Goal: Task Accomplishment & Management: Use online tool/utility

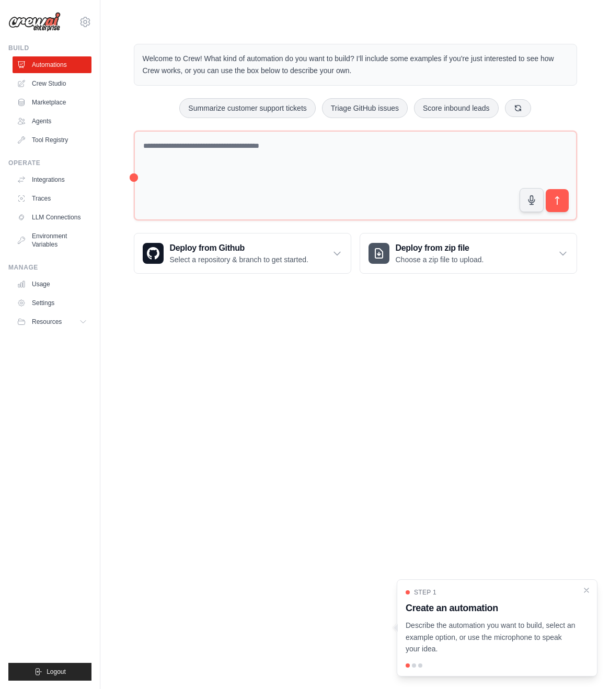
click at [147, 436] on body "dklimovitskiy@gmail.com Settings Build Automations Crew Studio" at bounding box center [305, 344] width 610 height 689
click at [59, 84] on link "Crew Studio" at bounding box center [53, 83] width 79 height 17
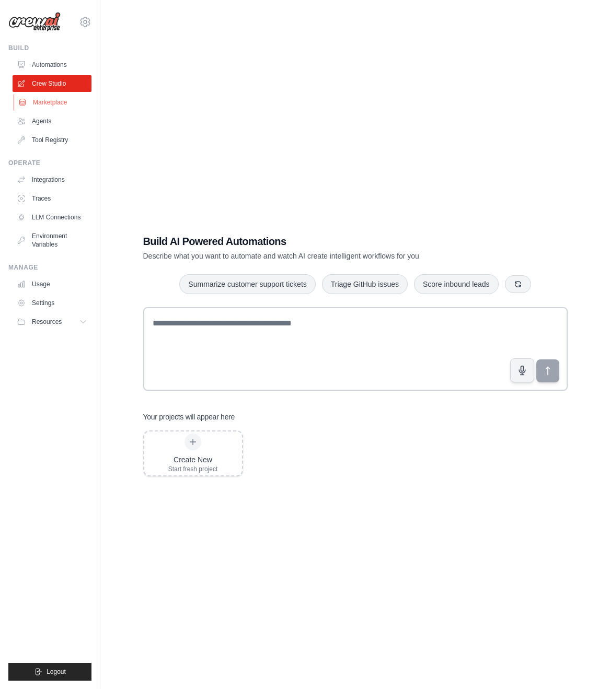
click at [55, 105] on link "Marketplace" at bounding box center [53, 102] width 79 height 17
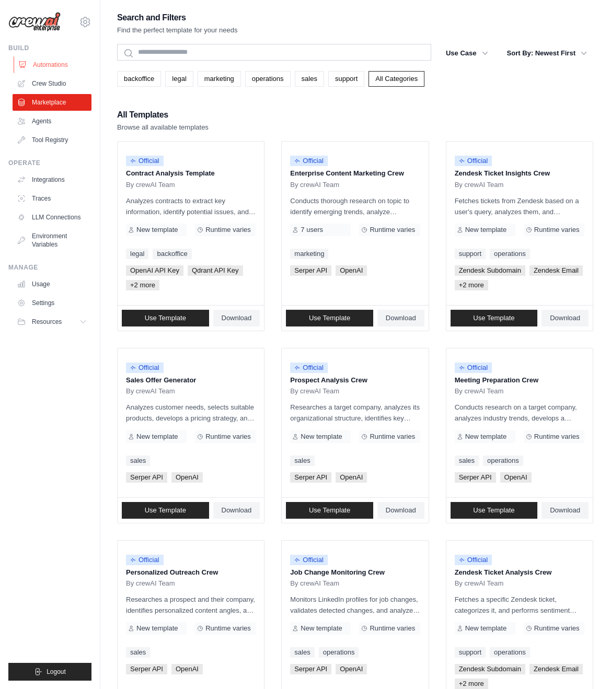
click at [45, 69] on link "Automations" at bounding box center [53, 64] width 79 height 17
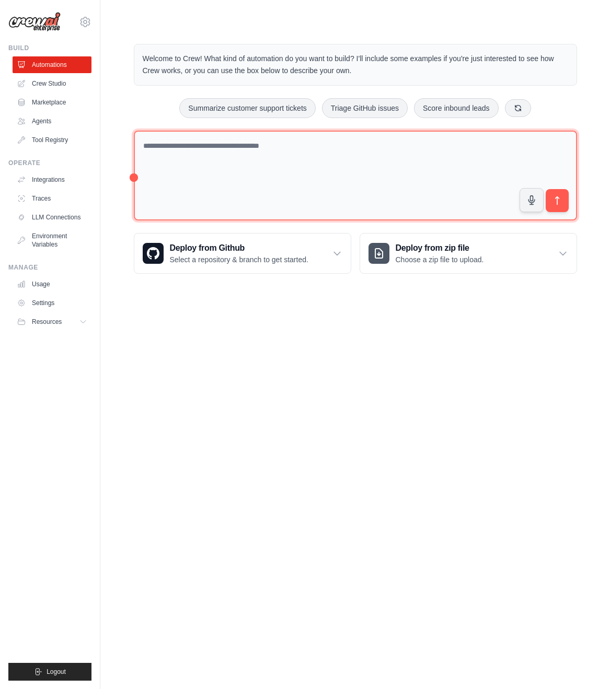
click at [212, 180] on textarea at bounding box center [355, 176] width 443 height 90
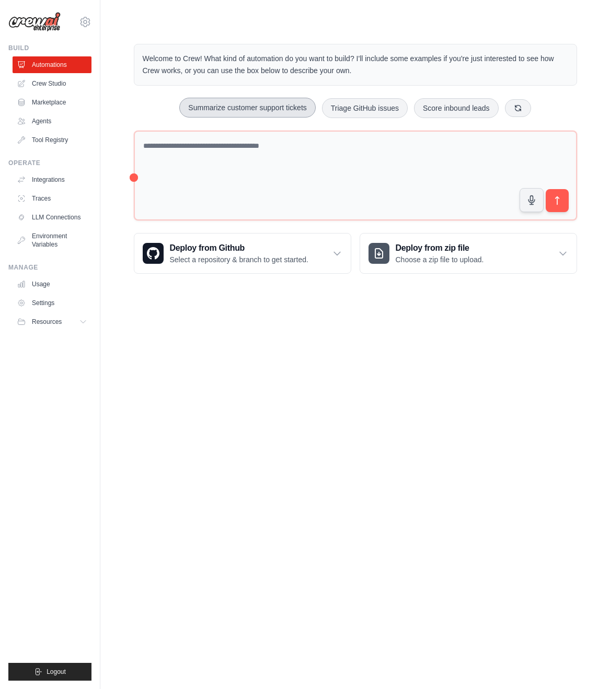
click at [274, 106] on button "Summarize customer support tickets" at bounding box center [247, 108] width 136 height 20
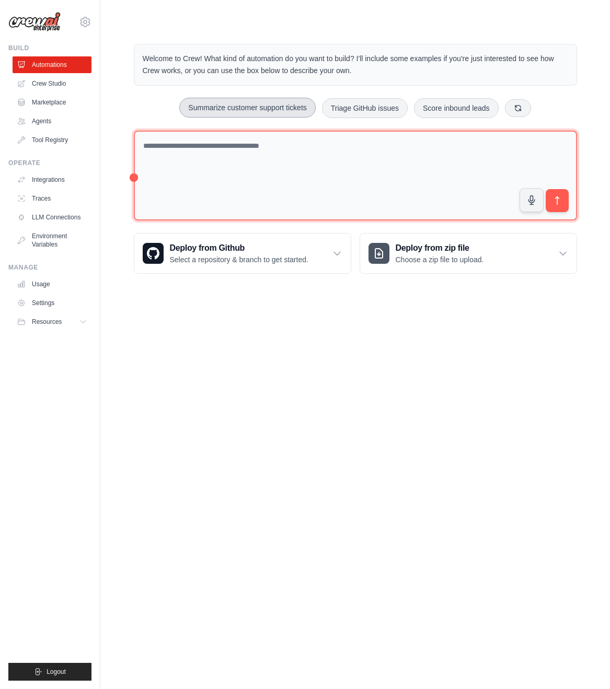
type textarea "**********"
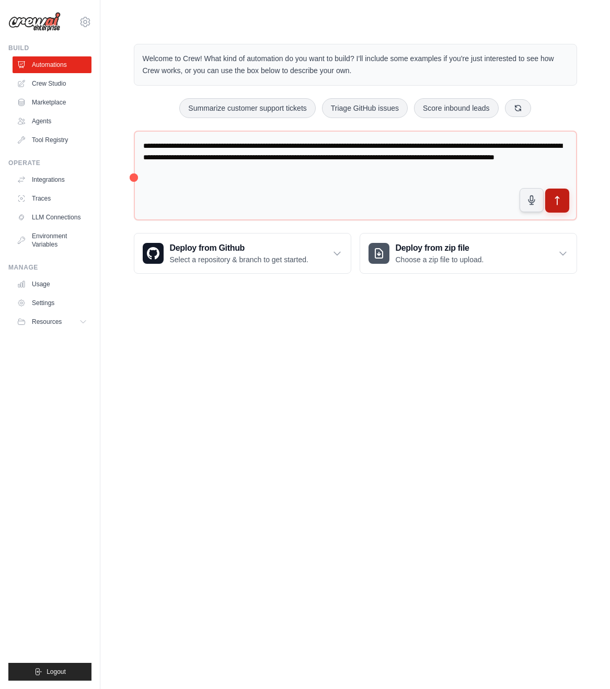
click at [565, 200] on button "submit" at bounding box center [556, 201] width 24 height 24
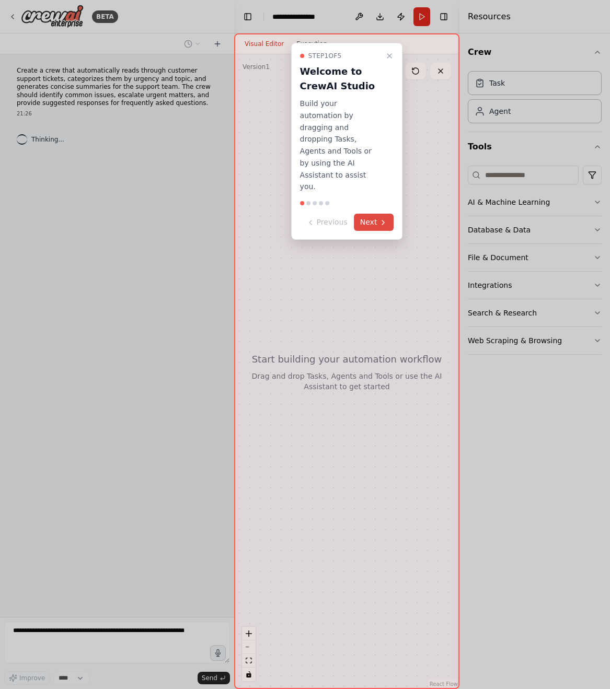
click at [379, 214] on button "Next" at bounding box center [374, 222] width 40 height 17
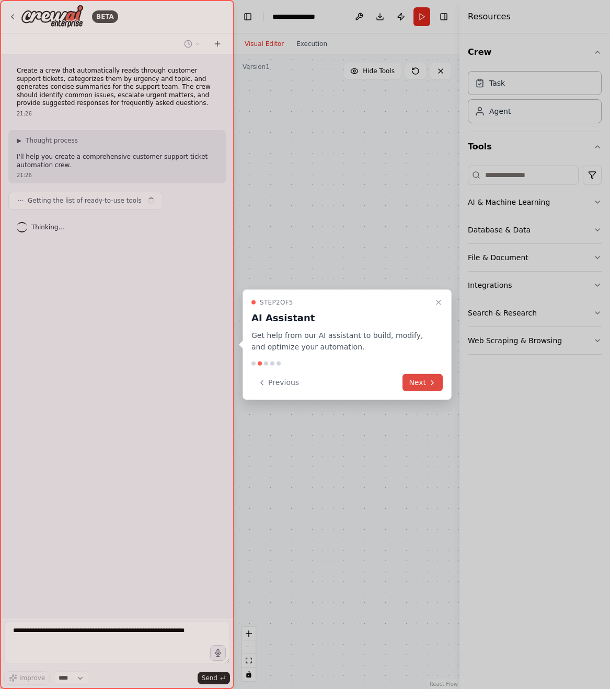
click at [413, 378] on button "Next" at bounding box center [422, 382] width 40 height 17
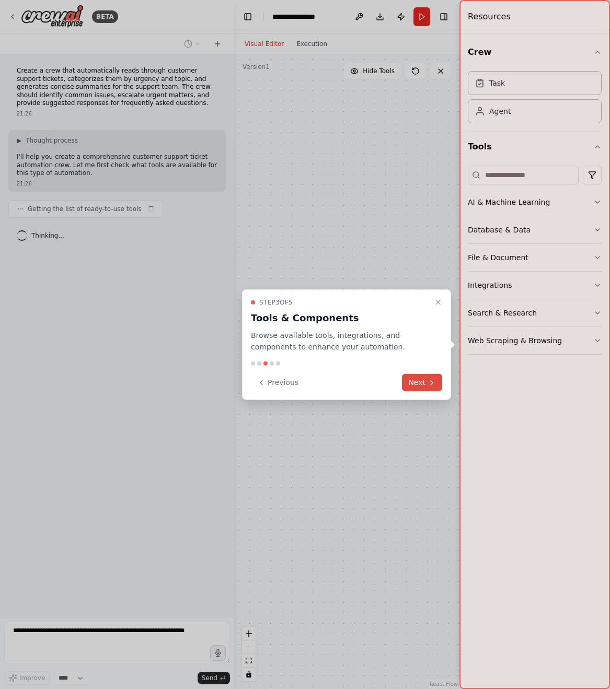
click at [413, 379] on button "Next" at bounding box center [422, 382] width 40 height 17
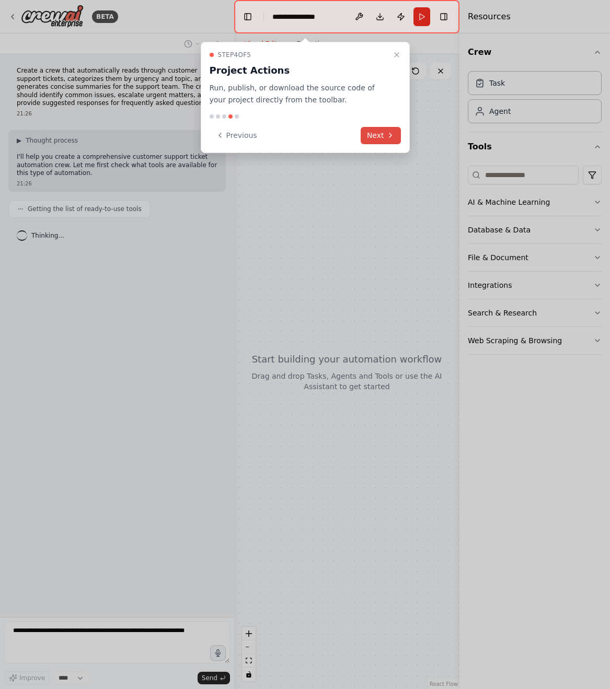
click at [385, 135] on button "Next" at bounding box center [381, 135] width 40 height 17
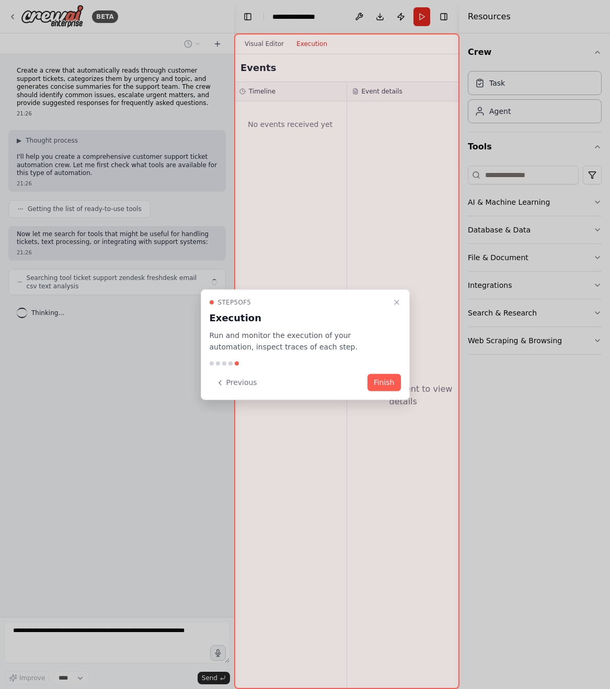
click at [375, 394] on div "Step 5 of 5 Execution Run and monitor the execution of your automation, inspect…" at bounding box center [305, 344] width 209 height 111
click at [384, 385] on button "Finish" at bounding box center [383, 382] width 33 height 17
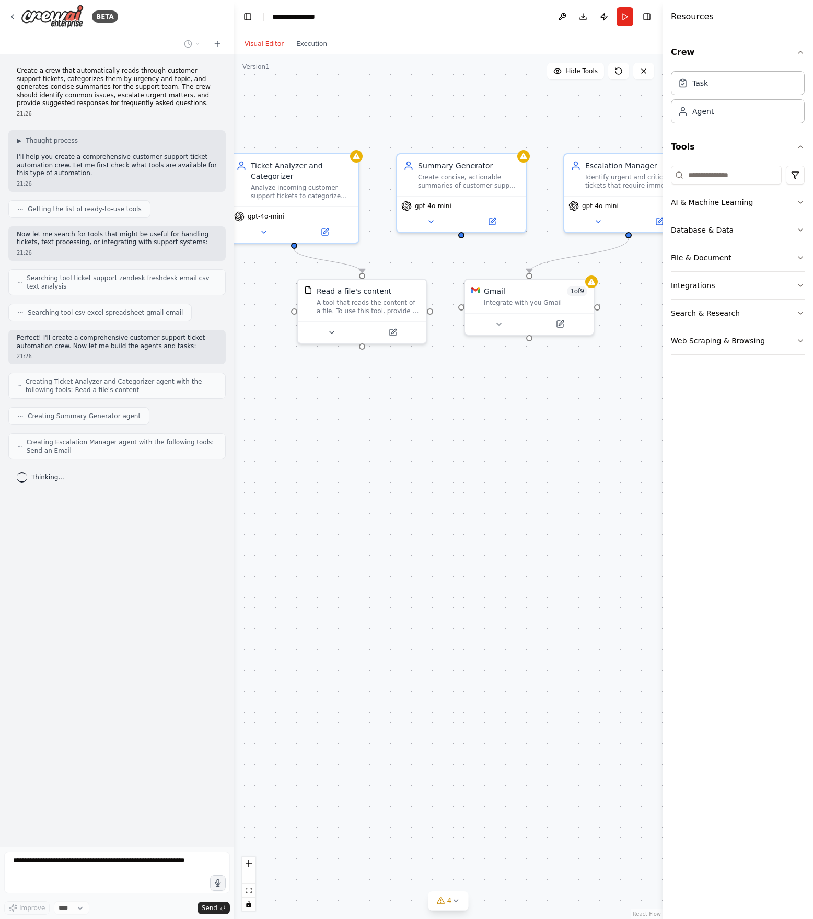
drag, startPoint x: 526, startPoint y: 412, endPoint x: 469, endPoint y: 458, distance: 73.9
click at [469, 458] on div ".deletable-edge-delete-btn { width: 20px; height: 20px; border: 0px solid #ffff…" at bounding box center [448, 486] width 428 height 864
click at [507, 327] on button at bounding box center [498, 322] width 59 height 13
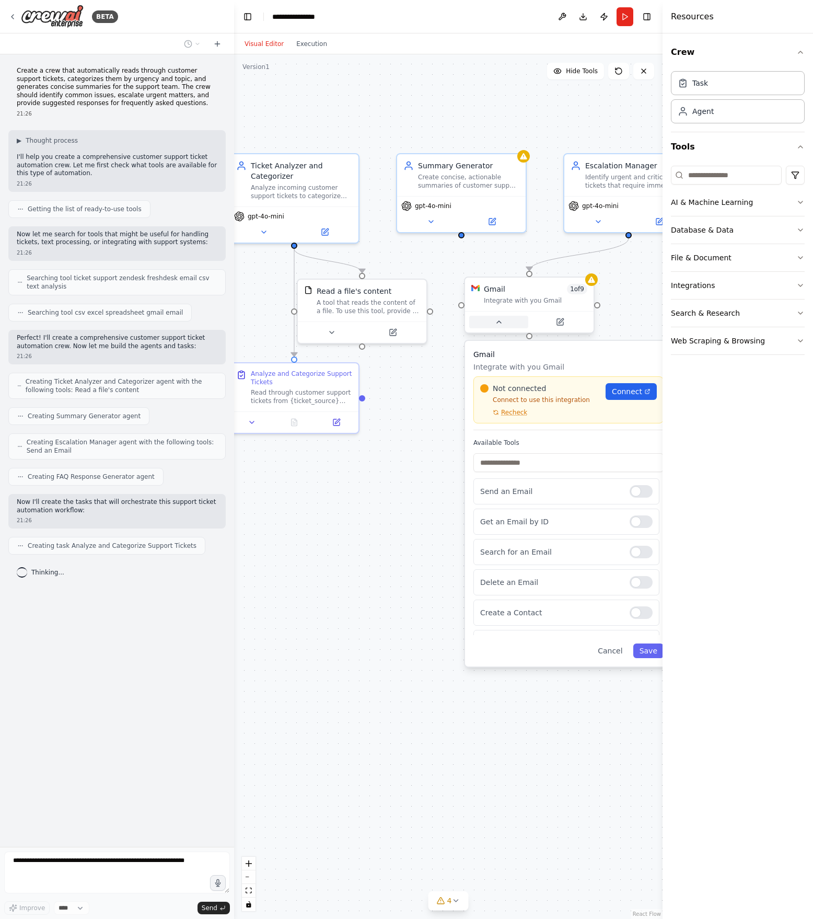
click at [507, 327] on button at bounding box center [498, 322] width 59 height 13
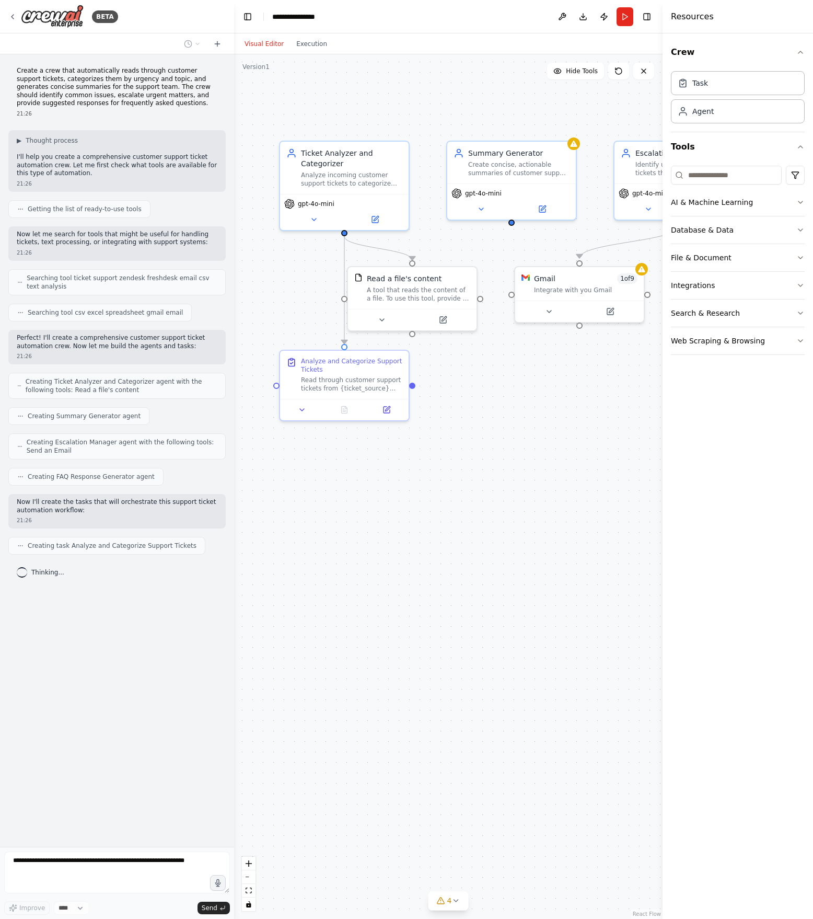
drag, startPoint x: 314, startPoint y: 469, endPoint x: 331, endPoint y: 456, distance: 22.1
click at [331, 456] on div ".deletable-edge-delete-btn { width: 20px; height: 20px; border: 0px solid #ffff…" at bounding box center [448, 486] width 428 height 864
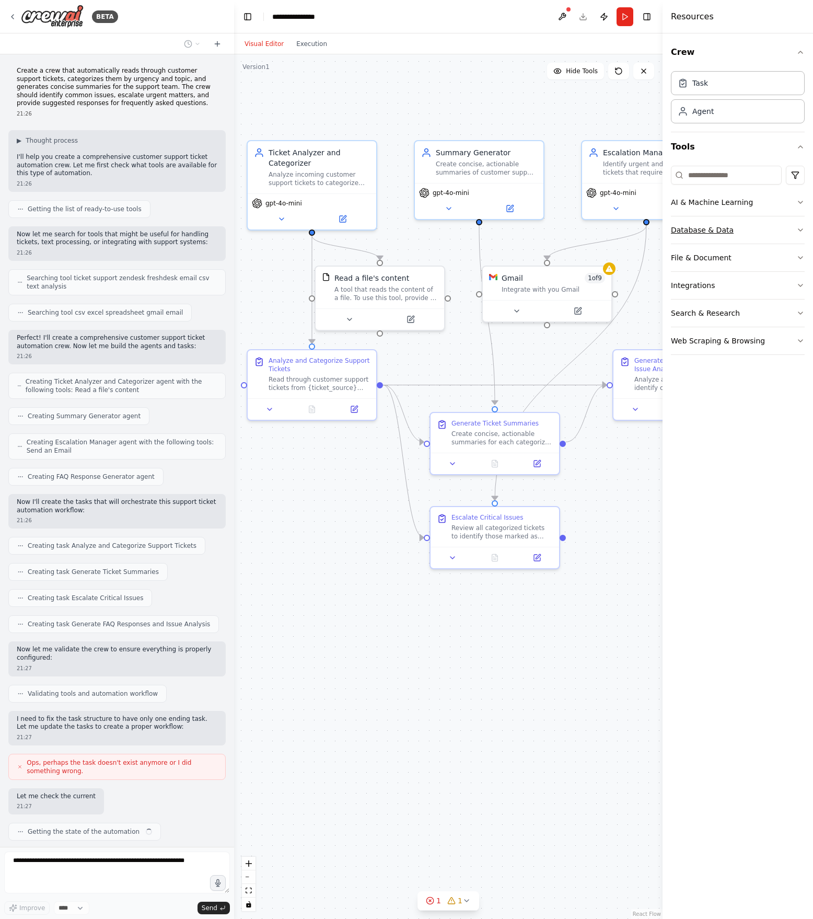
scroll to position [26, 0]
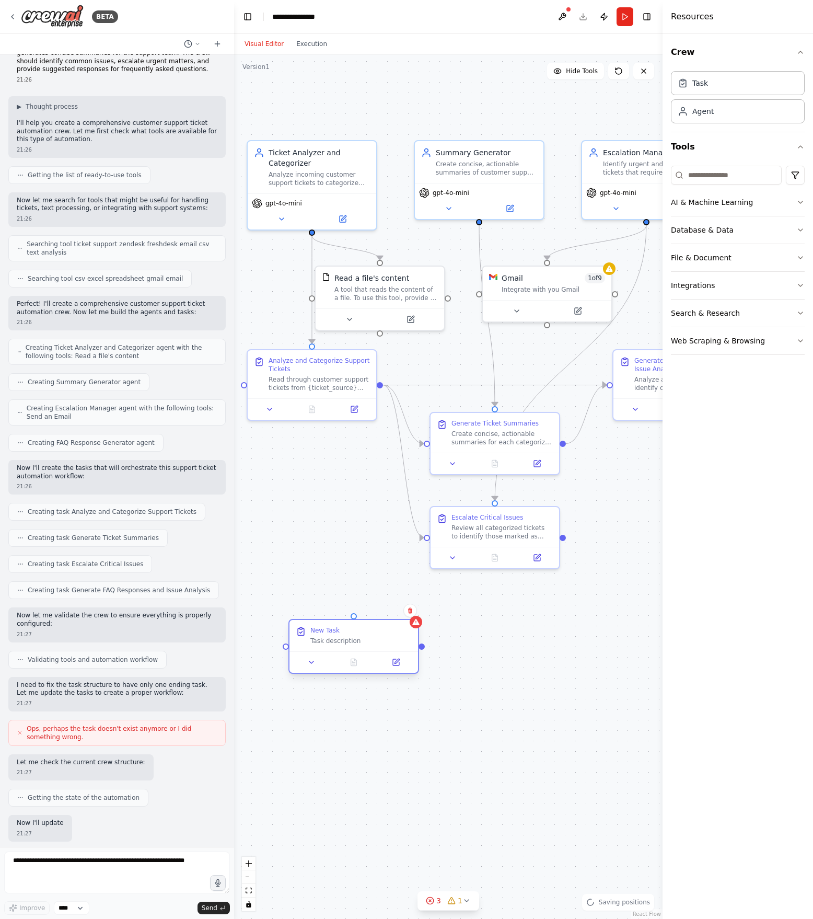
drag, startPoint x: 410, startPoint y: 691, endPoint x: 324, endPoint y: 640, distance: 99.4
click at [324, 640] on div "Task description" at bounding box center [360, 640] width 101 height 8
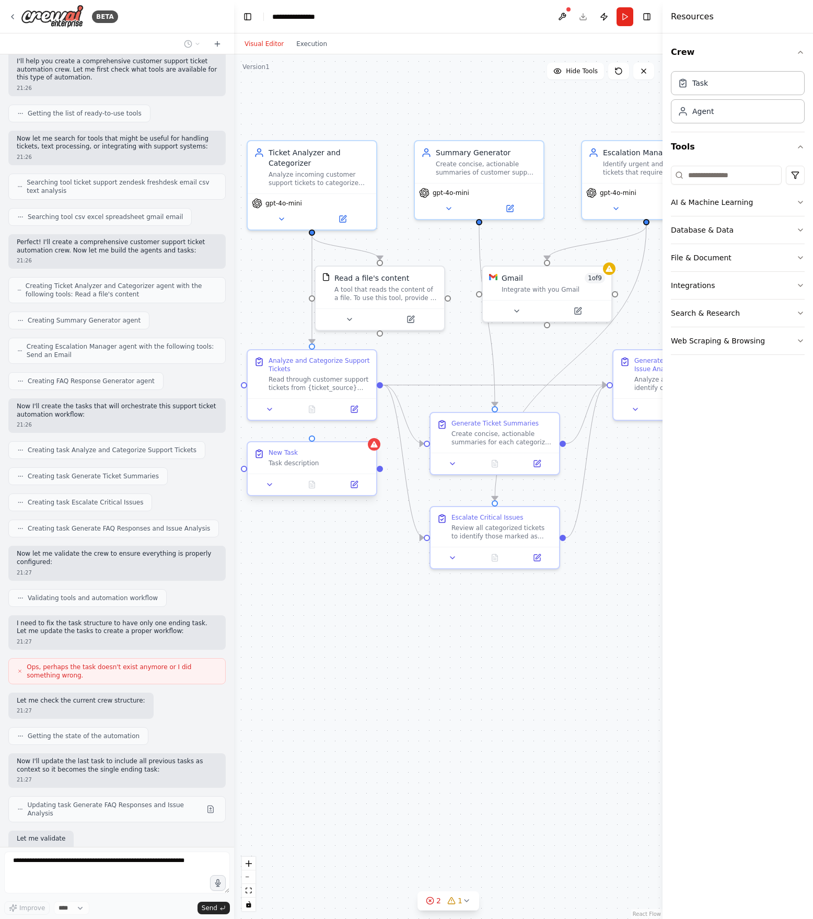
scroll to position [160, 0]
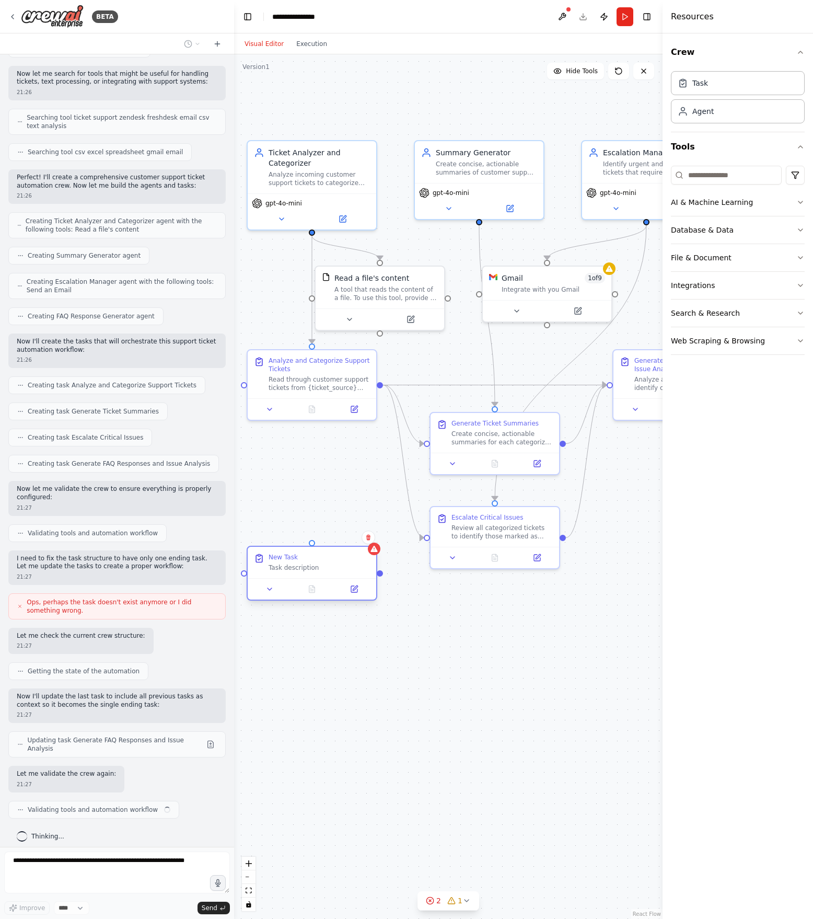
drag, startPoint x: 295, startPoint y: 464, endPoint x: 306, endPoint y: 739, distance: 275.6
click at [306, 600] on div "New Task Task description" at bounding box center [312, 573] width 131 height 55
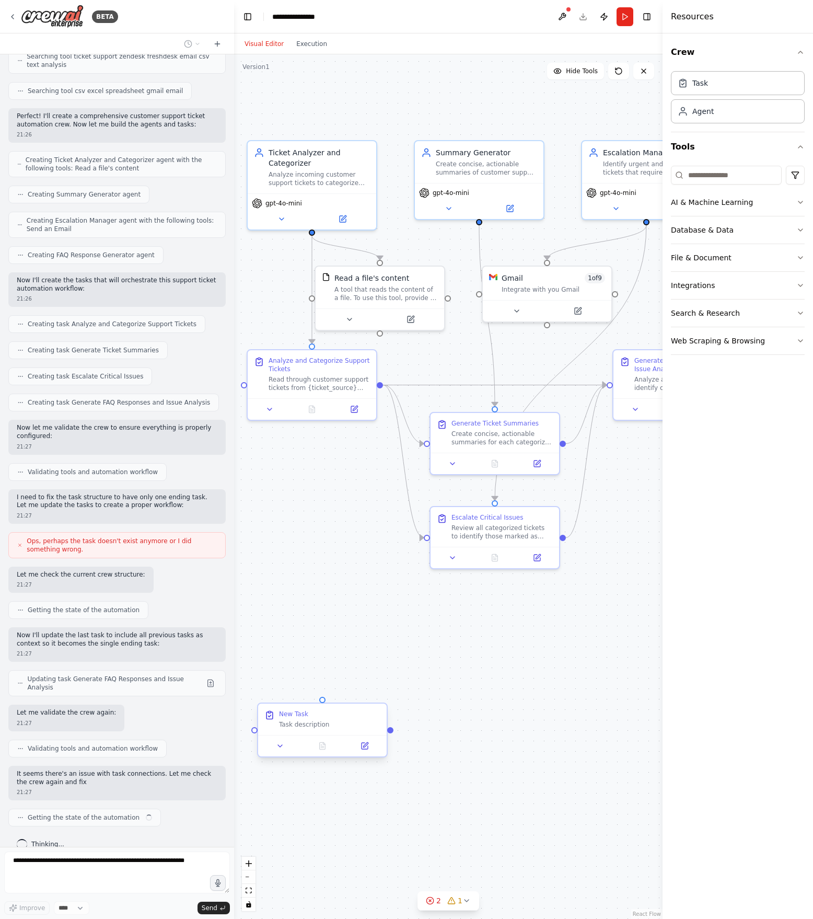
scroll to position [229, 0]
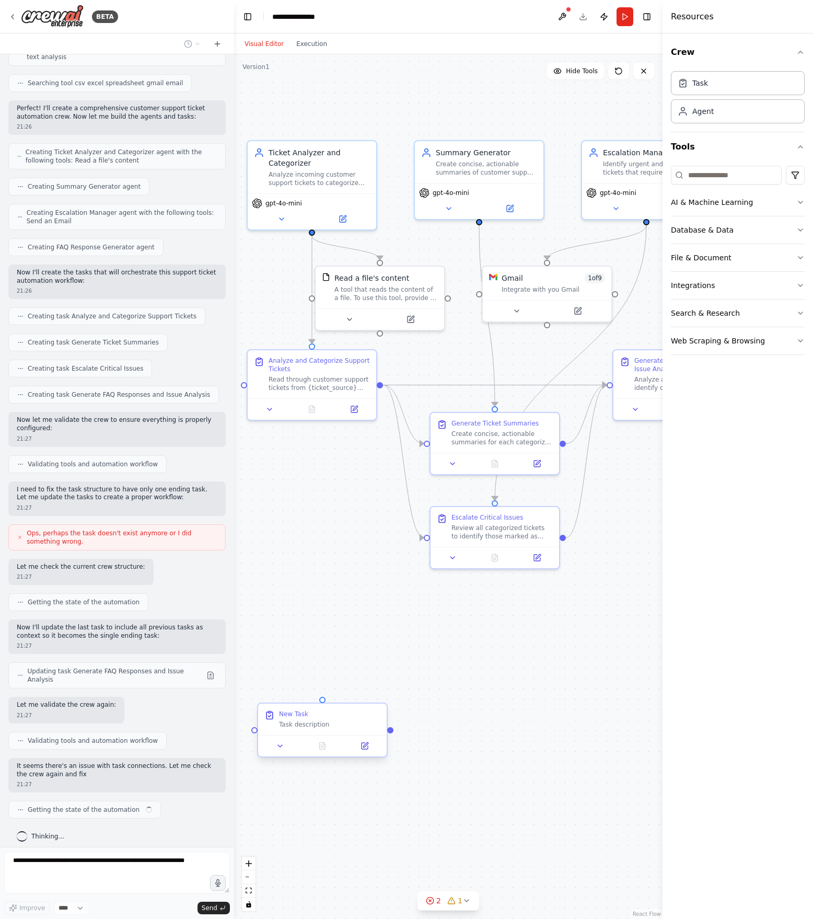
click at [284, 689] on div at bounding box center [322, 745] width 129 height 21
click at [284, 689] on icon at bounding box center [280, 745] width 8 height 8
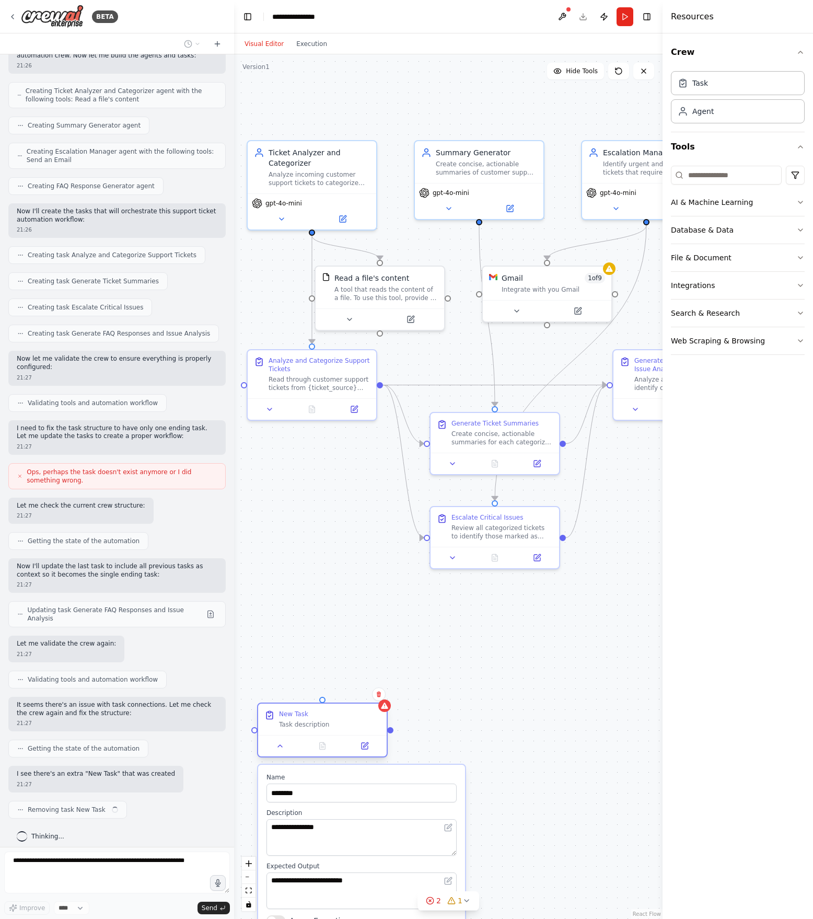
scroll to position [299, 0]
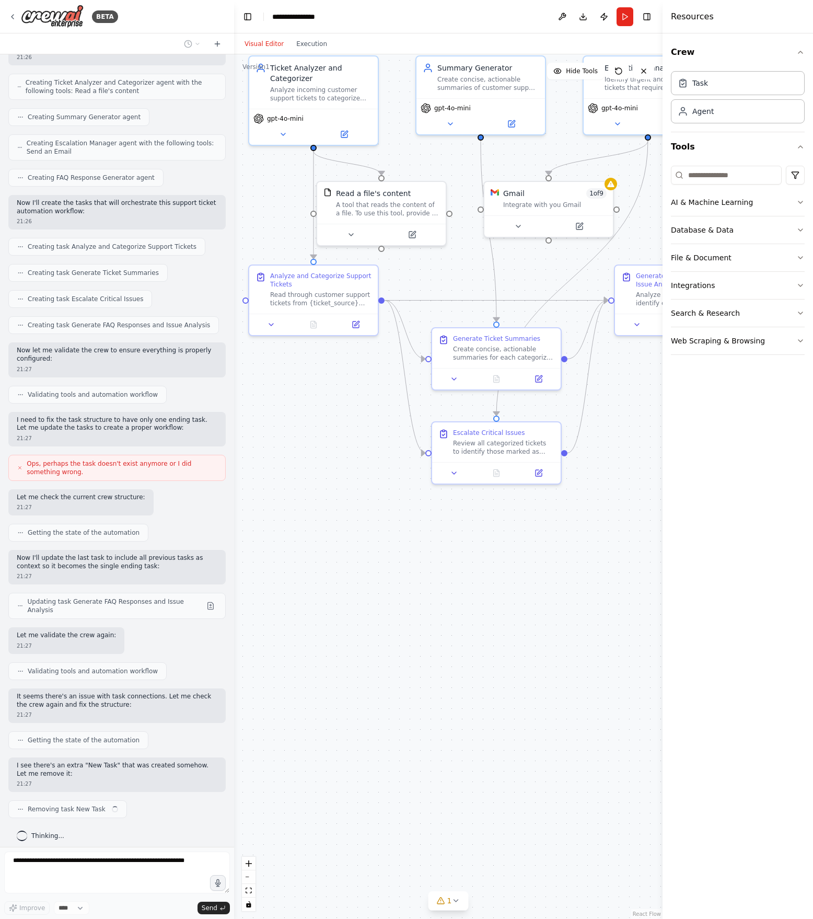
drag, startPoint x: 314, startPoint y: 714, endPoint x: 318, endPoint y: 585, distance: 129.1
click at [318, 585] on div ".deletable-edge-delete-btn { width: 20px; height: 20px; border: 0px solid #ffff…" at bounding box center [448, 486] width 428 height 864
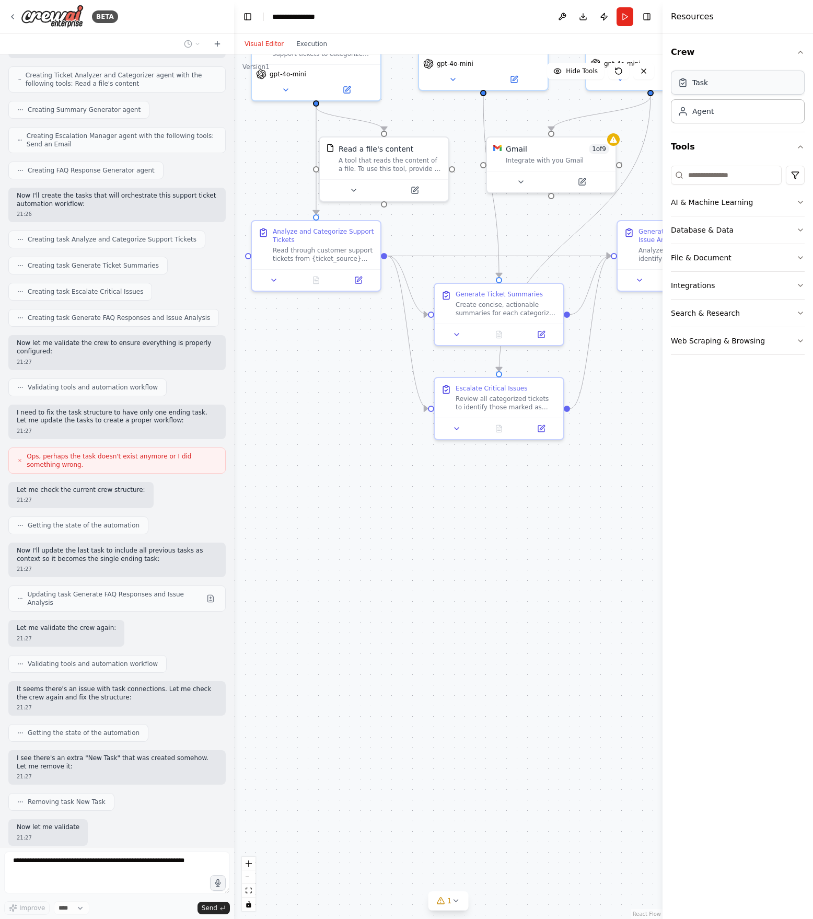
scroll to position [359, 0]
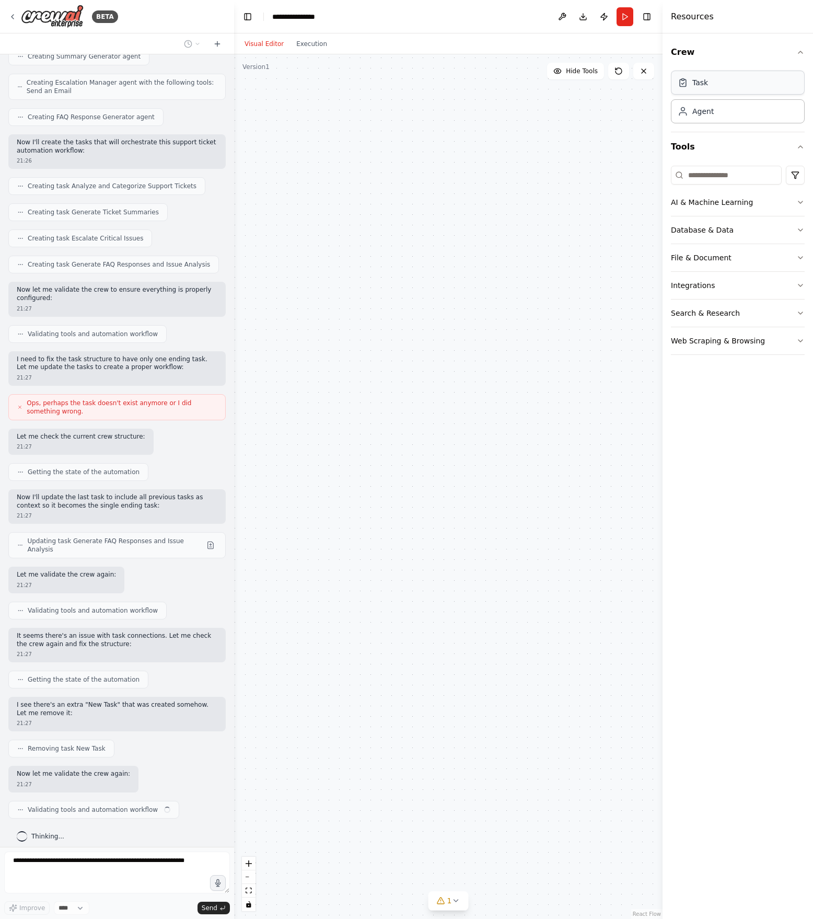
click at [609, 88] on div "Task" at bounding box center [738, 83] width 134 height 24
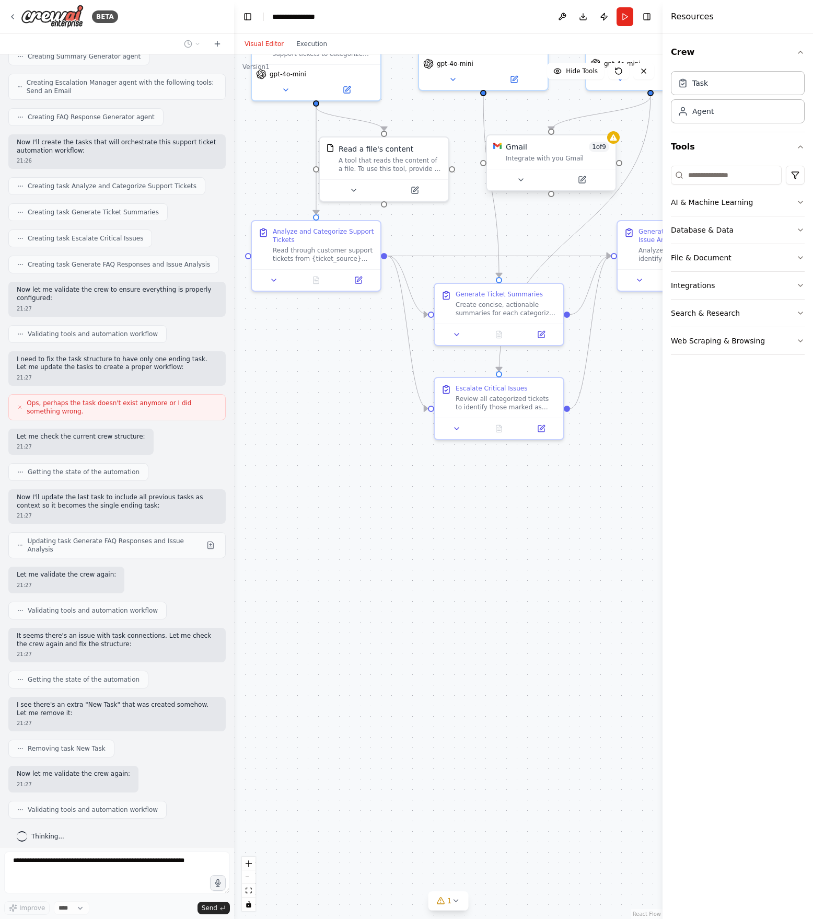
click at [554, 160] on div "Integrate with you Gmail" at bounding box center [557, 158] width 103 height 8
click at [522, 189] on div at bounding box center [551, 179] width 129 height 21
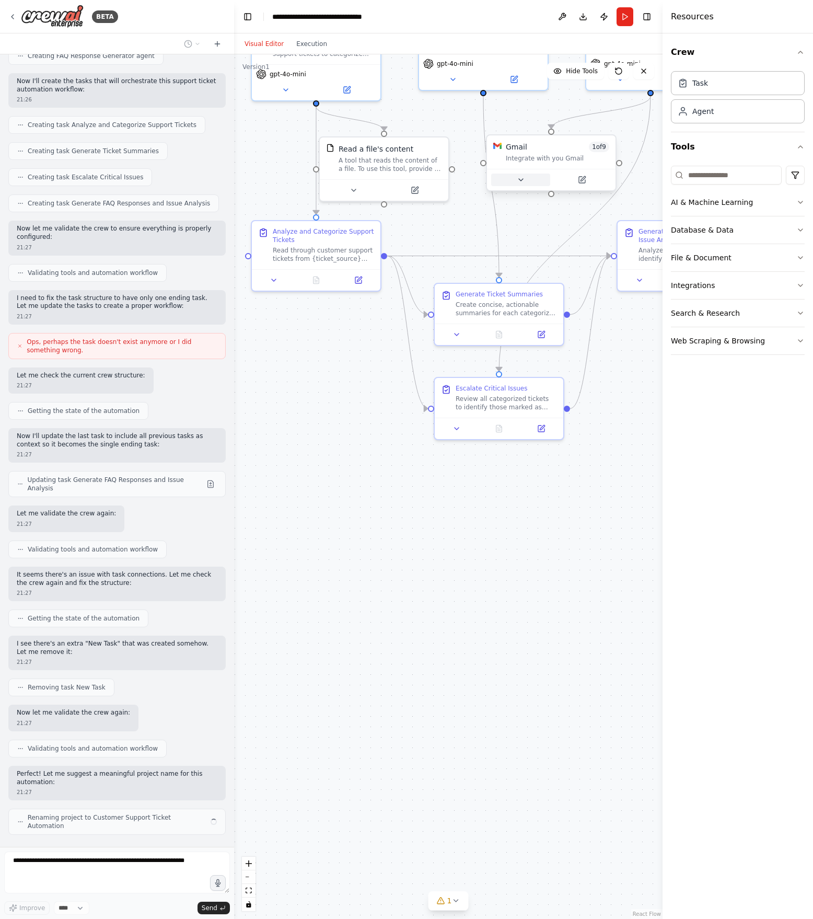
click at [522, 183] on icon at bounding box center [521, 180] width 8 height 8
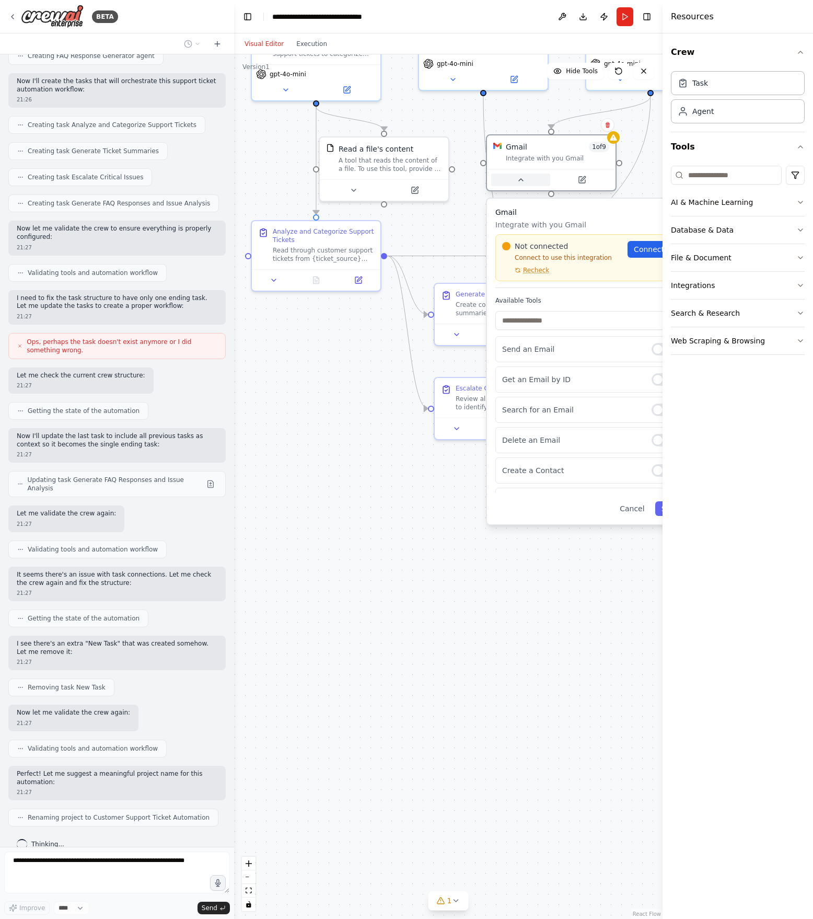
click at [522, 183] on icon at bounding box center [521, 180] width 8 height 8
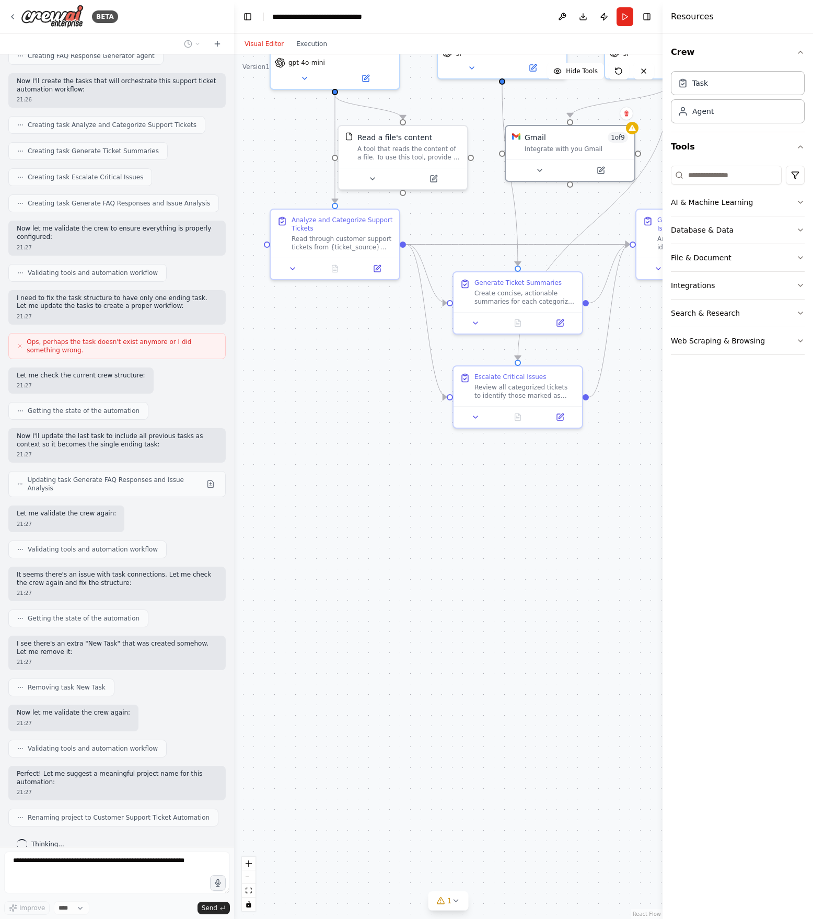
drag, startPoint x: 567, startPoint y: 487, endPoint x: 479, endPoint y: 577, distance: 126.4
click at [479, 577] on div ".deletable-edge-delete-btn { width: 20px; height: 20px; border: 0px solid #ffff…" at bounding box center [448, 486] width 428 height 864
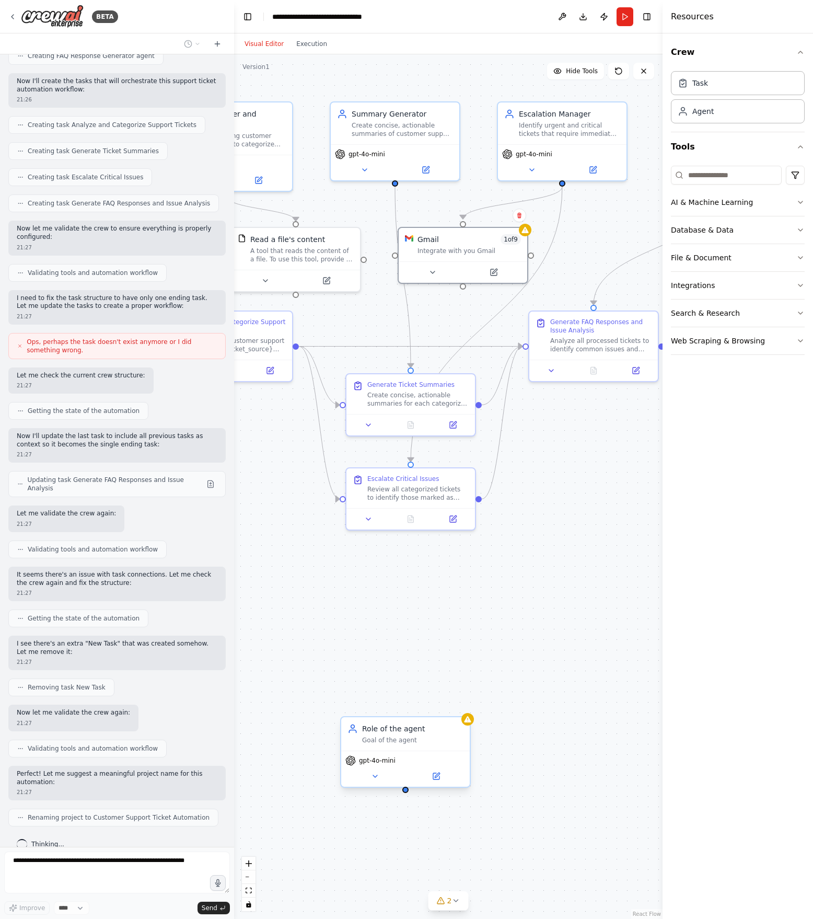
click at [391, 689] on div "Role of the agent" at bounding box center [412, 728] width 101 height 10
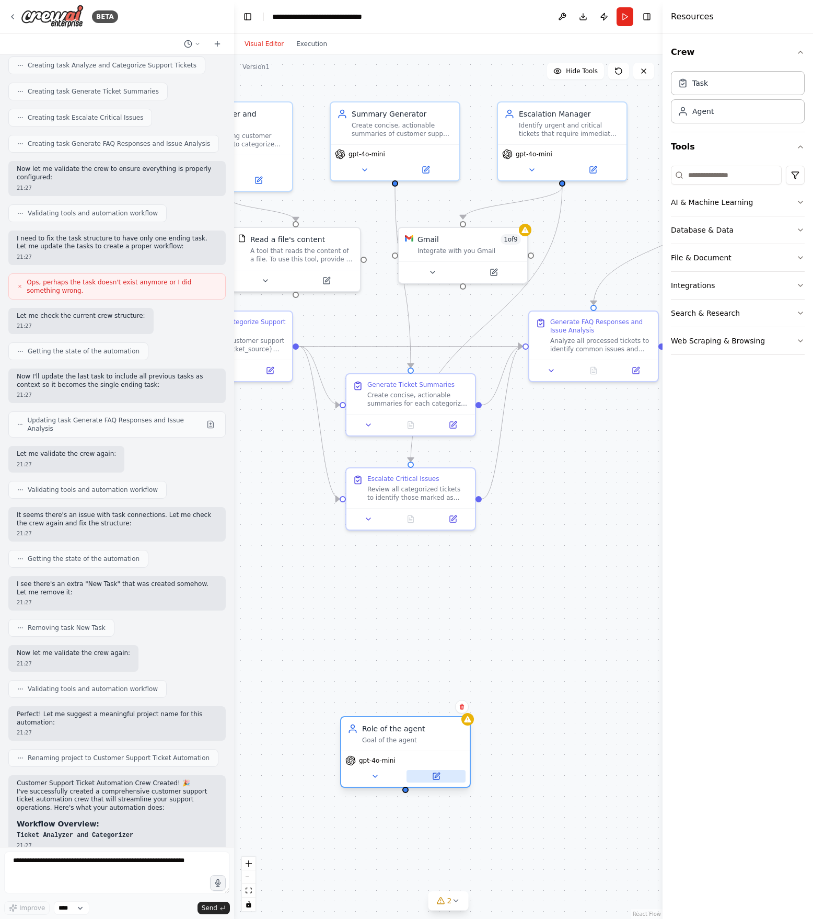
click at [442, 689] on button at bounding box center [436, 776] width 59 height 13
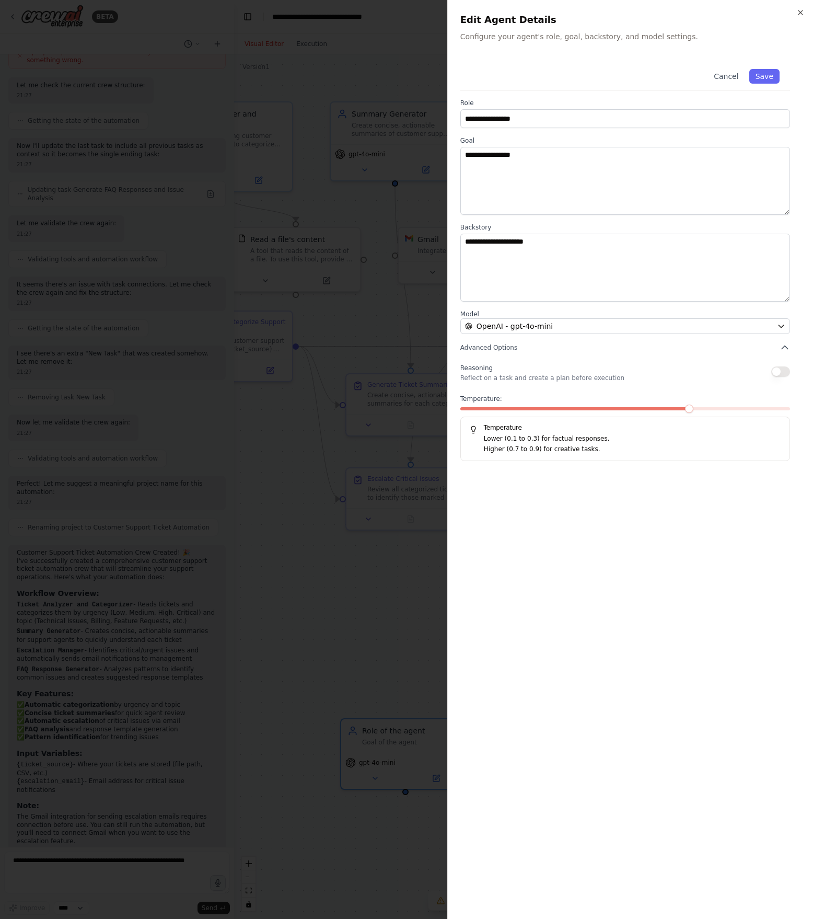
scroll to position [718, 0]
click at [609, 8] on div "**********" at bounding box center [630, 459] width 366 height 919
click at [609, 12] on icon "button" at bounding box center [800, 12] width 8 height 8
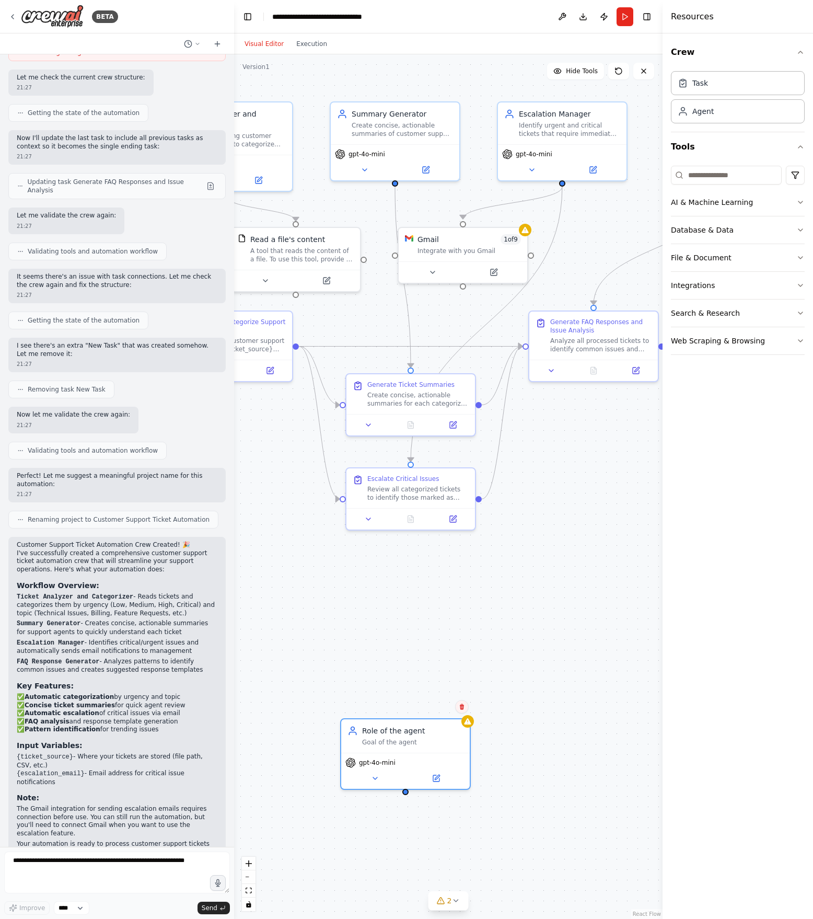
click at [461, 689] on button at bounding box center [462, 707] width 14 height 14
click at [431, 689] on button "Confirm" at bounding box center [432, 706] width 37 height 13
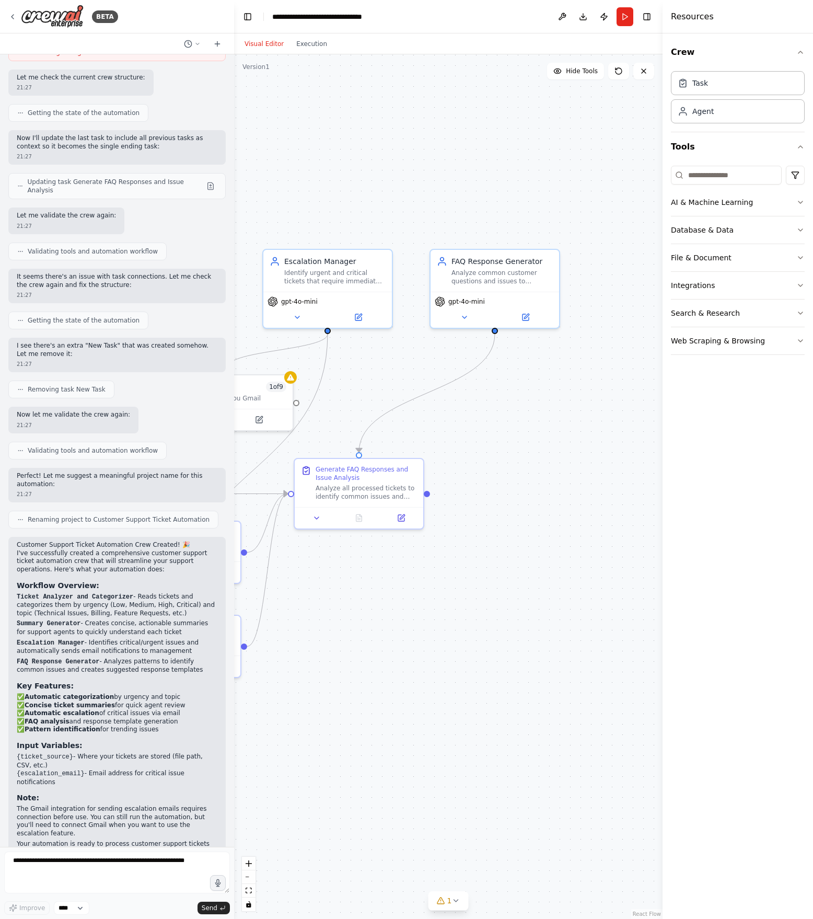
drag, startPoint x: 499, startPoint y: 612, endPoint x: 264, endPoint y: 757, distance: 276.4
click at [264, 689] on div ".deletable-edge-delete-btn { width: 20px; height: 20px; border: 0px solid #ffff…" at bounding box center [448, 486] width 428 height 864
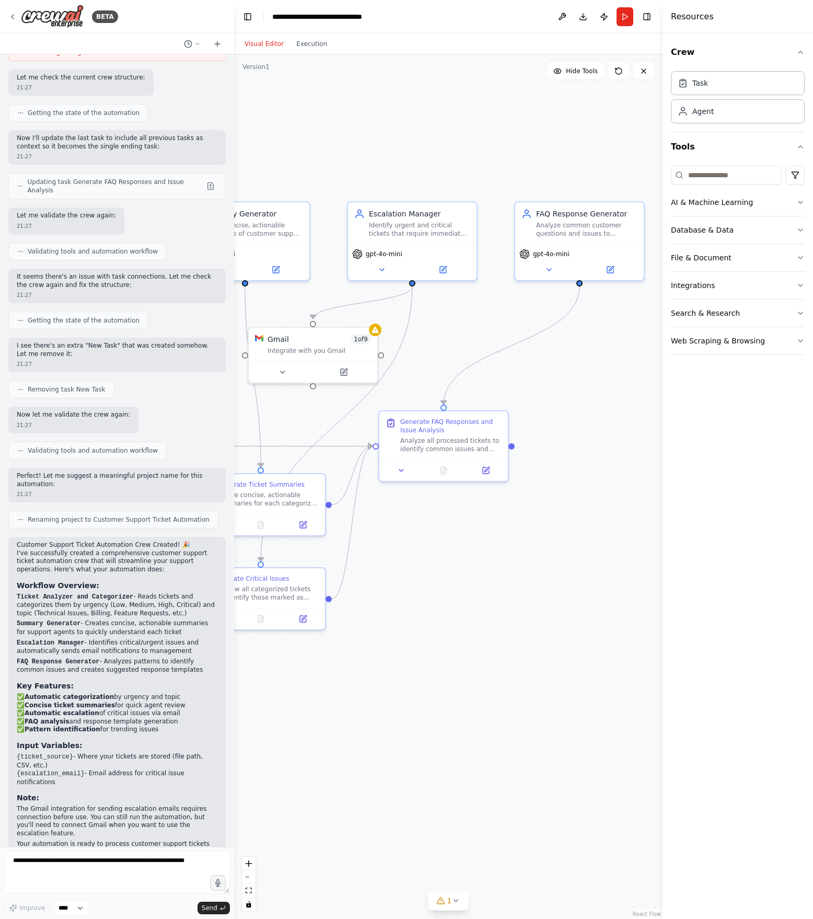
drag, startPoint x: 352, startPoint y: 643, endPoint x: 495, endPoint y: 563, distance: 164.0
click at [495, 563] on div ".deletable-edge-delete-btn { width: 20px; height: 20px; border: 0px solid #ffff…" at bounding box center [448, 486] width 428 height 864
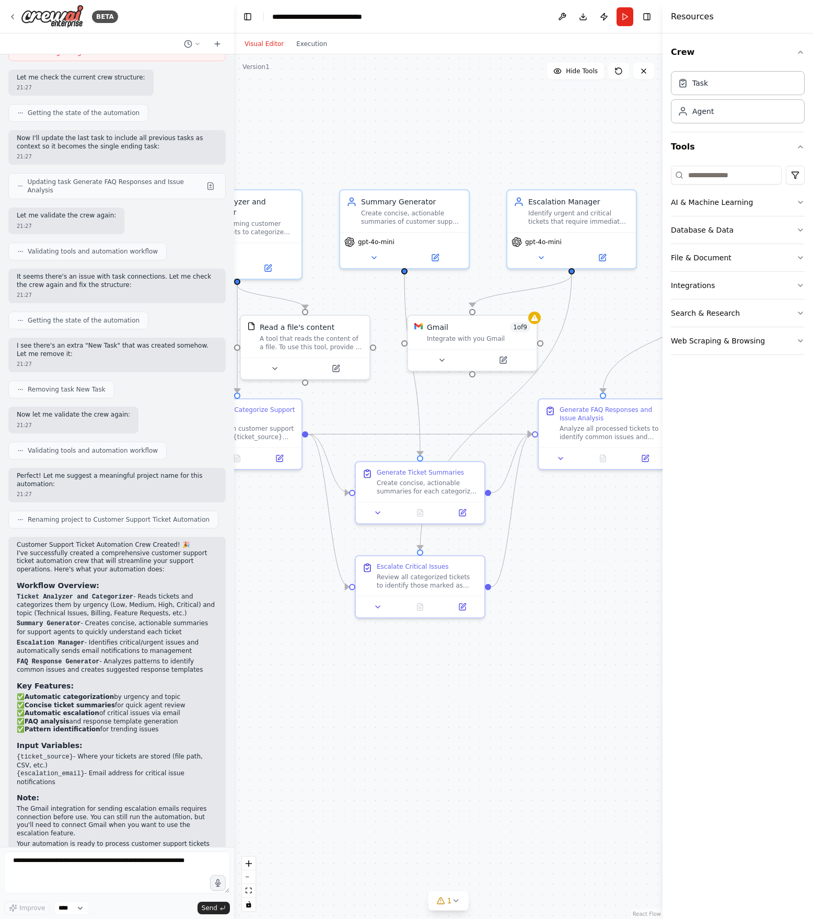
drag, startPoint x: 455, startPoint y: 527, endPoint x: 556, endPoint y: 549, distance: 103.8
click at [556, 549] on div ".deletable-edge-delete-btn { width: 20px; height: 20px; border: 0px solid #ffff…" at bounding box center [448, 486] width 428 height 864
click at [609, 16] on button "Run" at bounding box center [625, 16] width 17 height 19
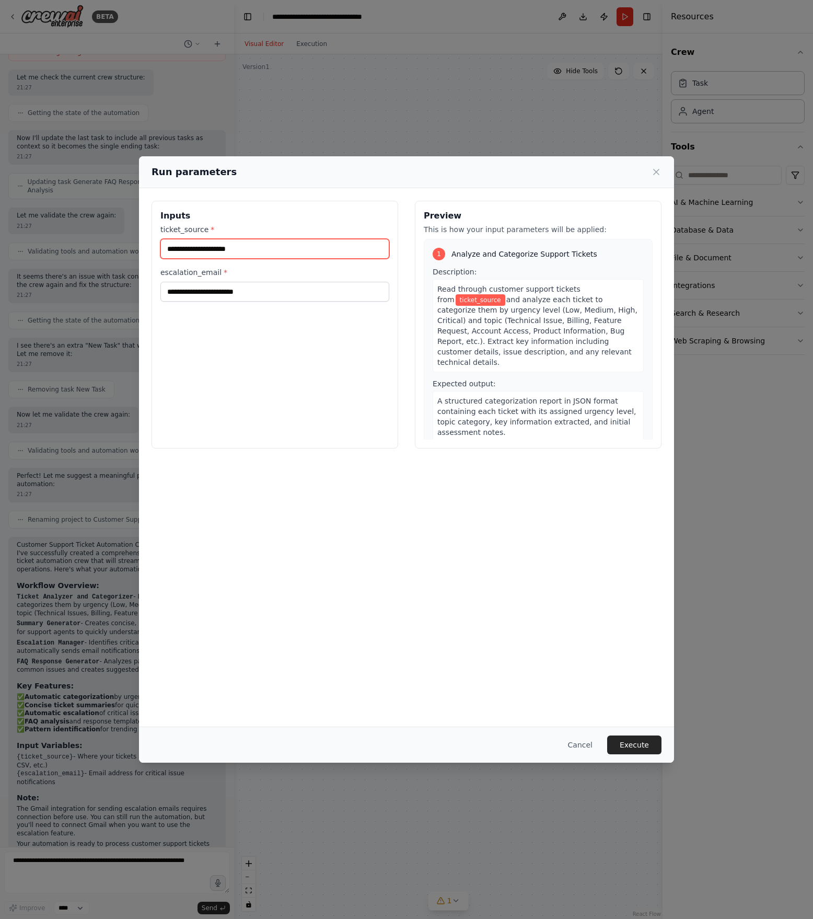
click at [332, 249] on input "ticket_source *" at bounding box center [274, 249] width 229 height 20
type input "*****"
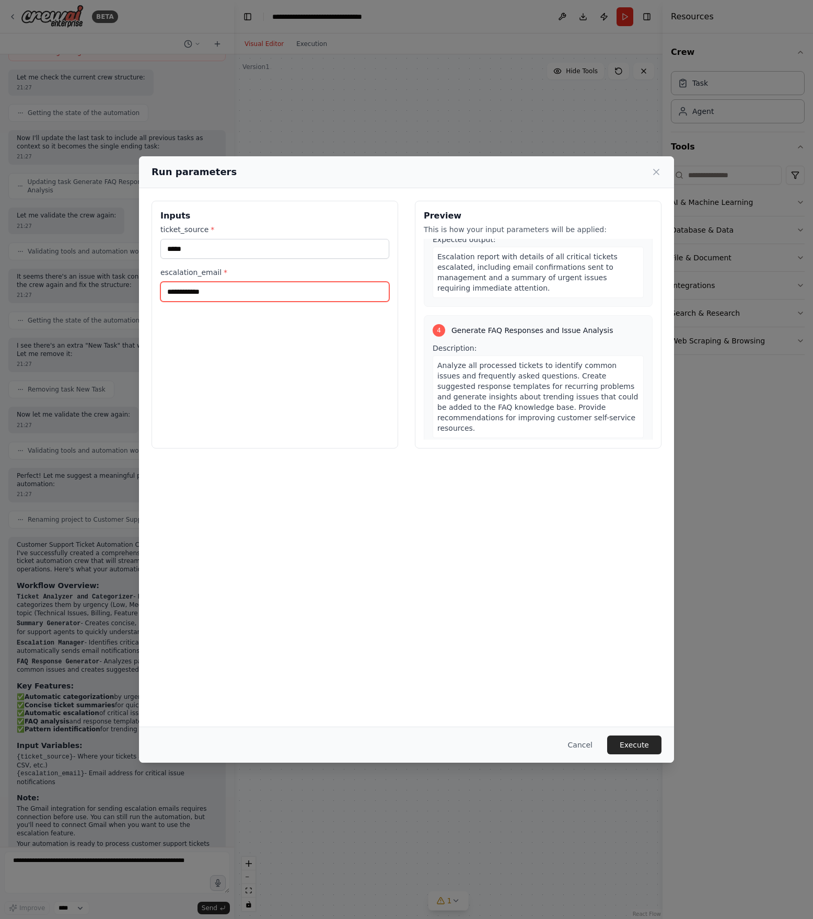
scroll to position [579, 0]
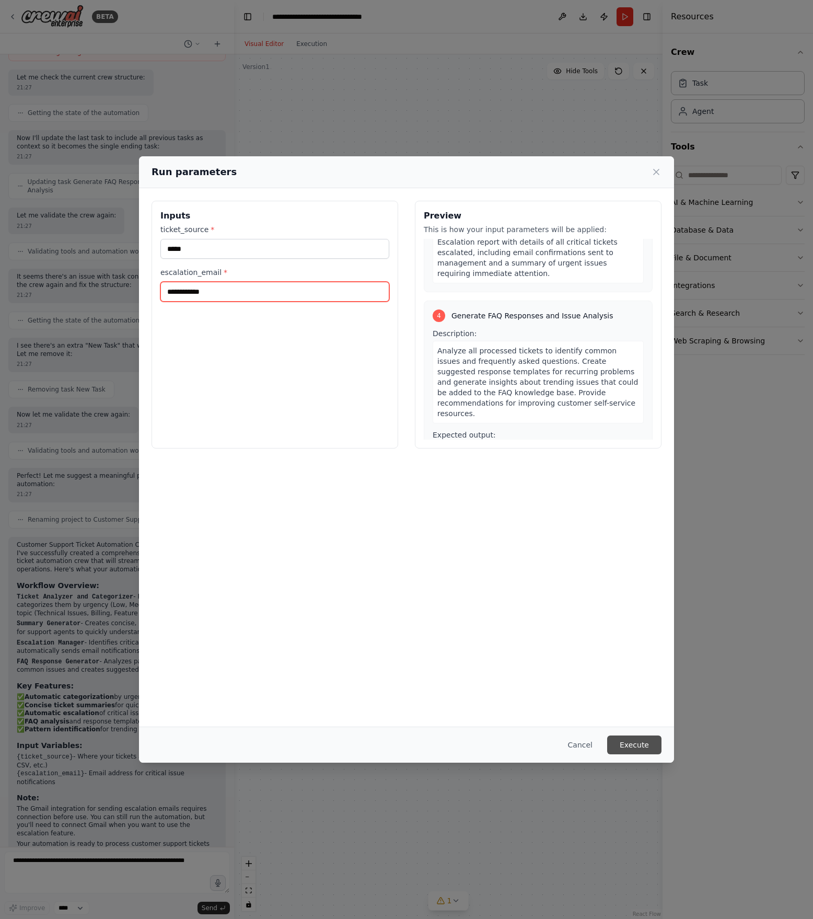
type input "**********"
click at [609, 689] on button "Execute" at bounding box center [634, 744] width 54 height 19
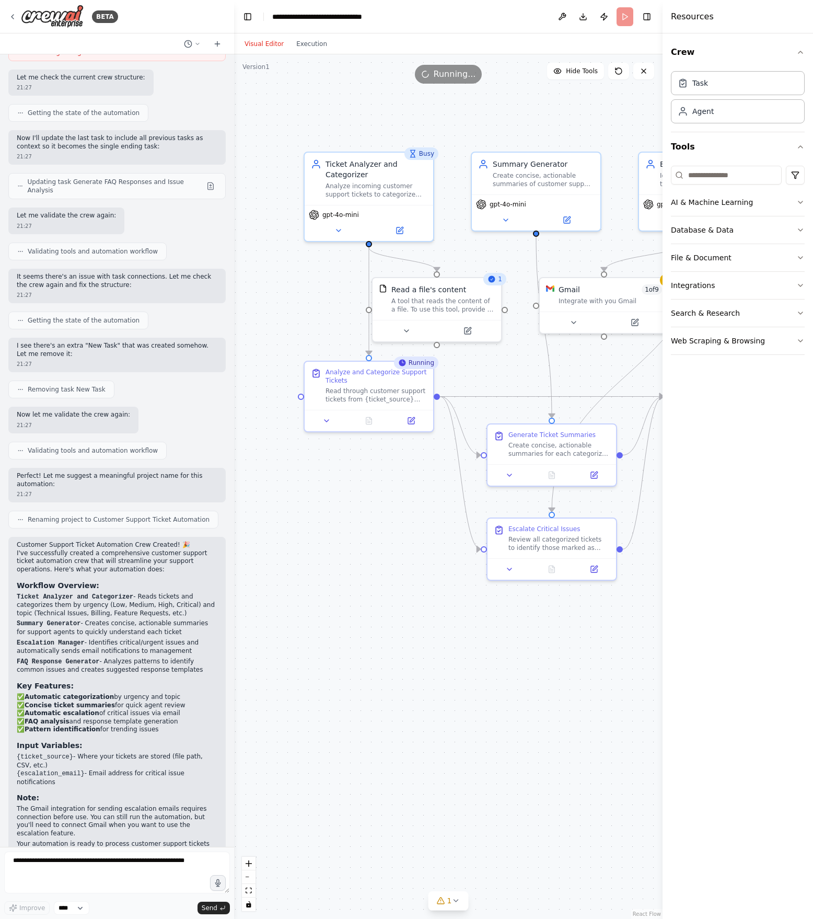
drag, startPoint x: 421, startPoint y: 163, endPoint x: 544, endPoint y: 128, distance: 128.2
click at [544, 128] on div ".deletable-edge-delete-btn { width: 20px; height: 20px; border: 0px solid #ffff…" at bounding box center [448, 486] width 428 height 864
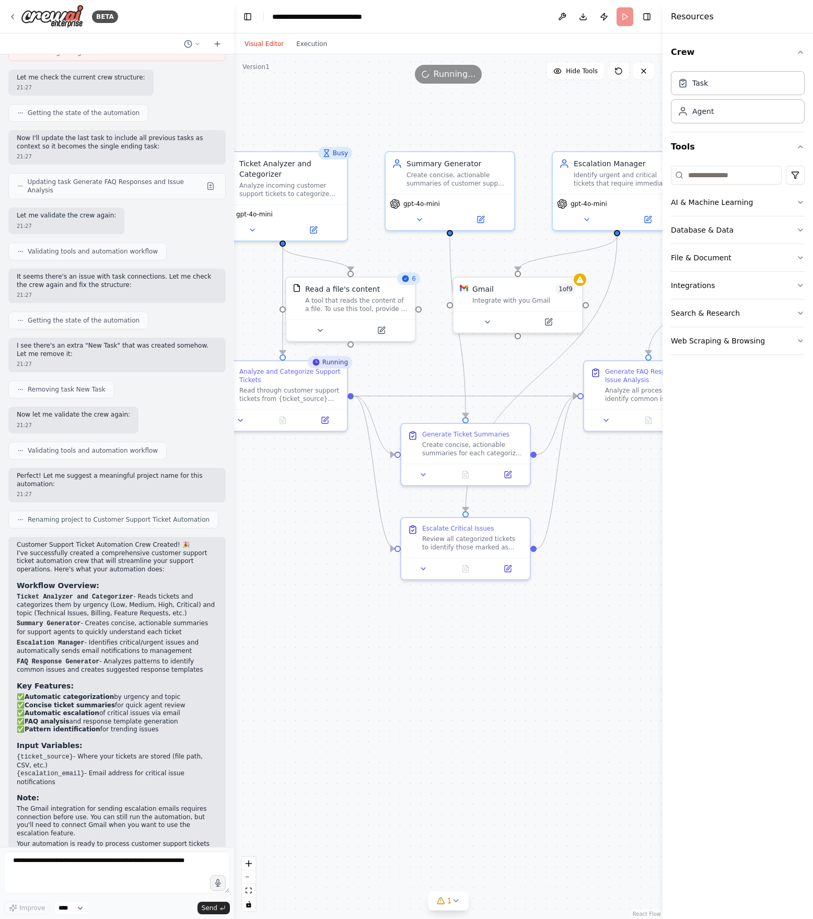
drag, startPoint x: 511, startPoint y: 379, endPoint x: 438, endPoint y: 377, distance: 73.2
click at [438, 377] on div ".deletable-edge-delete-btn { width: 20px; height: 20px; border: 0px solid #ffff…" at bounding box center [448, 486] width 428 height 864
click at [448, 689] on span "1" at bounding box center [449, 900] width 5 height 10
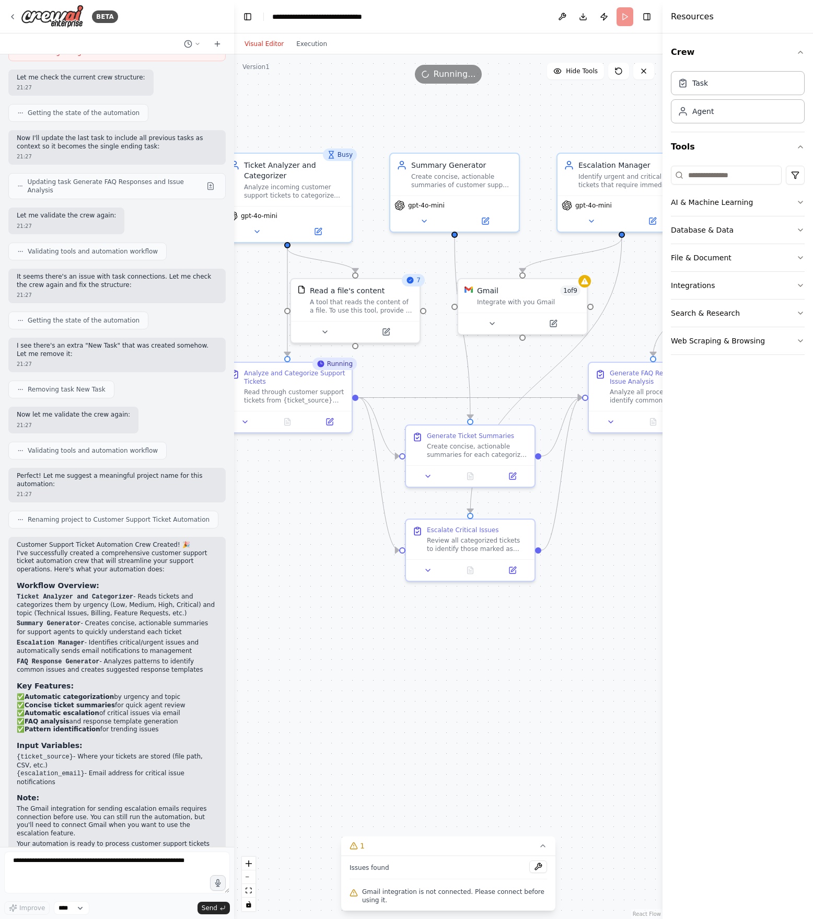
click at [456, 689] on div ".deletable-edge-delete-btn { width: 20px; height: 20px; border: 0px solid #ffff…" at bounding box center [448, 486] width 428 height 864
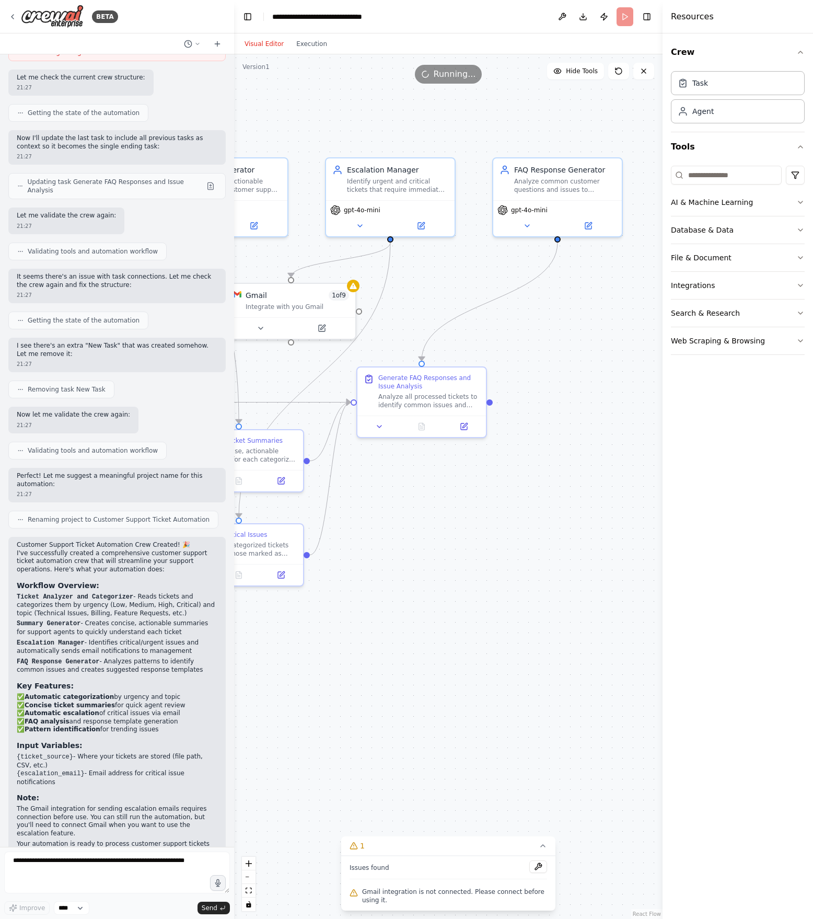
drag, startPoint x: 589, startPoint y: 660, endPoint x: 318, endPoint y: 672, distance: 270.9
click at [318, 672] on div ".deletable-edge-delete-btn { width: 20px; height: 20px; border: 0px solid #ffff…" at bounding box center [448, 486] width 428 height 864
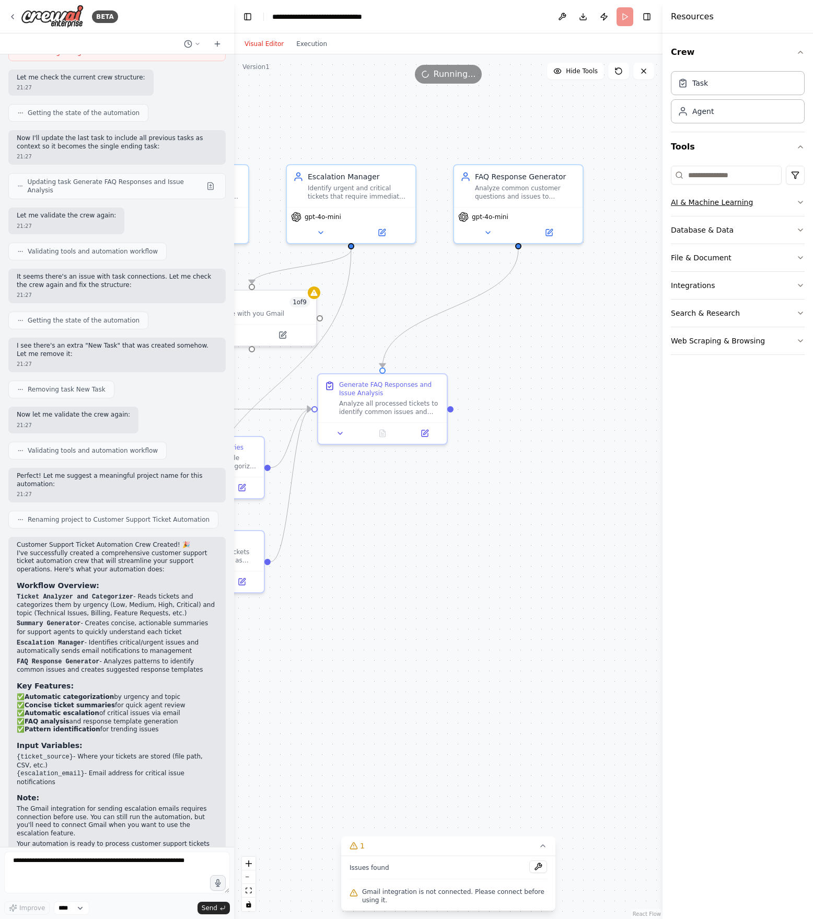
click at [609, 201] on button "AI & Machine Learning" at bounding box center [738, 202] width 134 height 27
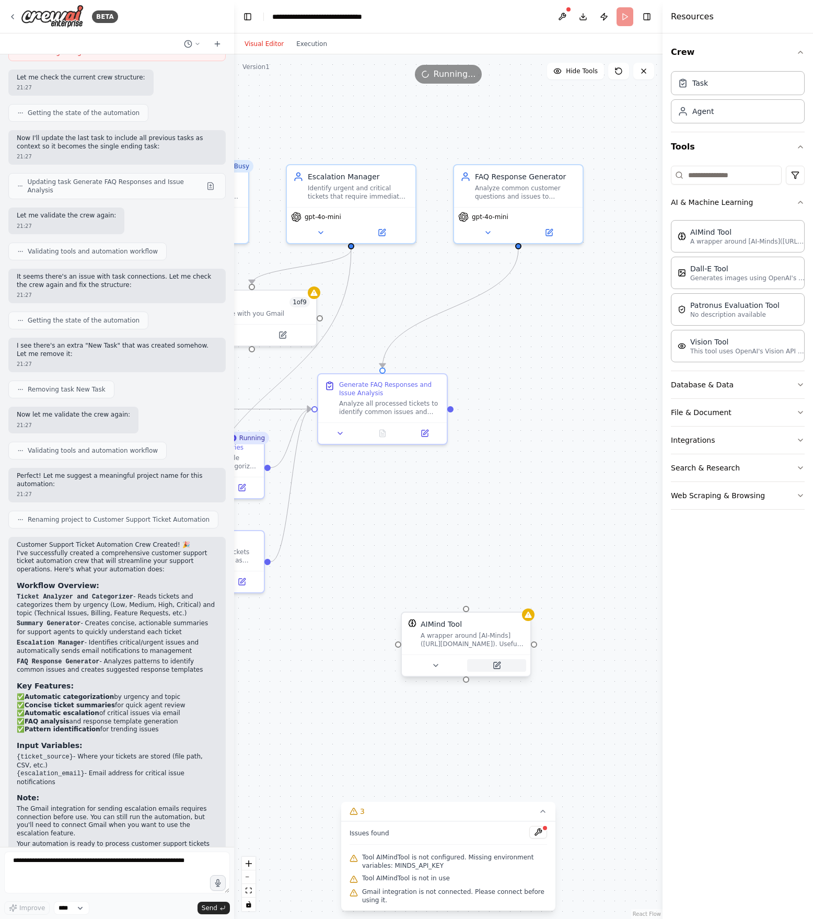
click at [498, 664] on icon at bounding box center [497, 664] width 5 height 5
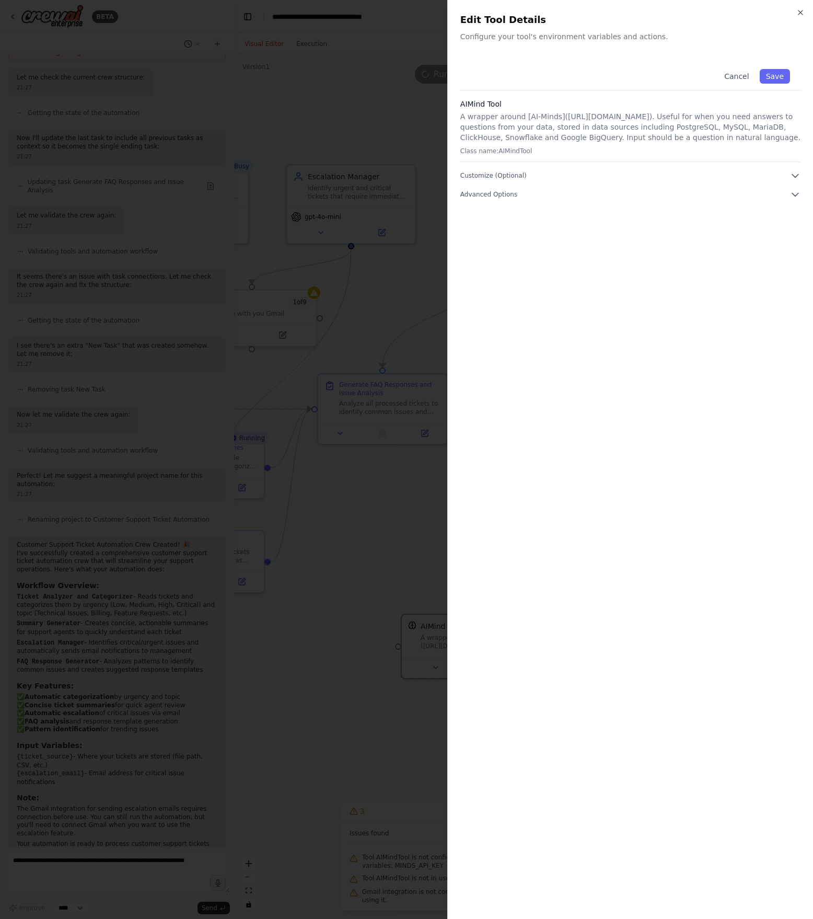
click at [609, 7] on div "Close Edit Tool Details Configure your tool's environment variables and actions…" at bounding box center [630, 459] width 366 height 919
click at [609, 10] on icon "button" at bounding box center [800, 12] width 8 height 8
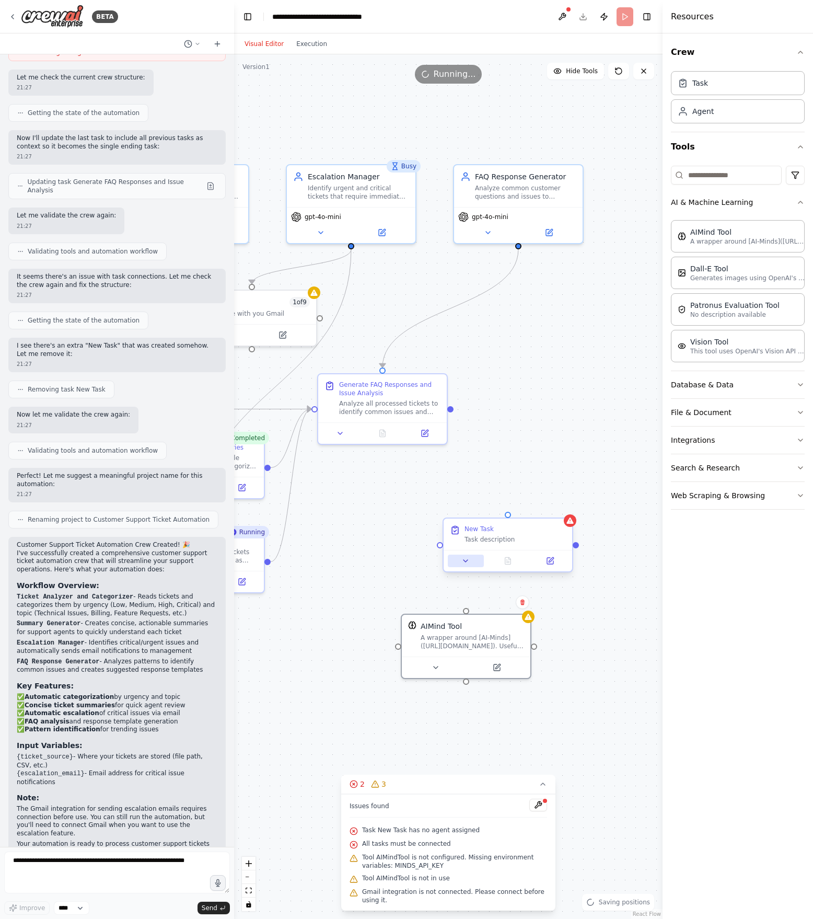
click at [468, 559] on icon at bounding box center [465, 560] width 8 height 8
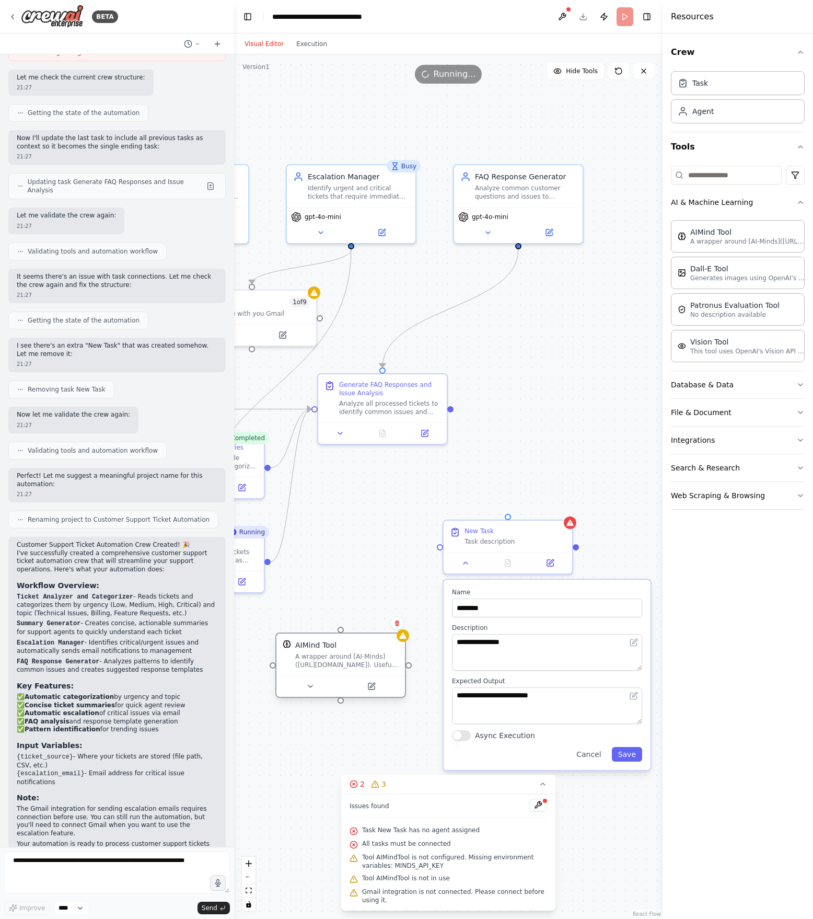
drag, startPoint x: 477, startPoint y: 637, endPoint x: 327, endPoint y: 660, distance: 151.8
click at [327, 660] on div "A wrapper around [AI-Minds](https://mindsdb.com/minds). Useful for when you nee…" at bounding box center [346, 660] width 103 height 17
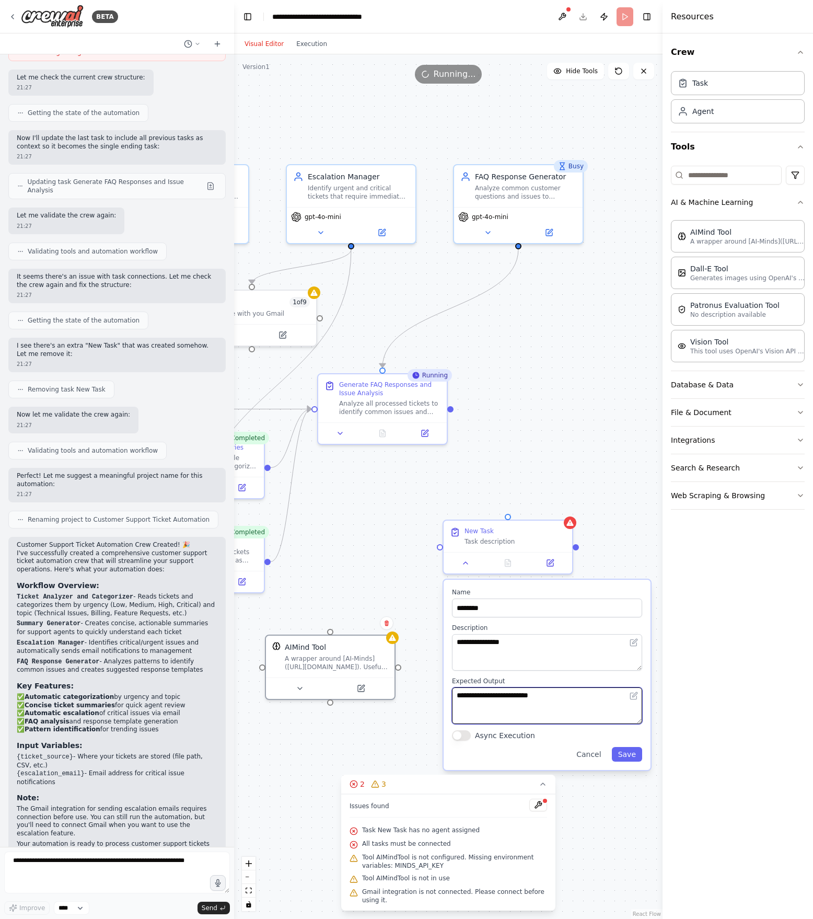
click at [490, 689] on textarea "**********" at bounding box center [547, 705] width 190 height 37
click at [562, 689] on textarea "**********" at bounding box center [547, 705] width 190 height 37
click at [471, 560] on button at bounding box center [466, 560] width 36 height 13
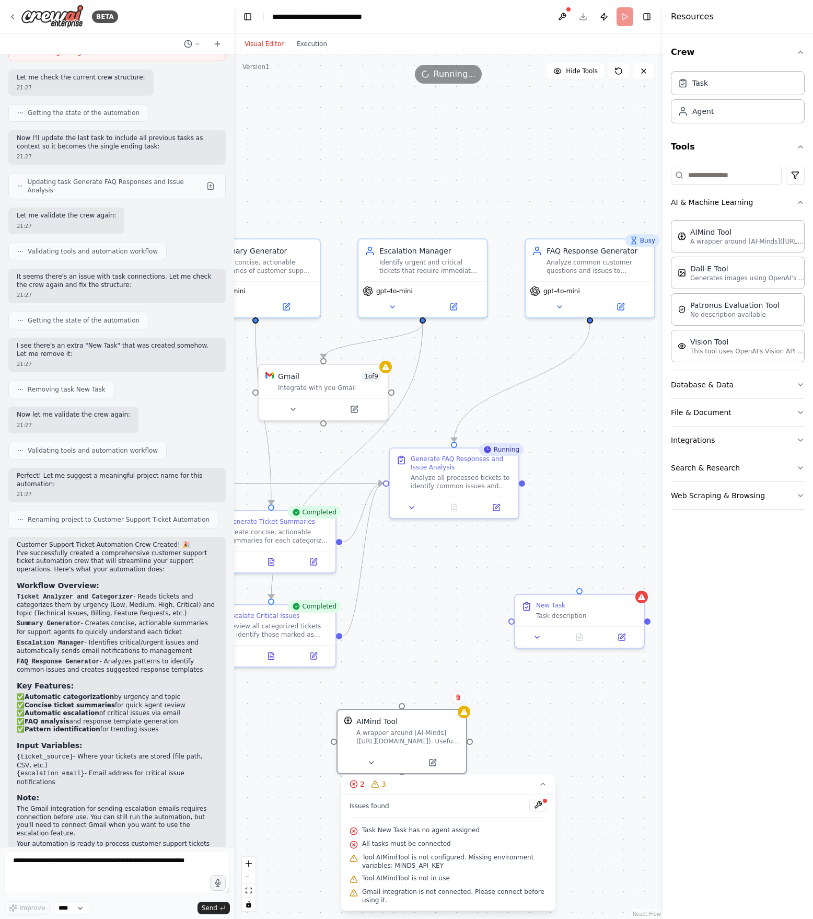
drag, startPoint x: 478, startPoint y: 613, endPoint x: 550, endPoint y: 675, distance: 94.1
click at [550, 675] on div ".deletable-edge-delete-btn { width: 20px; height: 20px; border: 0px solid #ffff…" at bounding box center [448, 486] width 428 height 864
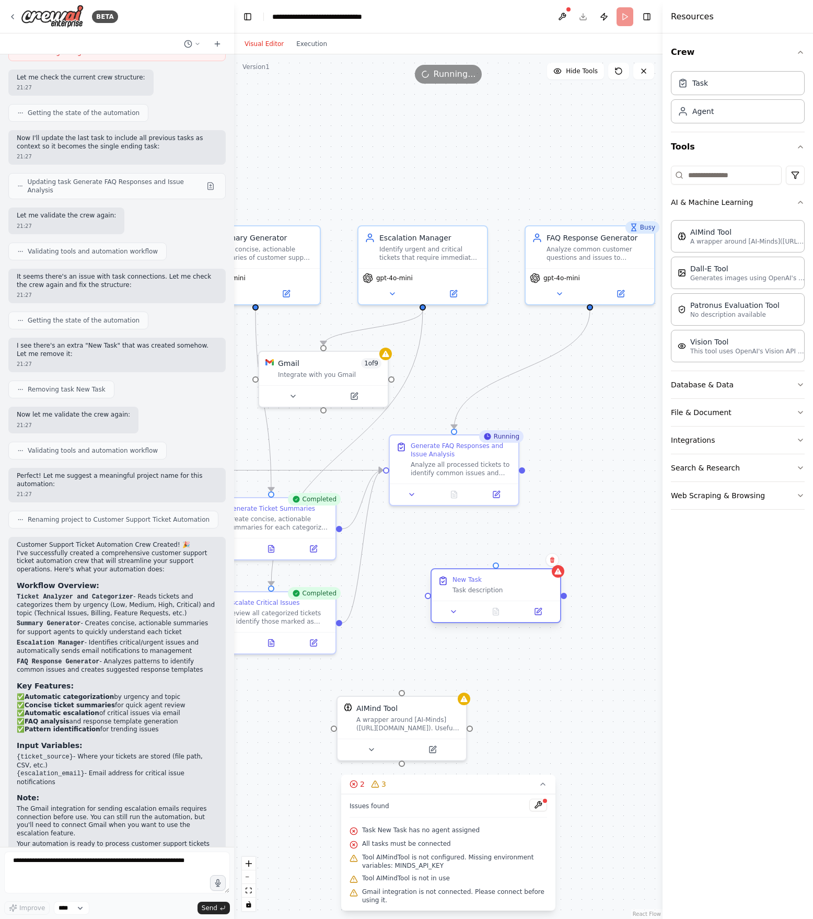
drag, startPoint x: 553, startPoint y: 598, endPoint x: 458, endPoint y: 587, distance: 96.2
click at [458, 587] on div "Task description" at bounding box center [503, 590] width 101 height 8
click at [466, 405] on icon "Edge from 214e71fa-ba73-4e2f-9923-fc7a65ad6a37 to 9db11915-c744-469e-bf6d-529a7…" at bounding box center [522, 369] width 136 height 118
drag, startPoint x: 454, startPoint y: 426, endPoint x: 493, endPoint y: 570, distance: 148.4
click at [399, 570] on div ".deletable-edge-delete-btn { width: 20px; height: 20px; border: 0px solid #ffff…" at bounding box center [185, 605] width 428 height 864
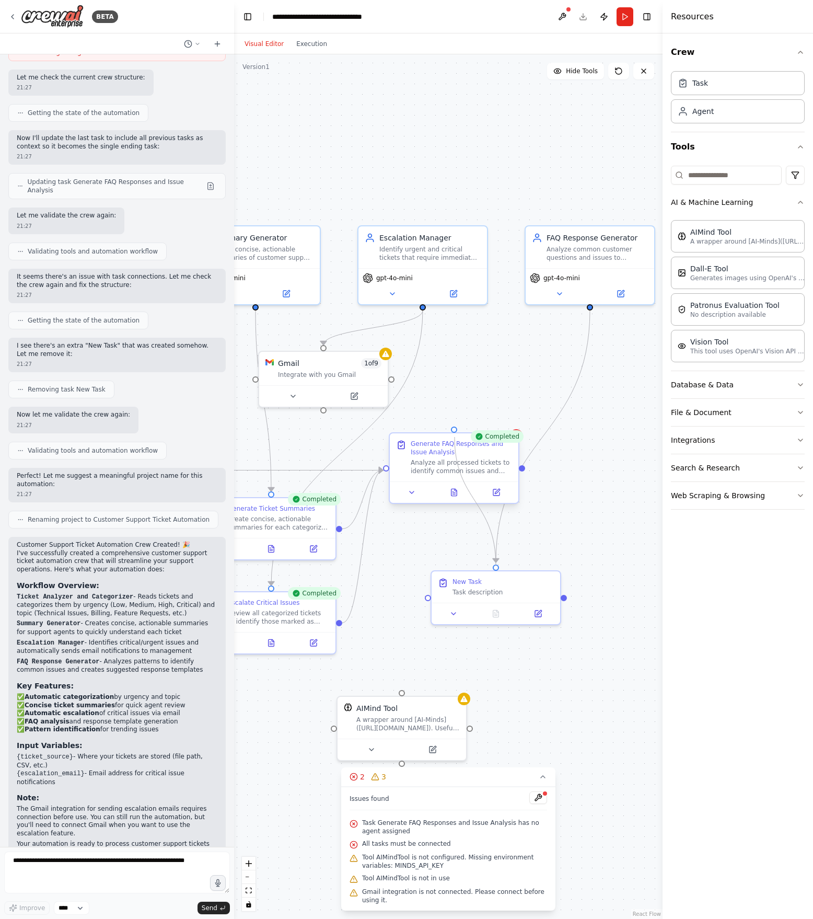
drag, startPoint x: 496, startPoint y: 564, endPoint x: 455, endPoint y: 437, distance: 133.0
click at [399, 437] on div "Ticket Analyzer and Categorizer Analyze incoming customer support tickets to ca…" at bounding box center [185, 605] width 428 height 864
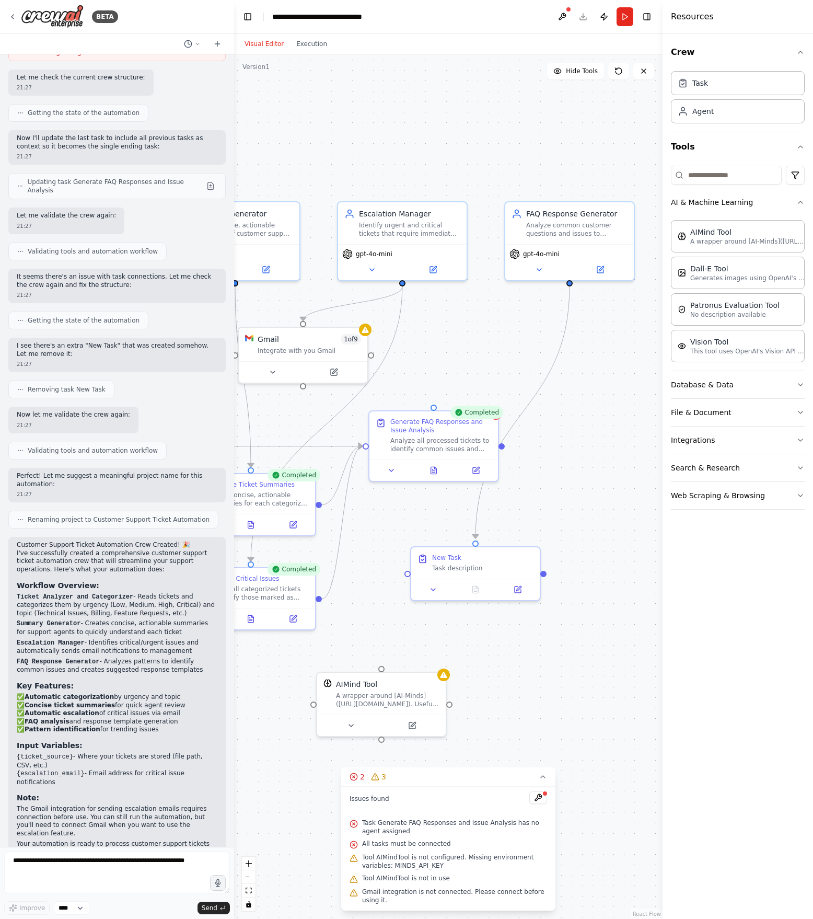
drag, startPoint x: 498, startPoint y: 563, endPoint x: 475, endPoint y: 538, distance: 34.0
click at [475, 538] on div ".deletable-edge-delete-btn { width: 20px; height: 20px; border: 0px solid #ffff…" at bounding box center [448, 486] width 428 height 864
drag, startPoint x: 475, startPoint y: 540, endPoint x: 432, endPoint y: 410, distance: 136.5
click at [376, 410] on div "Ticket Analyzer and Categorizer Analyze incoming customer support tickets to ca…" at bounding box center [162, 580] width 428 height 864
drag, startPoint x: 542, startPoint y: 574, endPoint x: 434, endPoint y: 405, distance: 200.7
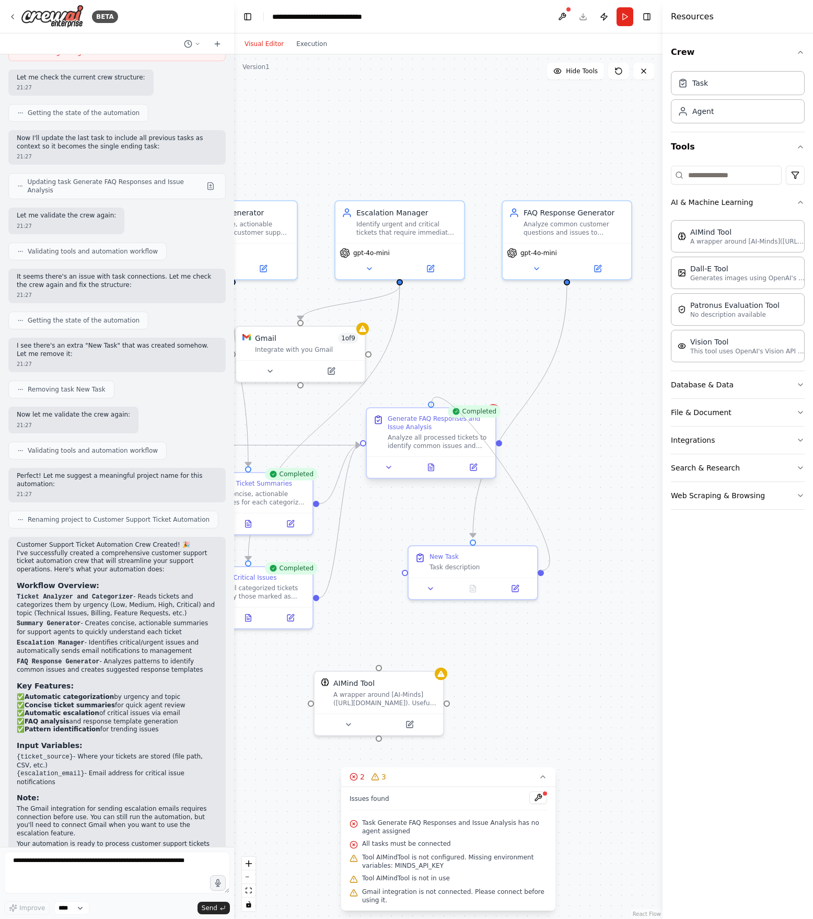
click at [376, 405] on div "Ticket Analyzer and Categorizer Analyze incoming customer support tickets to ca…" at bounding box center [162, 580] width 428 height 864
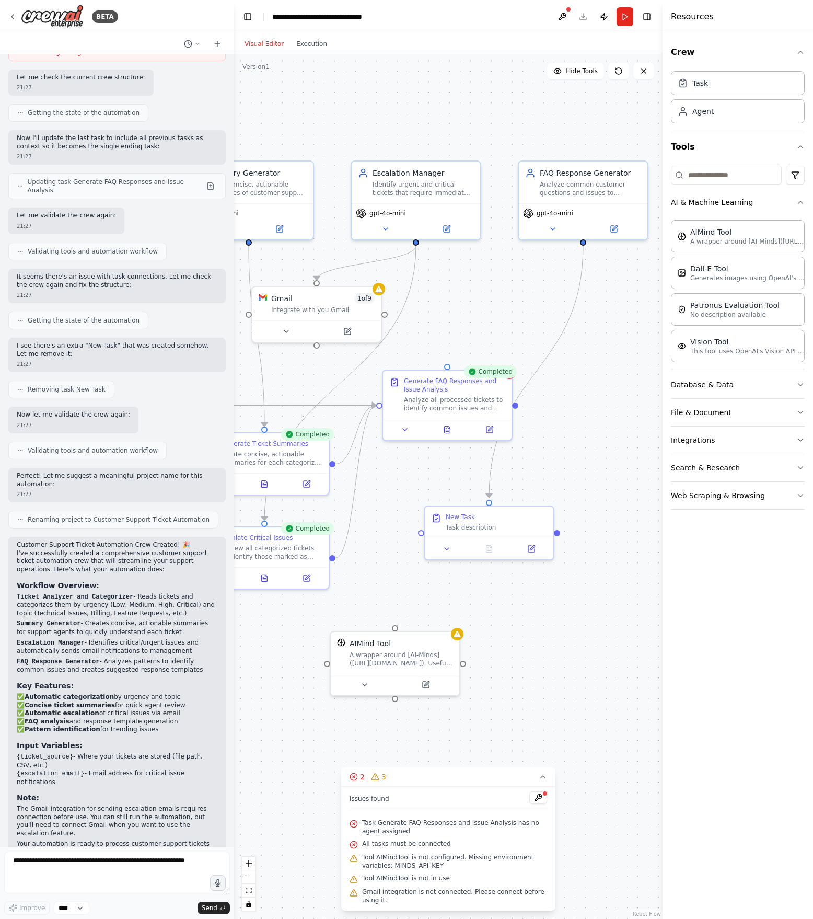
drag, startPoint x: 542, startPoint y: 577, endPoint x: 554, endPoint y: 541, distance: 38.7
click at [554, 541] on div ".deletable-edge-delete-btn { width: 20px; height: 20px; border: 0px solid #ffff…" at bounding box center [448, 486] width 428 height 864
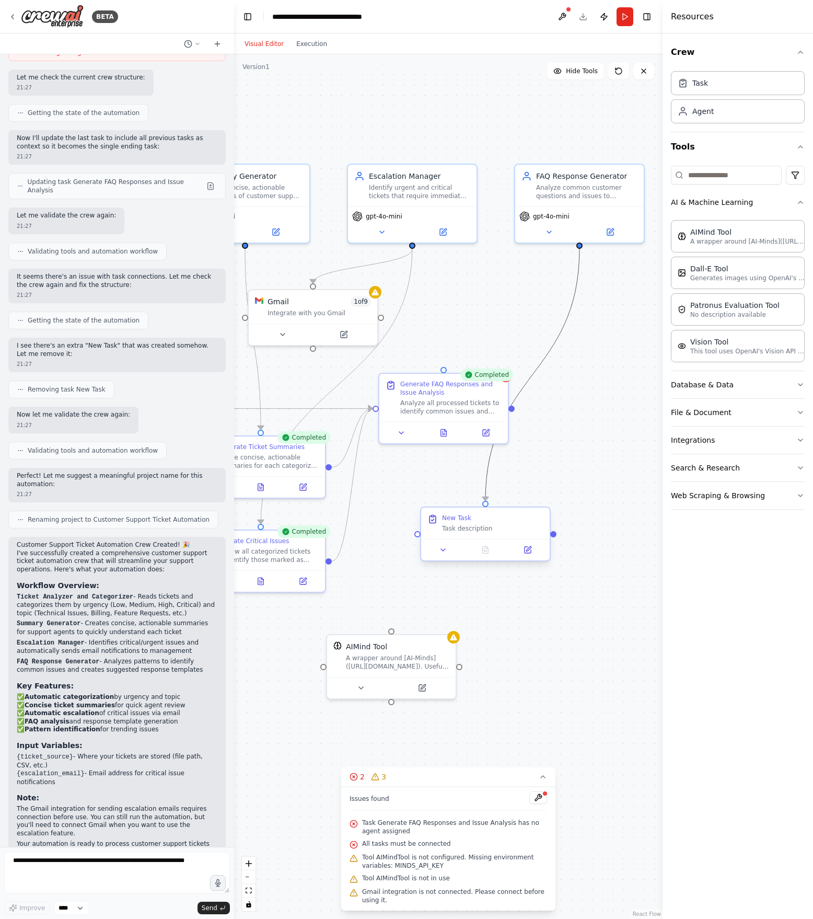
drag, startPoint x: 515, startPoint y: 407, endPoint x: 435, endPoint y: 524, distance: 142.2
click at [389, 524] on div ".deletable-edge-delete-btn { width: 20px; height: 20px; border: 0px solid #ffff…" at bounding box center [174, 543] width 428 height 864
drag, startPoint x: 511, startPoint y: 413, endPoint x: 414, endPoint y: 530, distance: 152.1
click at [414, 530] on div ".deletable-edge-delete-btn { width: 20px; height: 20px; border: 0px solid #ffff…" at bounding box center [448, 486] width 428 height 864
drag, startPoint x: 513, startPoint y: 407, endPoint x: 414, endPoint y: 540, distance: 165.5
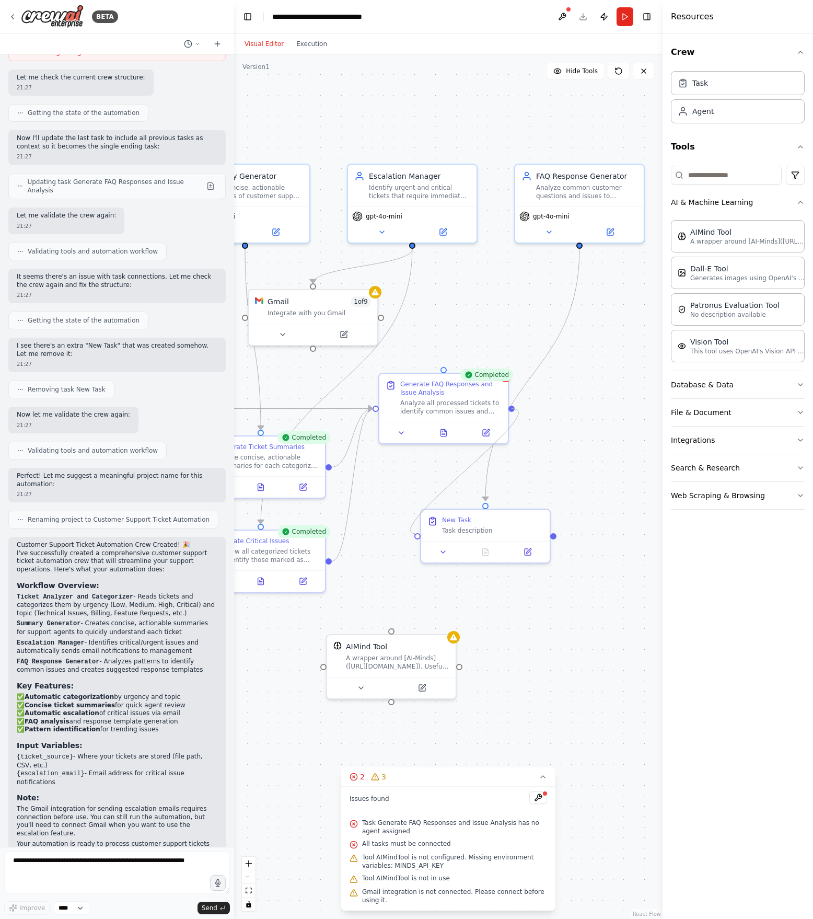
click at [414, 540] on div ".deletable-edge-delete-btn { width: 20px; height: 20px; border: 0px solid #ffff…" at bounding box center [448, 486] width 428 height 864
drag, startPoint x: 499, startPoint y: 529, endPoint x: 619, endPoint y: 402, distance: 174.5
click at [609, 402] on div "Task description" at bounding box center [607, 403] width 101 height 8
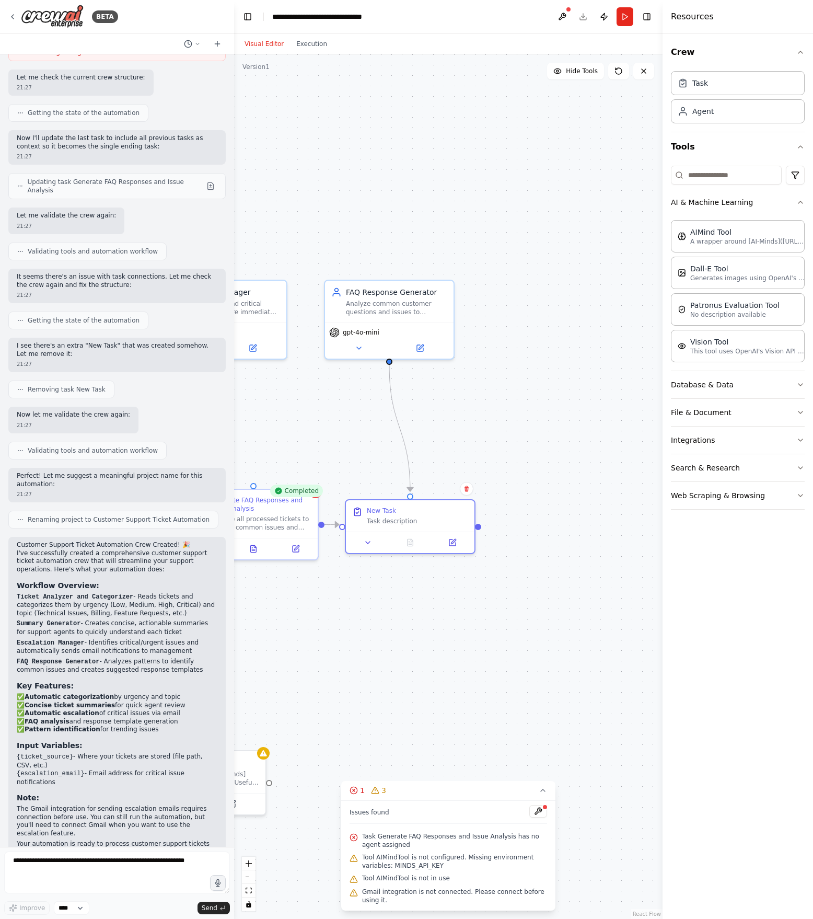
drag, startPoint x: 573, startPoint y: 527, endPoint x: 383, endPoint y: 643, distance: 222.3
click at [383, 643] on div ".deletable-edge-delete-btn { width: 20px; height: 20px; border: 0px solid #ffff…" at bounding box center [448, 486] width 428 height 864
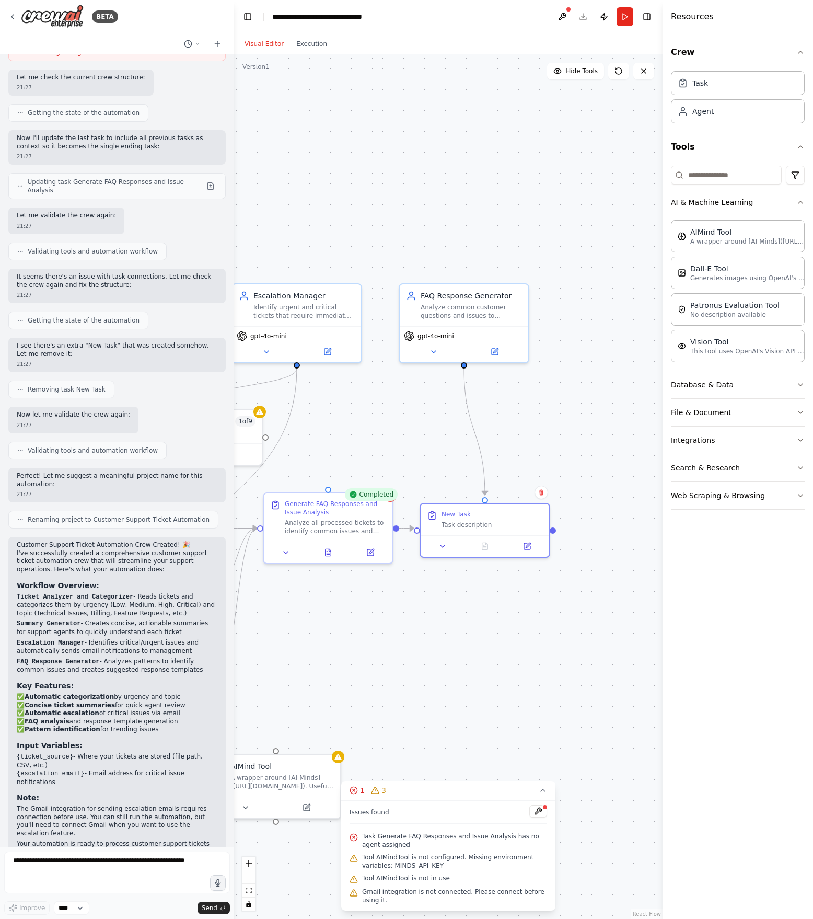
drag, startPoint x: 383, startPoint y: 643, endPoint x: 455, endPoint y: 647, distance: 71.7
click at [455, 647] on div ".deletable-edge-delete-btn { width: 20px; height: 20px; border: 0px solid #ffff…" at bounding box center [448, 486] width 428 height 864
click at [540, 494] on icon at bounding box center [539, 494] width 4 height 6
click at [516, 495] on button "Confirm" at bounding box center [509, 493] width 37 height 13
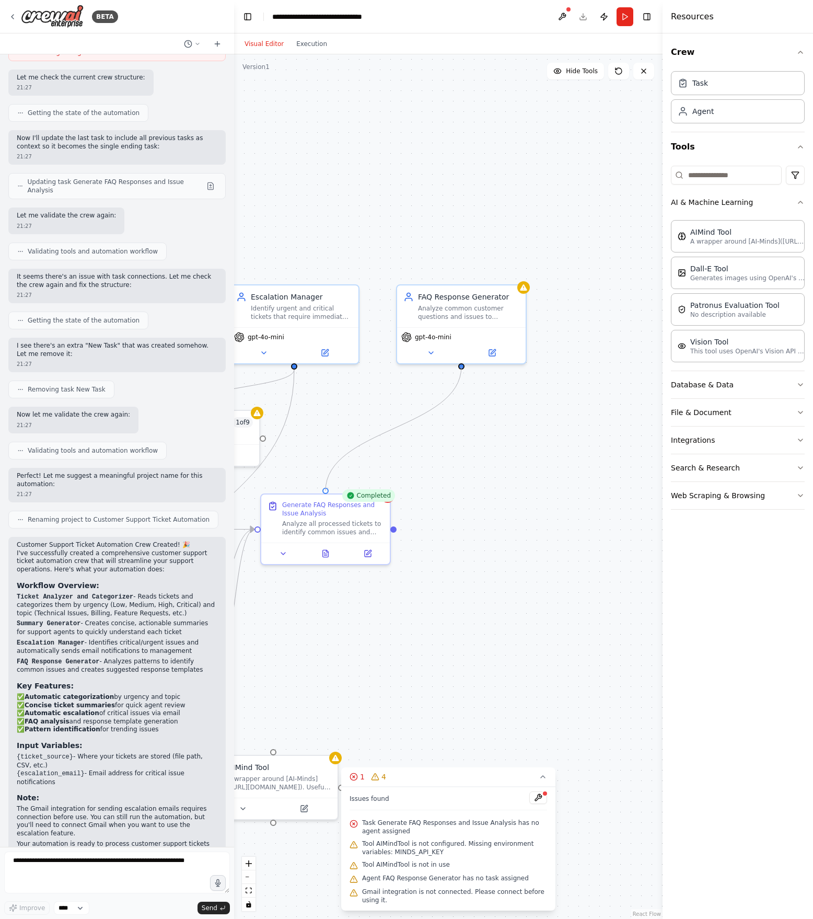
drag, startPoint x: 461, startPoint y: 364, endPoint x: 332, endPoint y: 489, distance: 180.3
click at [332, 489] on div ".deletable-edge-delete-btn { width: 20px; height: 20px; border: 0px solid #ffff…" at bounding box center [448, 486] width 428 height 864
click at [482, 435] on div ".deletable-edge-delete-btn { width: 20px; height: 20px; border: 0px solid #ffff…" at bounding box center [448, 486] width 428 height 864
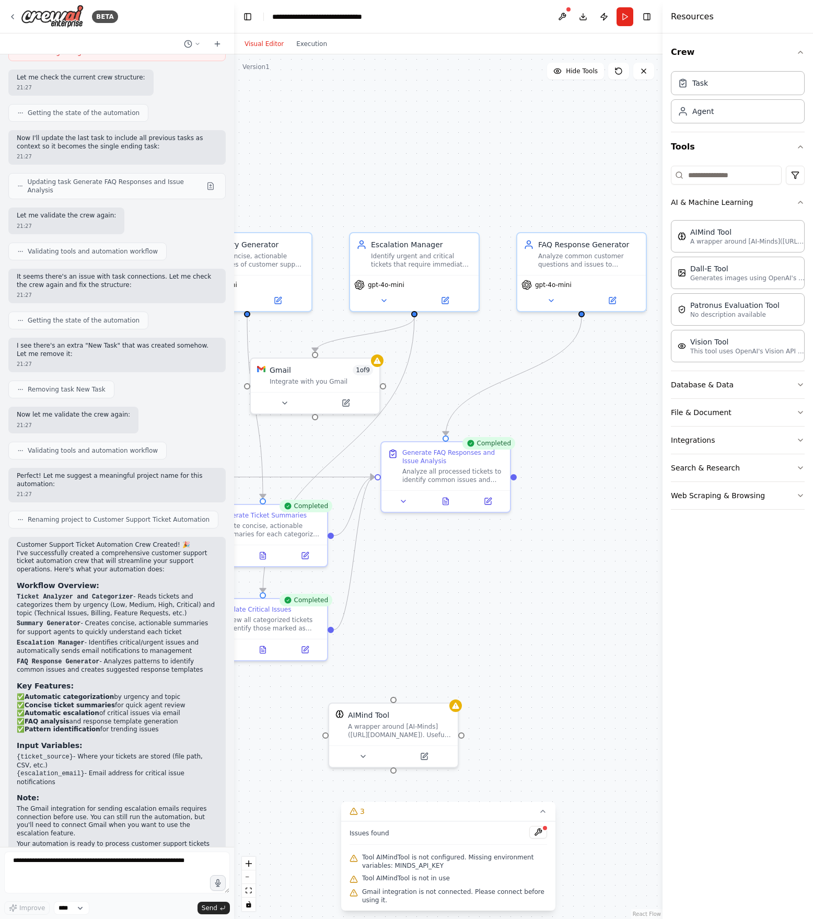
drag, startPoint x: 461, startPoint y: 465, endPoint x: 579, endPoint y: 414, distance: 128.3
click at [579, 414] on div ".deletable-edge-delete-btn { width: 20px; height: 20px; border: 0px solid #ffff…" at bounding box center [448, 486] width 428 height 864
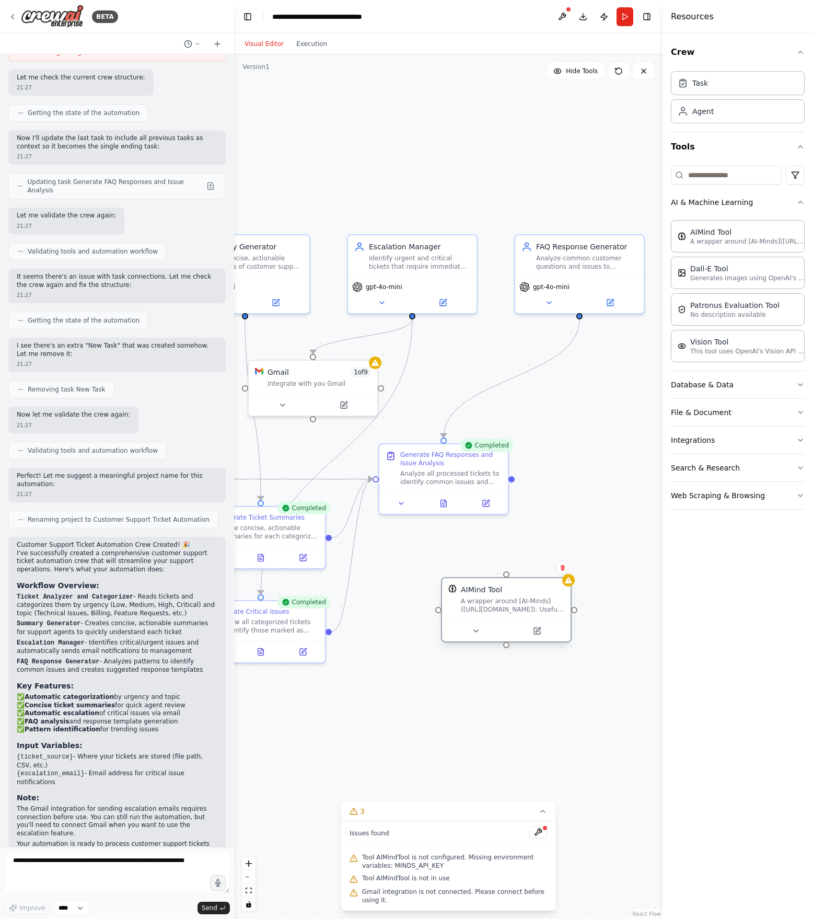
drag, startPoint x: 359, startPoint y: 722, endPoint x: 473, endPoint y: 595, distance: 170.9
click at [473, 595] on div "AIMind Tool A wrapper around [AI-Minds](https://mindsdb.com/minds). Useful for …" at bounding box center [512, 598] width 103 height 29
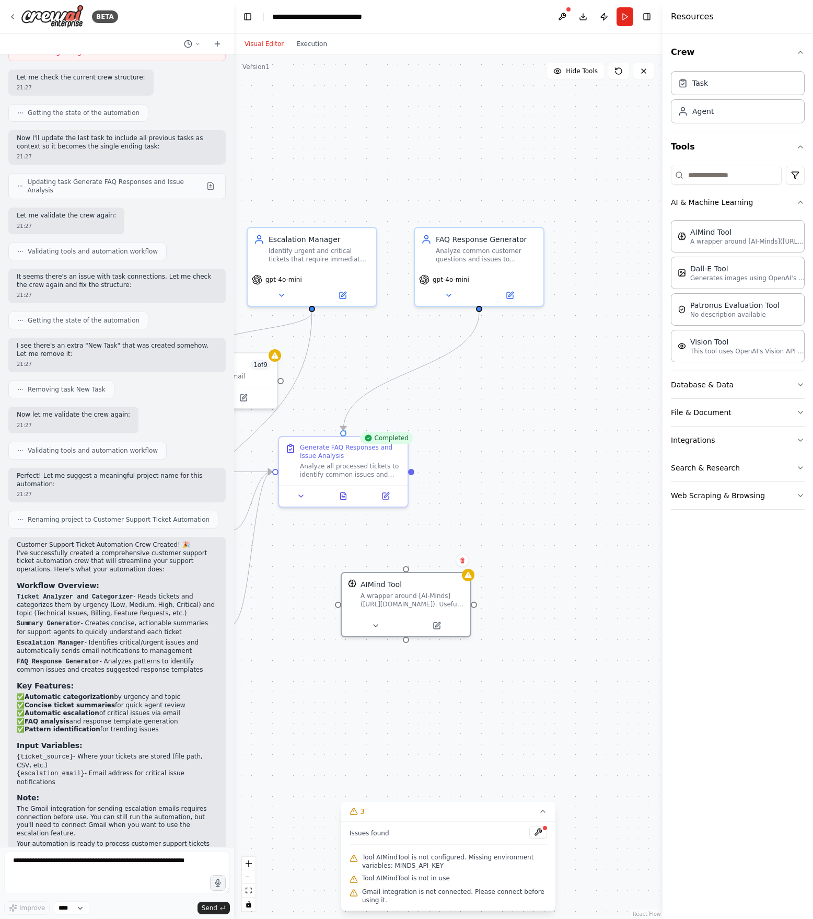
drag, startPoint x: 441, startPoint y: 683, endPoint x: 341, endPoint y: 676, distance: 100.6
click at [341, 676] on div ".deletable-edge-delete-btn { width: 20px; height: 20px; border: 0px solid #ffff…" at bounding box center [448, 486] width 428 height 864
click at [395, 585] on div "AIMind Tool" at bounding box center [381, 582] width 41 height 10
click at [345, 463] on div "Analyze all processed tickets to identify common issues and frequently asked qu…" at bounding box center [350, 468] width 101 height 17
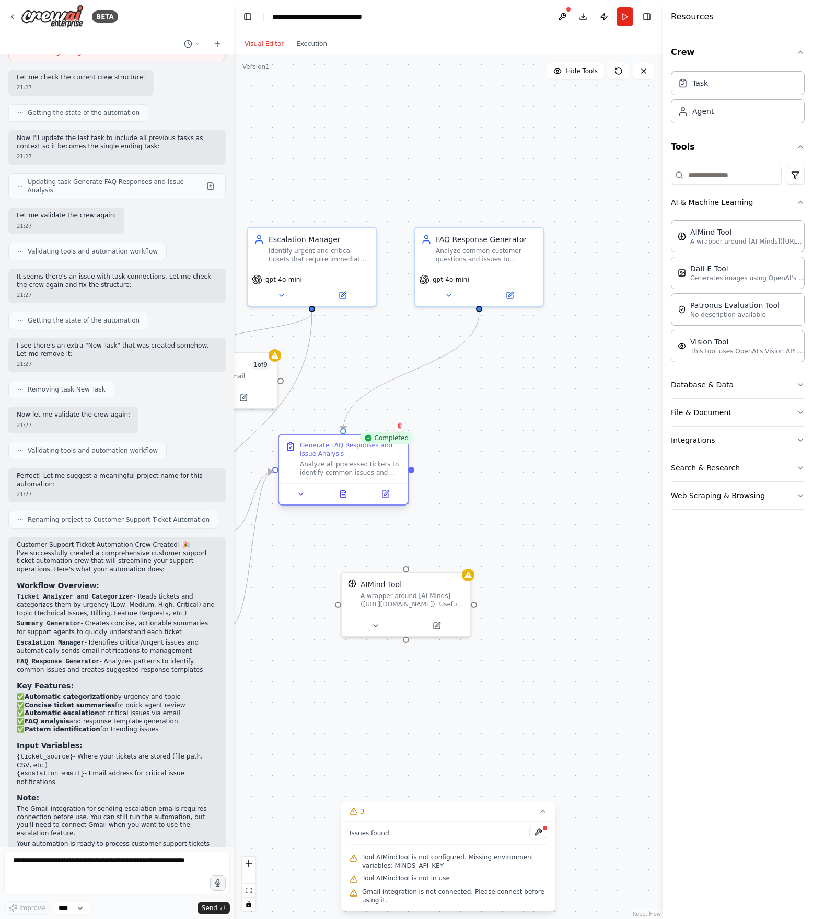
click at [345, 463] on div "Analyze all processed tickets to identify common issues and frequently asked qu…" at bounding box center [350, 468] width 101 height 17
click at [609, 479] on icon at bounding box center [615, 477] width 6 height 6
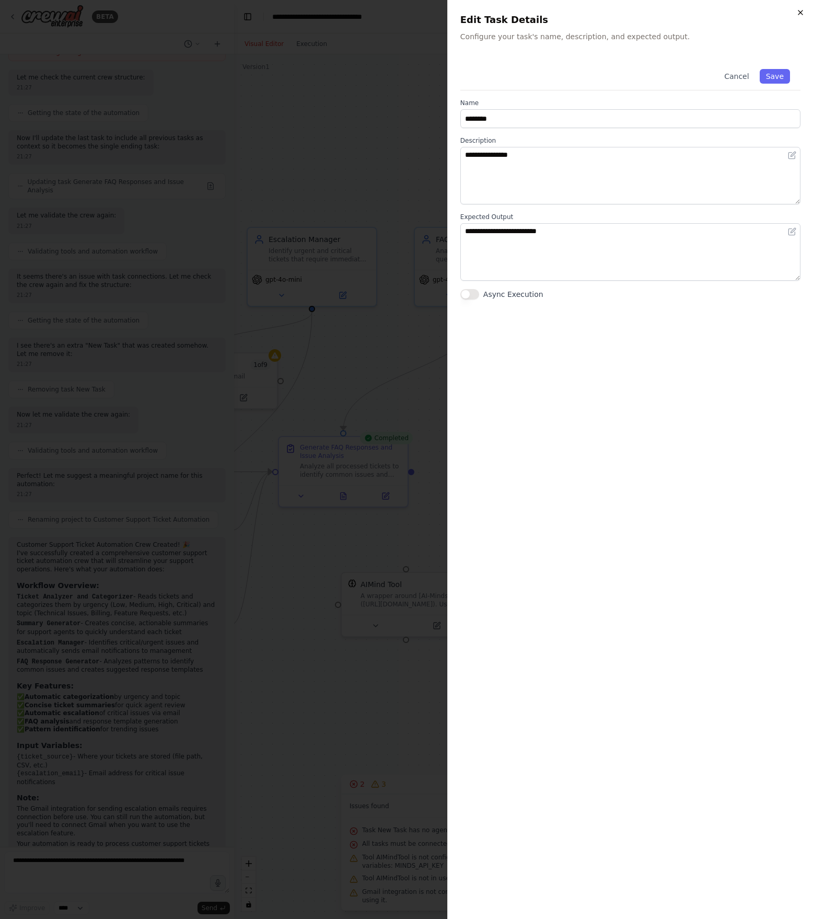
click at [609, 9] on icon "button" at bounding box center [800, 12] width 8 height 8
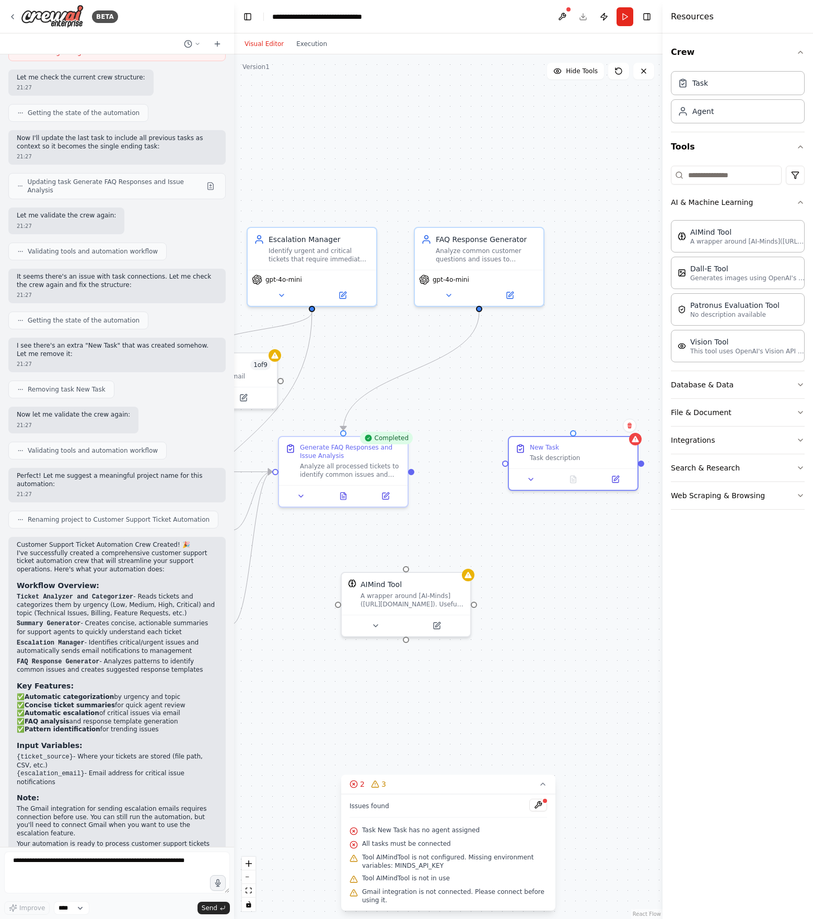
click at [524, 492] on div ".deletable-edge-delete-btn { width: 20px; height: 20px; border: 0px solid #ffff…" at bounding box center [448, 486] width 428 height 864
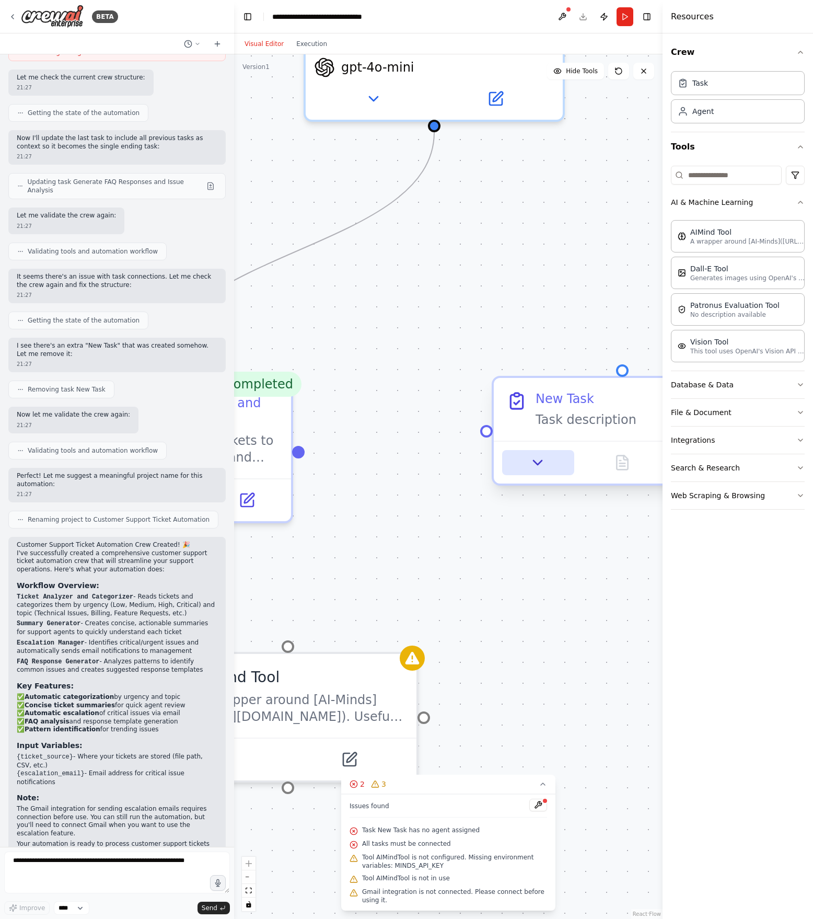
click at [542, 468] on icon at bounding box center [538, 462] width 17 height 17
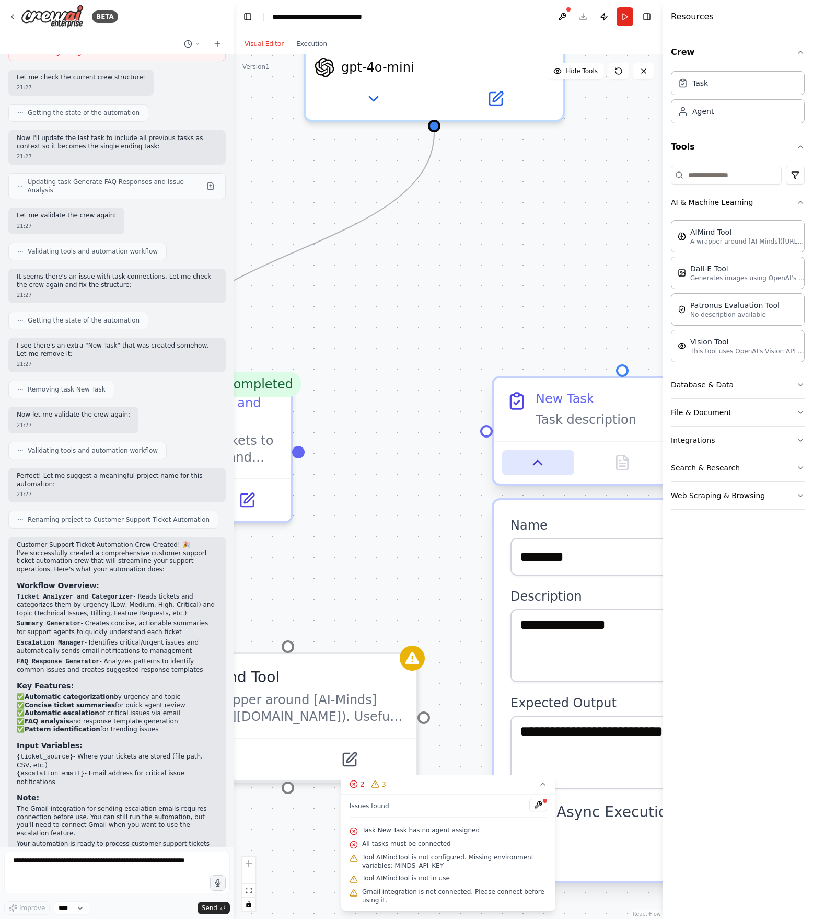
click at [542, 466] on icon at bounding box center [538, 462] width 17 height 17
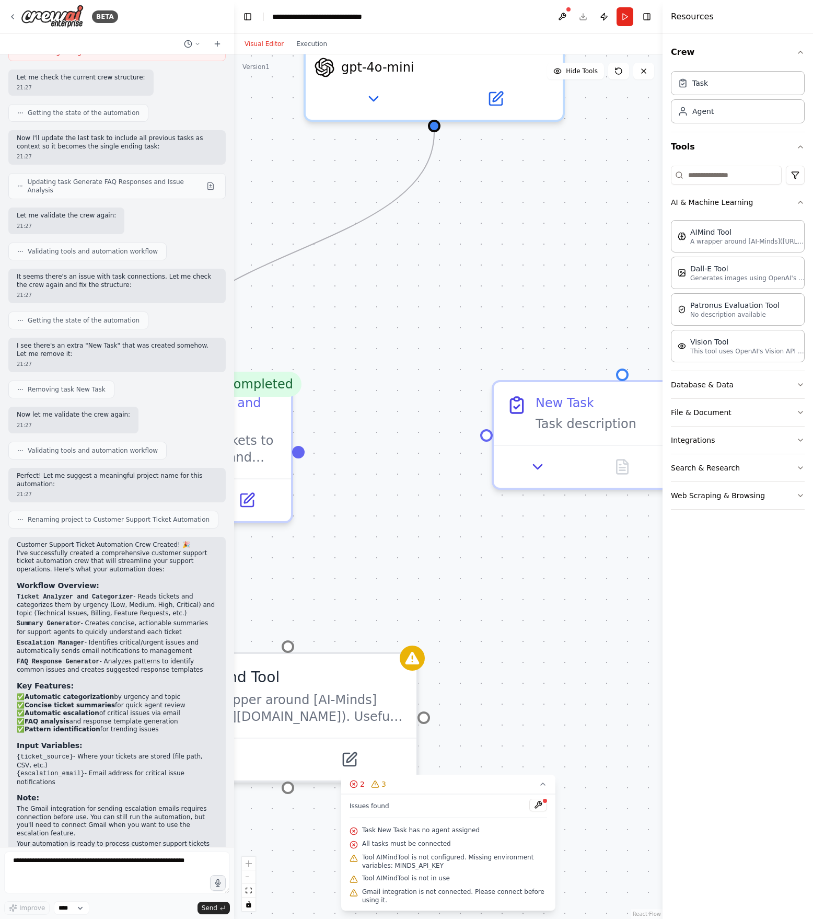
click at [455, 571] on div ".deletable-edge-delete-btn { width: 20px; height: 20px; border: 0px solid #ffff…" at bounding box center [448, 486] width 428 height 864
click at [502, 595] on div ".deletable-edge-delete-btn { width: 20px; height: 20px; border: 0px solid #ffff…" at bounding box center [448, 486] width 428 height 864
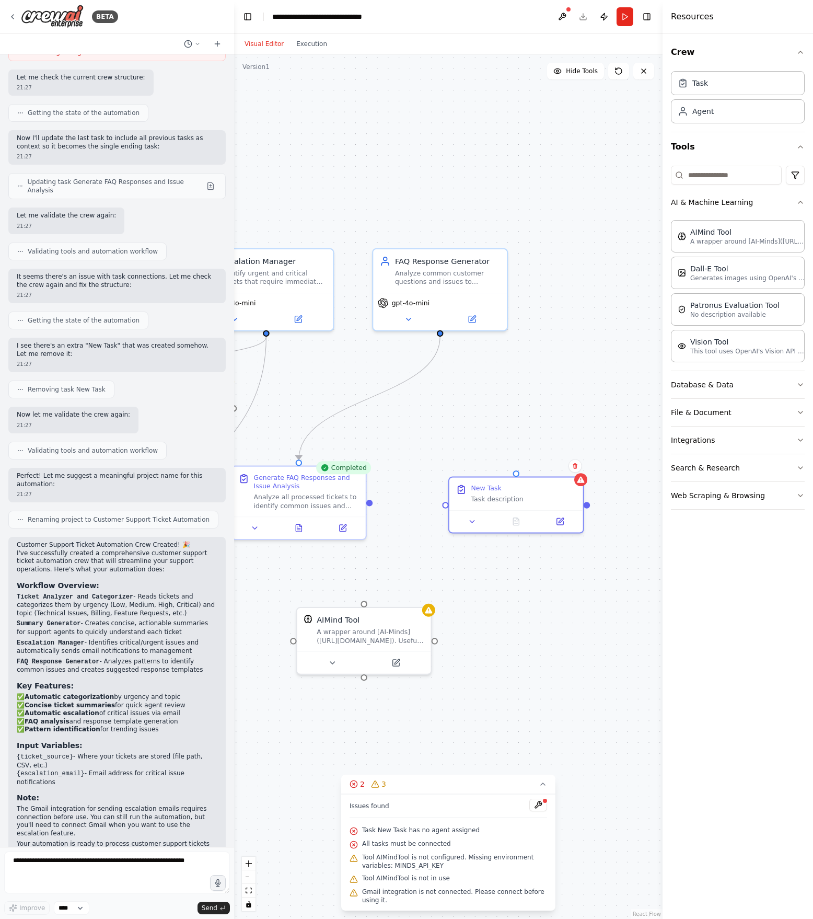
drag, startPoint x: 606, startPoint y: 469, endPoint x: 586, endPoint y: 474, distance: 20.7
click at [586, 474] on div ".deletable-edge-delete-btn { width: 20px; height: 20px; border: 0px solid #ffff…" at bounding box center [448, 486] width 428 height 864
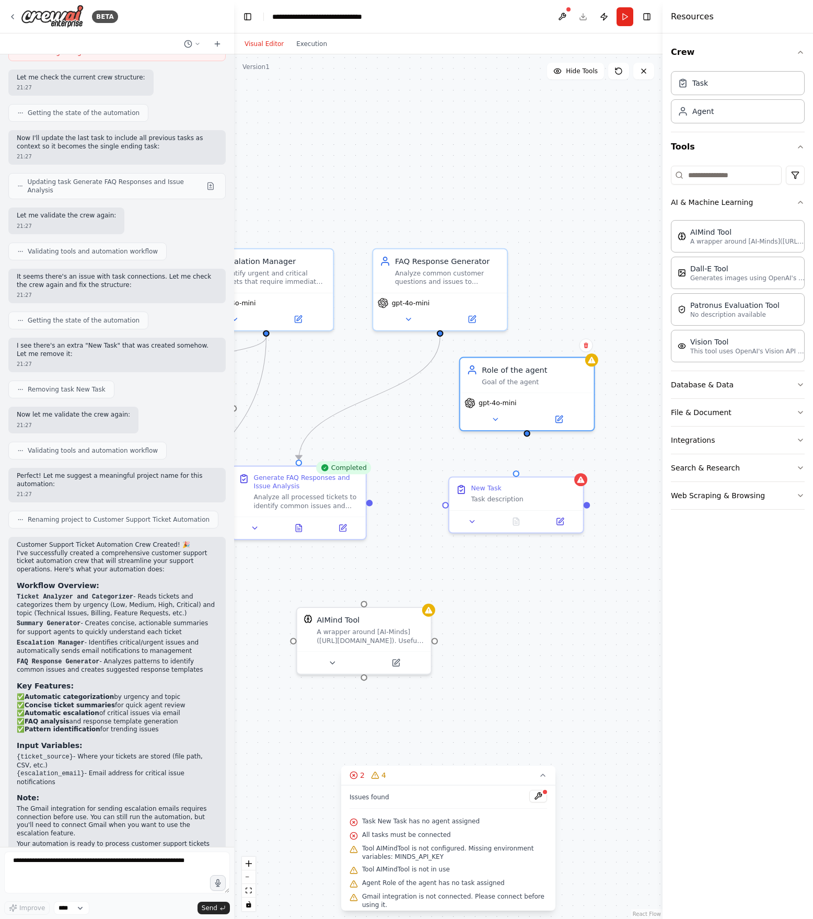
drag, startPoint x: 537, startPoint y: 432, endPoint x: 501, endPoint y: 356, distance: 83.2
click at [501, 356] on div ".deletable-edge-delete-btn { width: 20px; height: 20px; border: 0px solid #ffff…" at bounding box center [448, 486] width 428 height 864
drag, startPoint x: 499, startPoint y: 379, endPoint x: 486, endPoint y: 370, distance: 15.4
click at [486, 370] on div "Role of the agent" at bounding box center [524, 367] width 106 height 11
drag, startPoint x: 516, startPoint y: 432, endPoint x: 518, endPoint y: 471, distance: 38.7
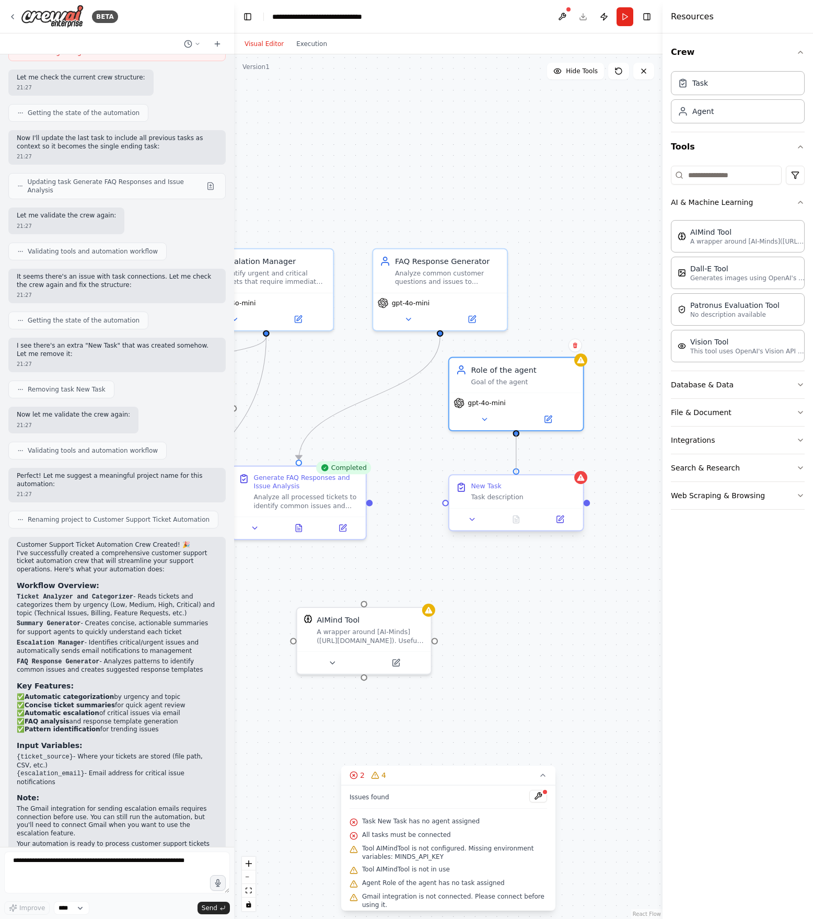
click at [242, 471] on div "Ticket Analyzer and Categorizer Analyze incoming customer support tickets to ca…" at bounding box center [19, 643] width 446 height 899
click at [567, 578] on div ".deletable-edge-delete-btn { width: 20px; height: 20px; border: 0px solid #ffff…" at bounding box center [448, 486] width 428 height 864
click at [505, 372] on div "Role of the agent" at bounding box center [524, 367] width 106 height 11
click at [492, 489] on div "New Task" at bounding box center [486, 486] width 30 height 9
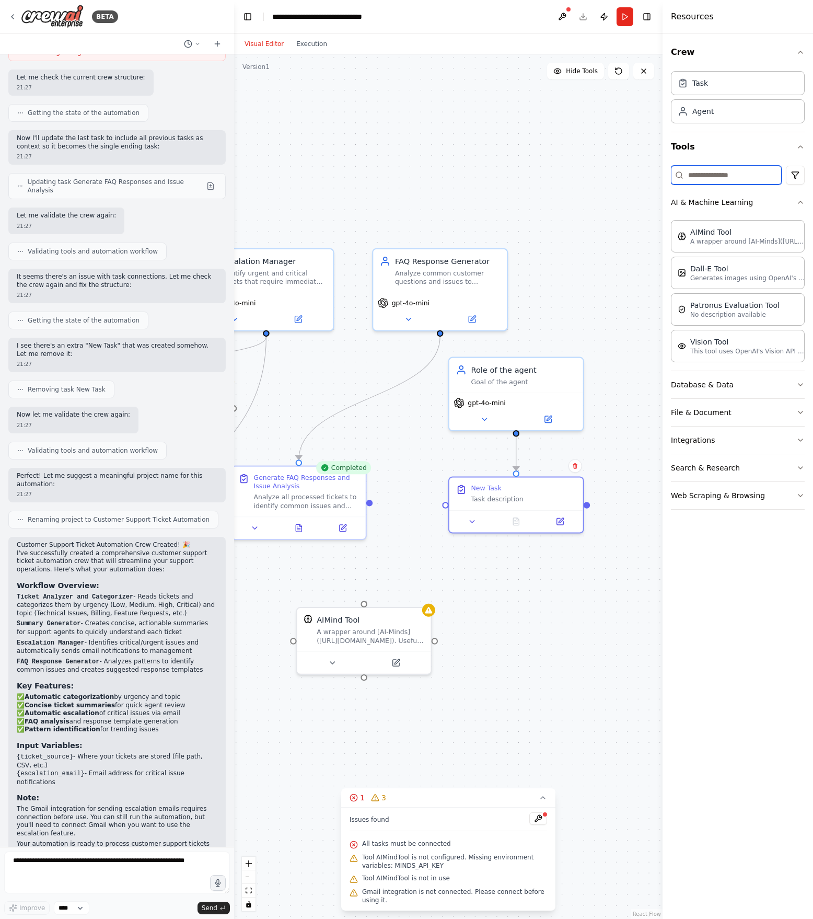
click at [609, 170] on input at bounding box center [726, 175] width 111 height 19
click at [609, 193] on button "AI & Machine Learning" at bounding box center [738, 202] width 134 height 27
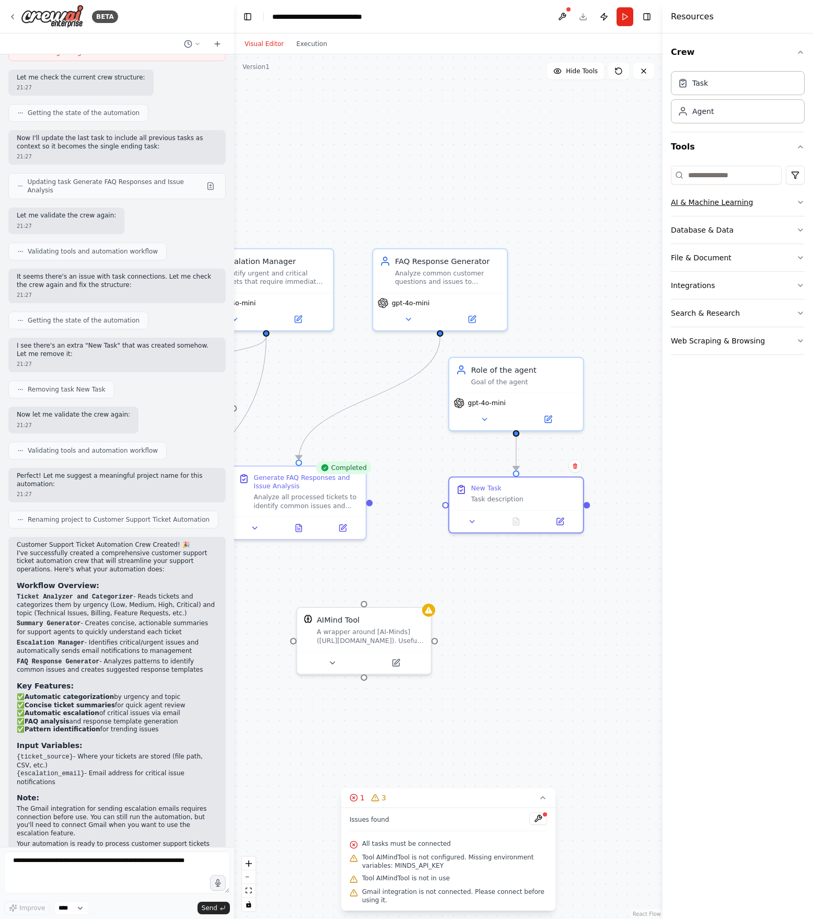
click at [609, 197] on button "AI & Machine Learning" at bounding box center [738, 202] width 134 height 27
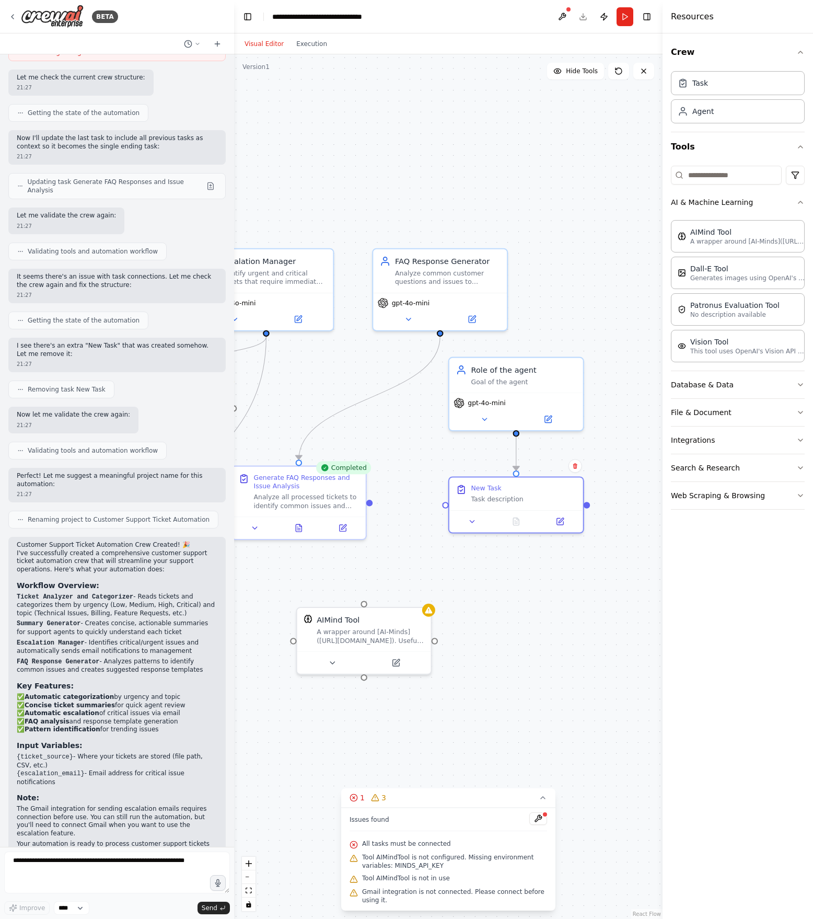
drag, startPoint x: 669, startPoint y: 219, endPoint x: 803, endPoint y: 363, distance: 196.3
click at [609, 363] on div "Crew Task Agent Tools AI & Machine Learning AIMind Tool A wrapper around [AI-Mi…" at bounding box center [738, 475] width 150 height 885
copy div "AIMind Tool A wrapper around [AI-Minds](https://mindsdb.com/minds). Useful for …"
click at [609, 385] on button "Database & Data" at bounding box center [738, 384] width 134 height 27
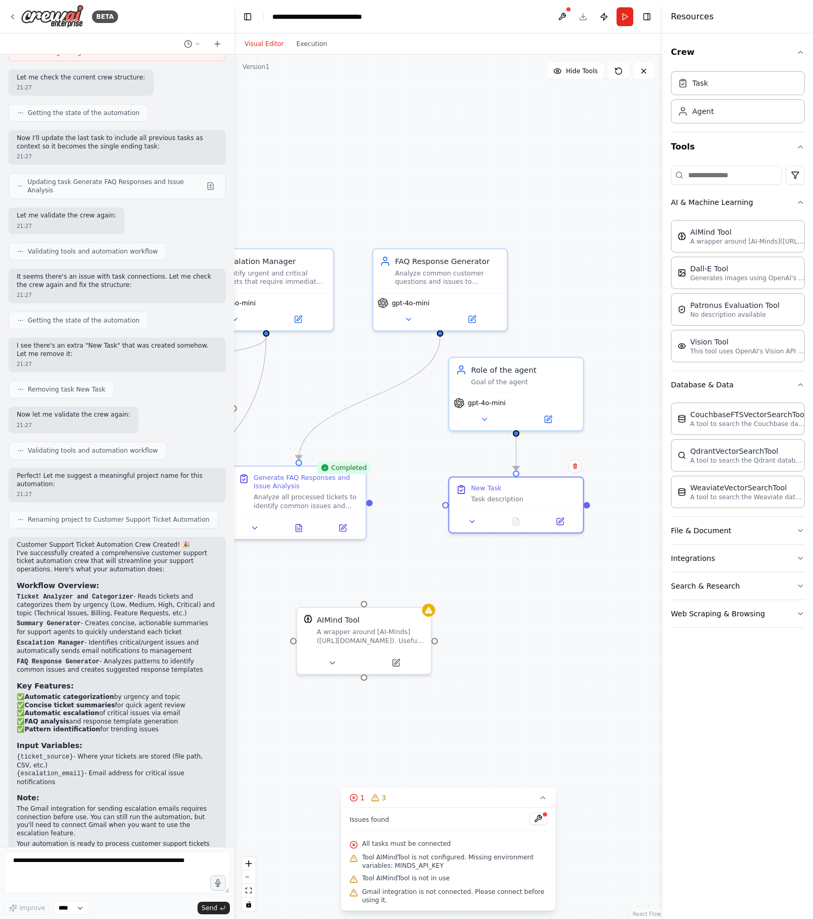
drag, startPoint x: 676, startPoint y: 399, endPoint x: 807, endPoint y: 507, distance: 170.4
click at [609, 507] on div "CouchbaseFTSVectorSearchTool A tool to search the Couchbase database for releva…" at bounding box center [738, 457] width 134 height 118
click at [609, 541] on button "File & Document" at bounding box center [738, 530] width 134 height 27
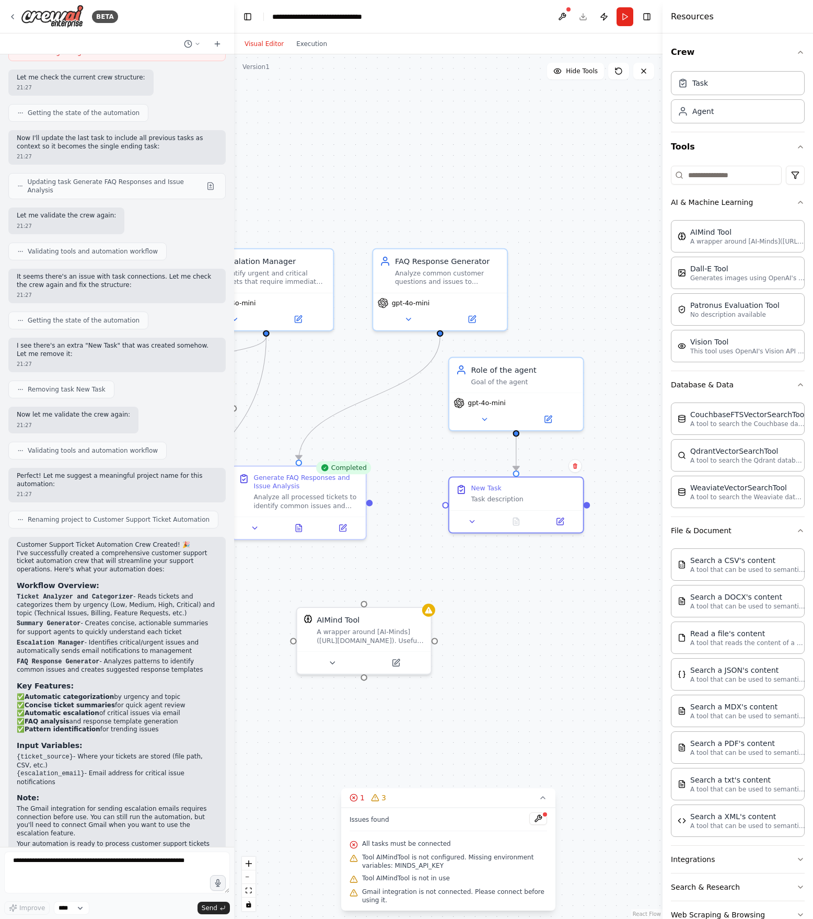
drag, startPoint x: 672, startPoint y: 544, endPoint x: 804, endPoint y: 837, distance: 320.2
click at [609, 689] on div "Search a CSV's content A tool that can be used to semantic search a query from …" at bounding box center [738, 694] width 134 height 301
copy div "Search a CSV's content A tool that can be used to semantic search a query from …"
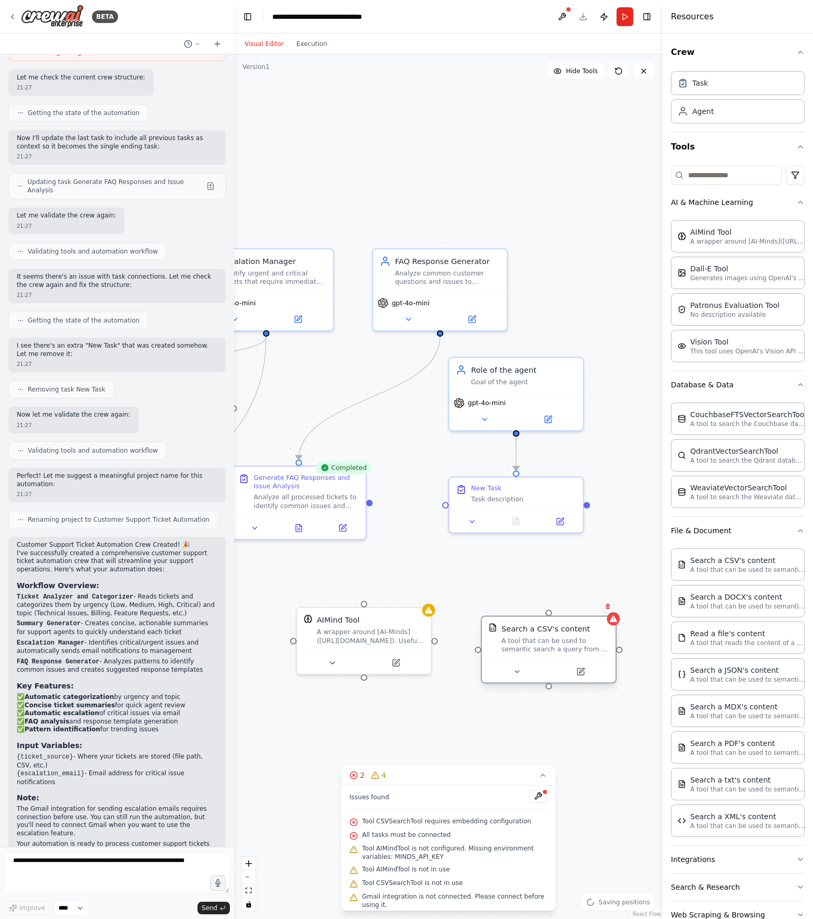
drag, startPoint x: 588, startPoint y: 664, endPoint x: 547, endPoint y: 645, distance: 46.1
click at [547, 645] on div "A tool that can be used to semantic search a query from a CSV's content." at bounding box center [556, 644] width 108 height 17
click at [580, 687] on div ".deletable-edge-delete-btn { width: 20px; height: 20px; border: 0px solid #ffff…" at bounding box center [448, 486] width 428 height 864
click at [586, 671] on button at bounding box center [581, 671] width 62 height 13
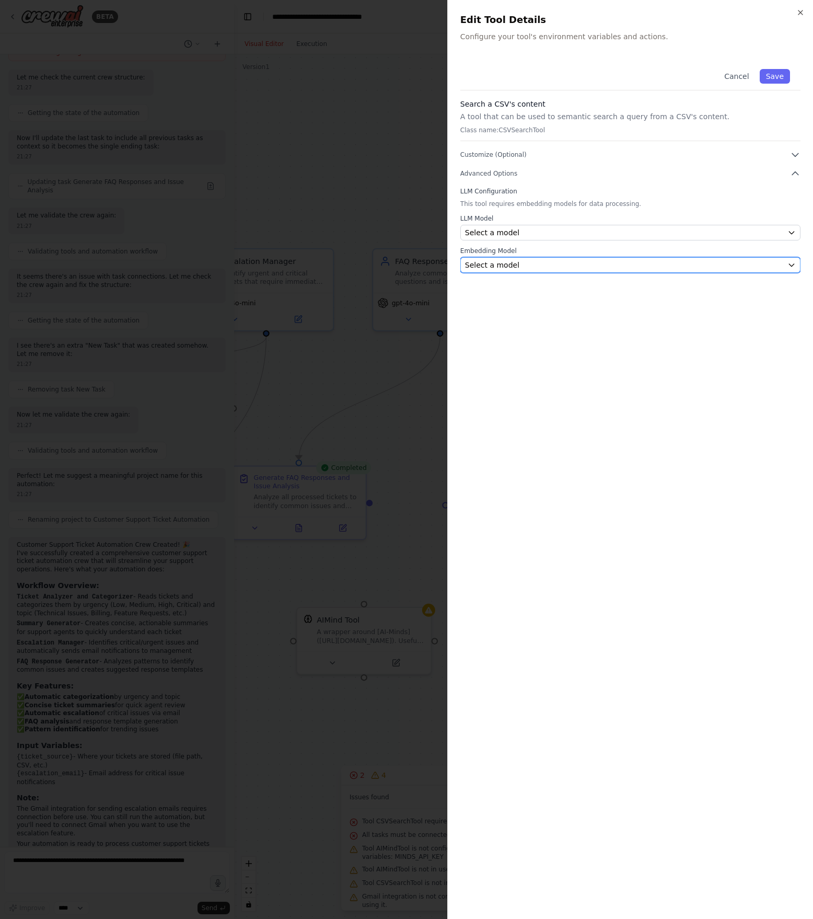
click at [514, 269] on div "Select a model" at bounding box center [624, 265] width 318 height 10
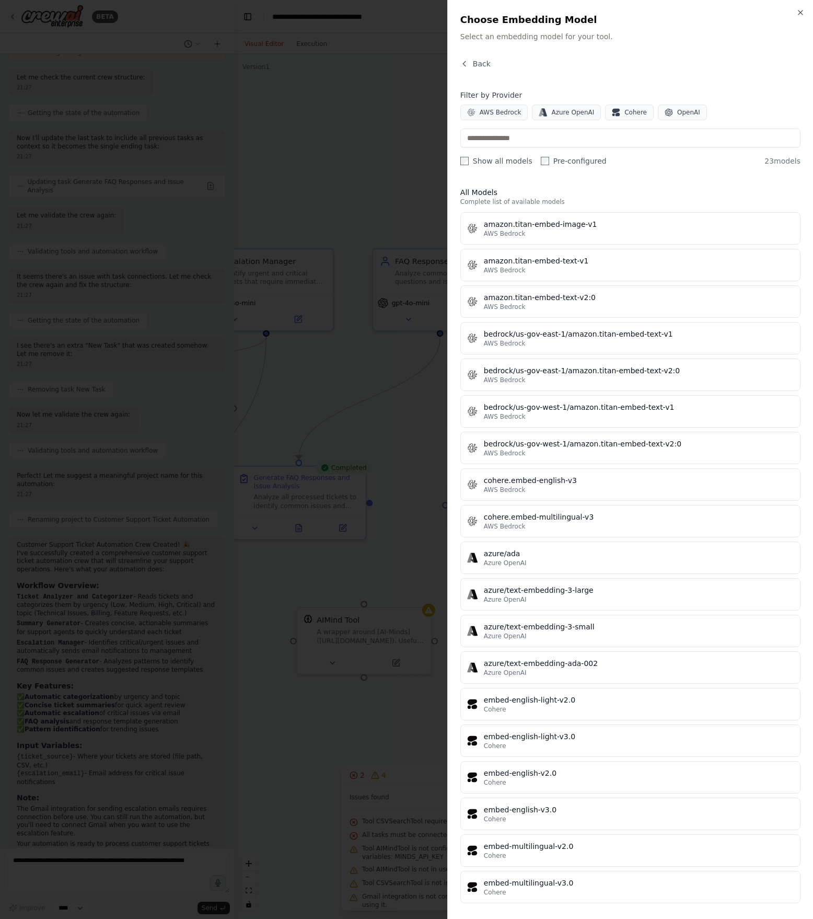
click at [525, 21] on h2 "Choose Embedding Model" at bounding box center [630, 20] width 340 height 15
click at [510, 18] on h2 "Choose Embedding Model" at bounding box center [630, 20] width 340 height 15
drag, startPoint x: 510, startPoint y: 18, endPoint x: 543, endPoint y: 18, distance: 33.4
click at [543, 18] on h2 "Choose Embedding Model" at bounding box center [630, 20] width 340 height 15
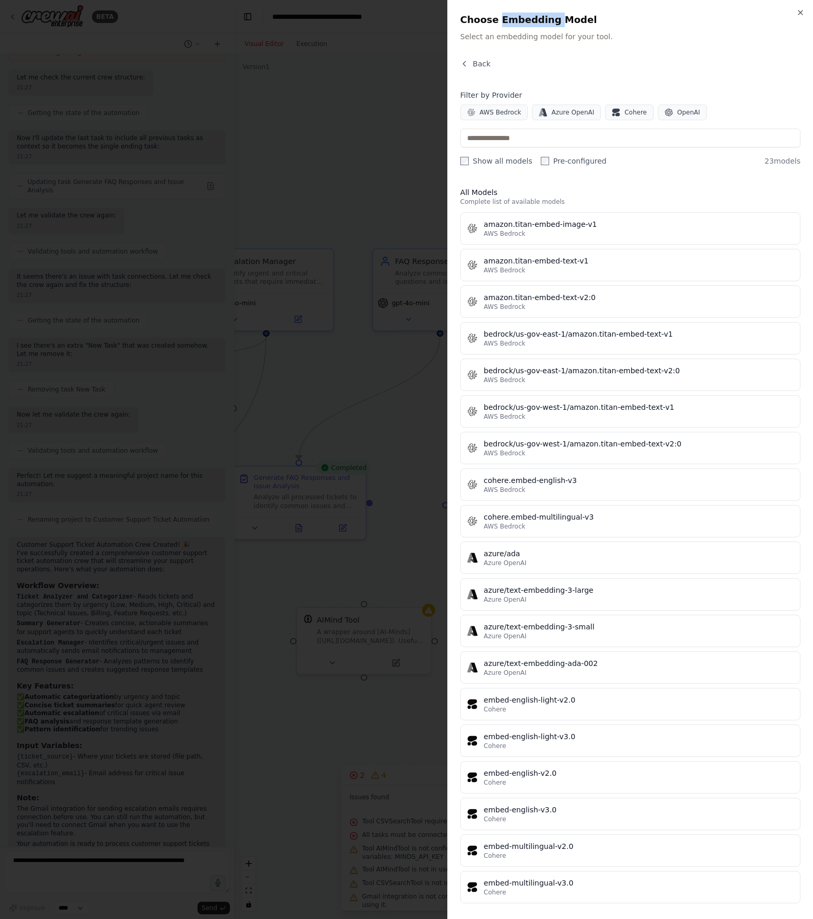
click at [543, 18] on h2 "Choose Embedding Model" at bounding box center [630, 20] width 340 height 15
drag, startPoint x: 543, startPoint y: 18, endPoint x: 572, endPoint y: 19, distance: 28.8
click at [572, 19] on h2 "Choose Embedding Model" at bounding box center [630, 20] width 340 height 15
copy h2 "Embedding Model"
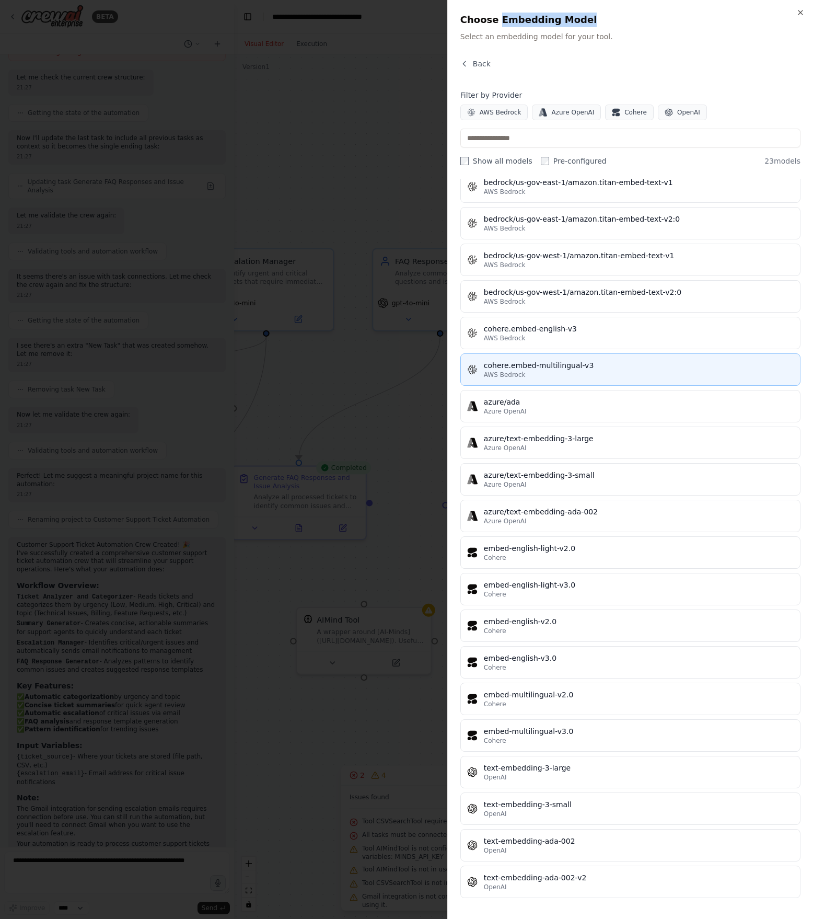
scroll to position [0, 0]
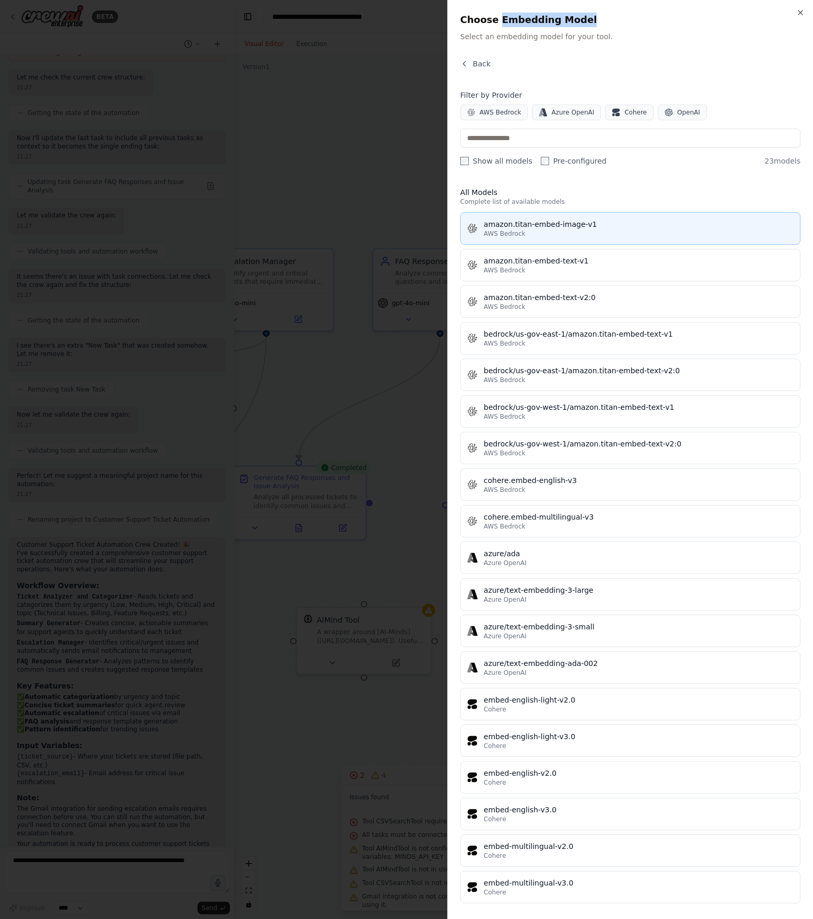
click at [516, 236] on span "AWS Bedrock" at bounding box center [505, 233] width 42 height 8
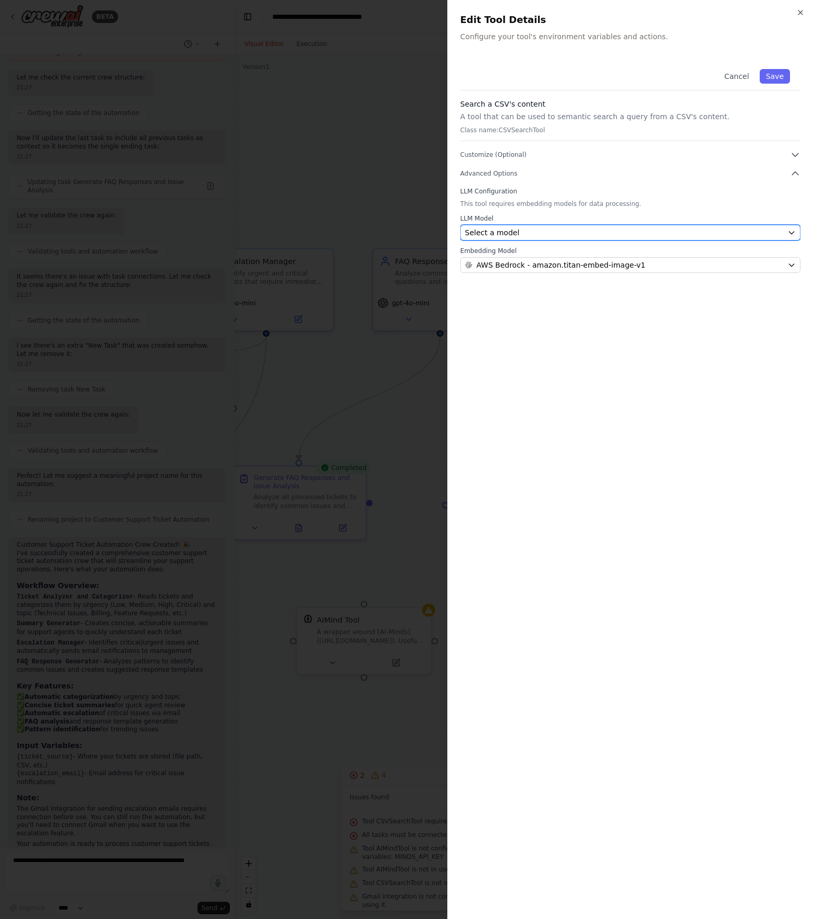
click at [519, 238] on button "Select a model" at bounding box center [630, 233] width 340 height 16
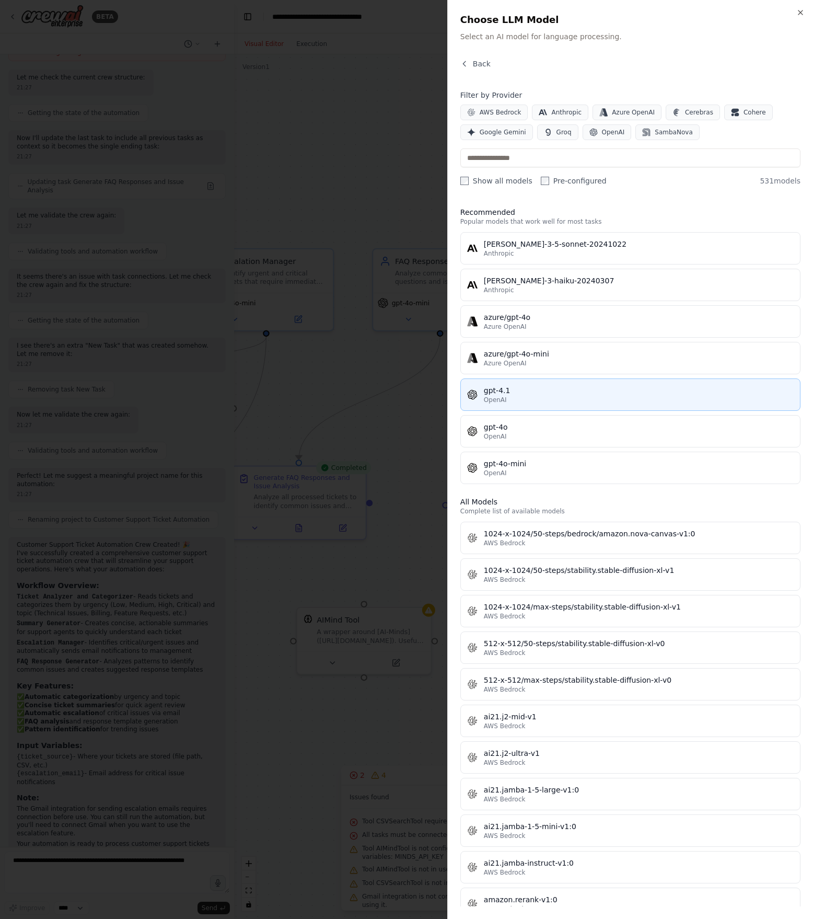
click at [512, 398] on div "OpenAI" at bounding box center [639, 400] width 310 height 8
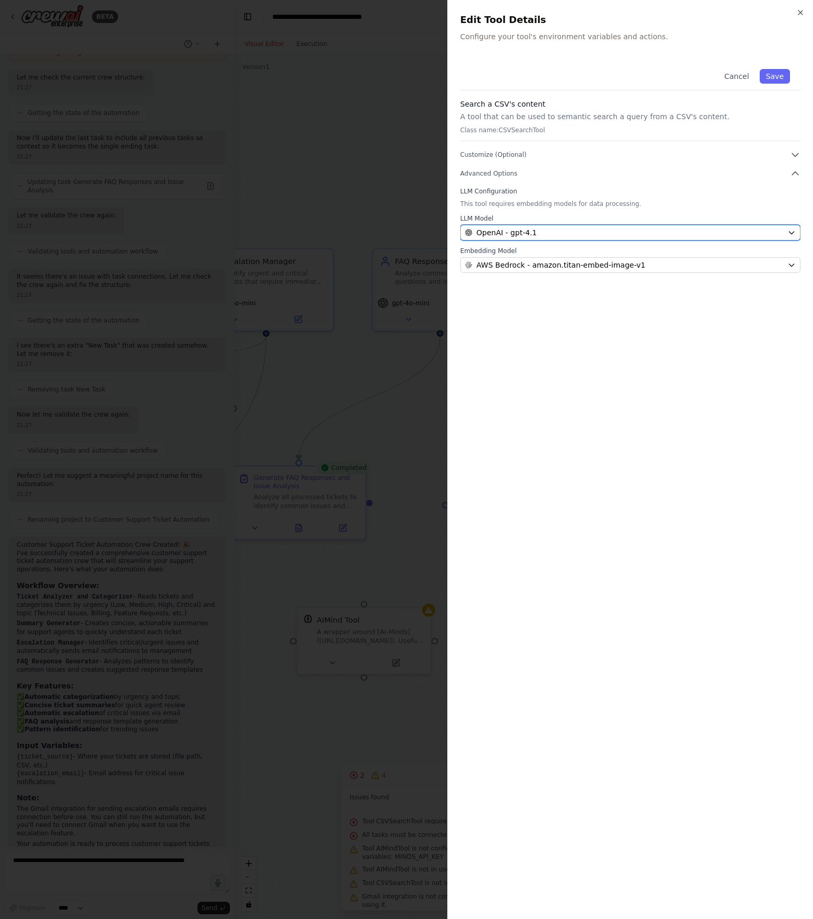
click at [560, 232] on div "OpenAI - gpt-4.1" at bounding box center [624, 232] width 318 height 10
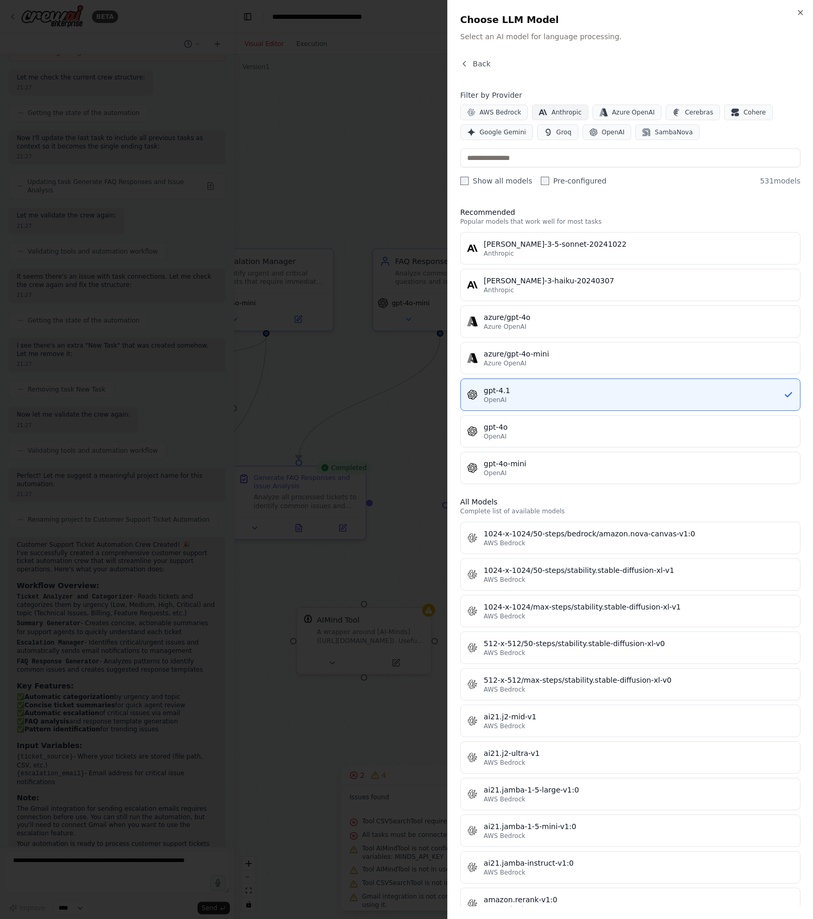
click at [567, 111] on span "Anthropic" at bounding box center [566, 112] width 30 height 8
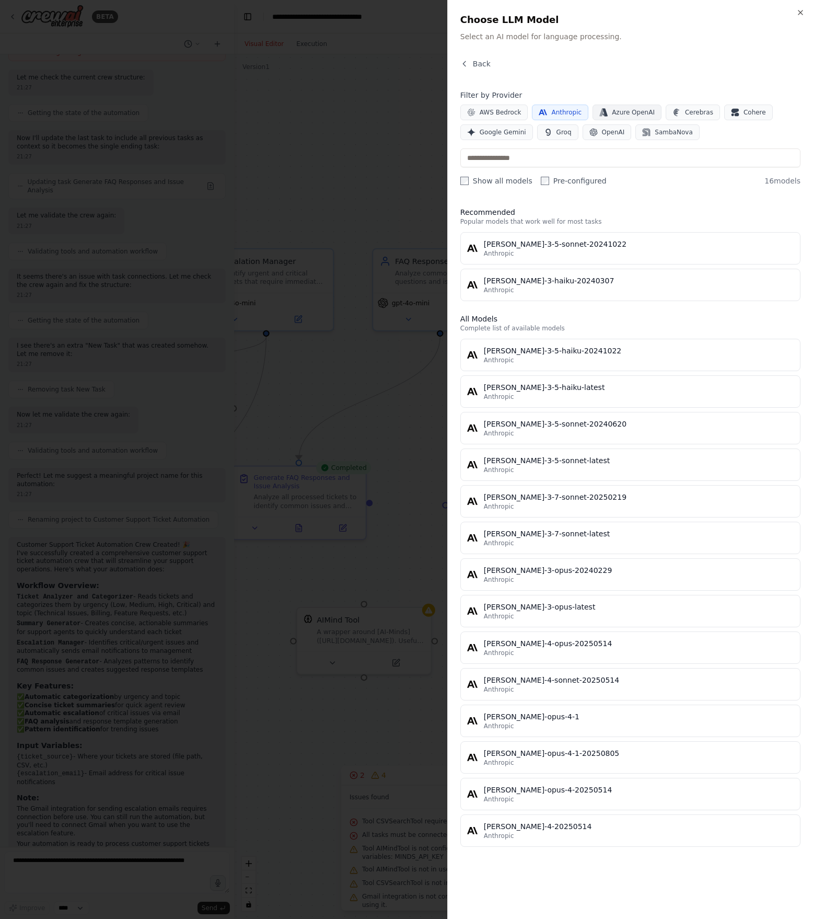
click at [609, 112] on span "Azure OpenAI" at bounding box center [633, 112] width 43 height 8
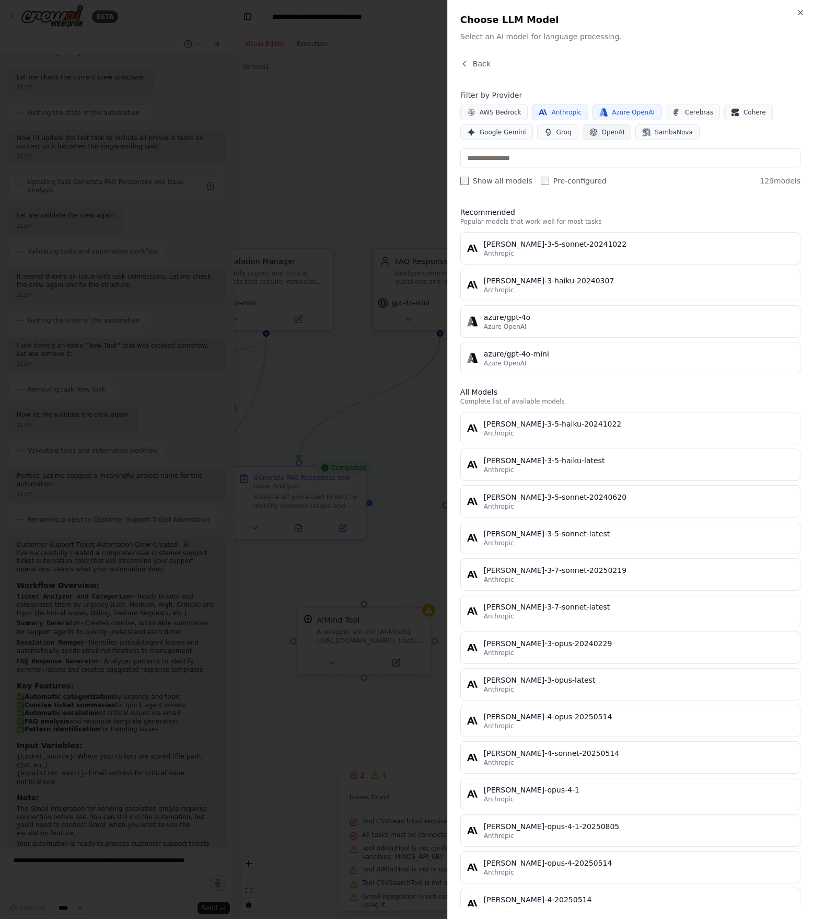
click at [607, 134] on span "OpenAI" at bounding box center [613, 132] width 23 height 8
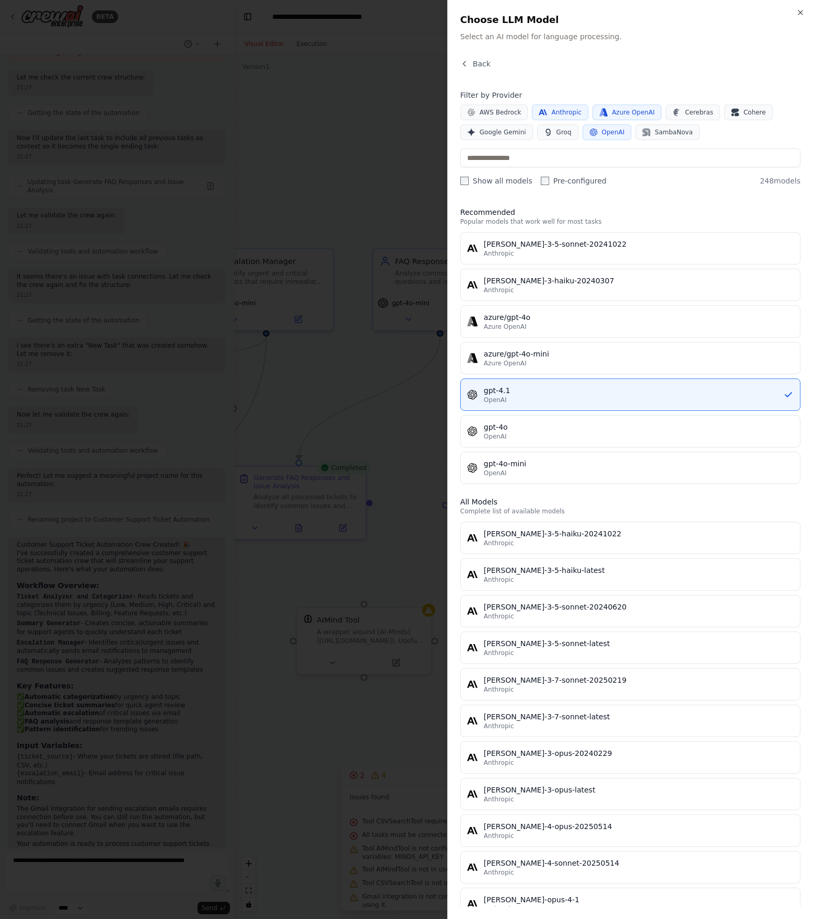
click at [609, 120] on button "Azure OpenAI" at bounding box center [627, 113] width 69 height 16
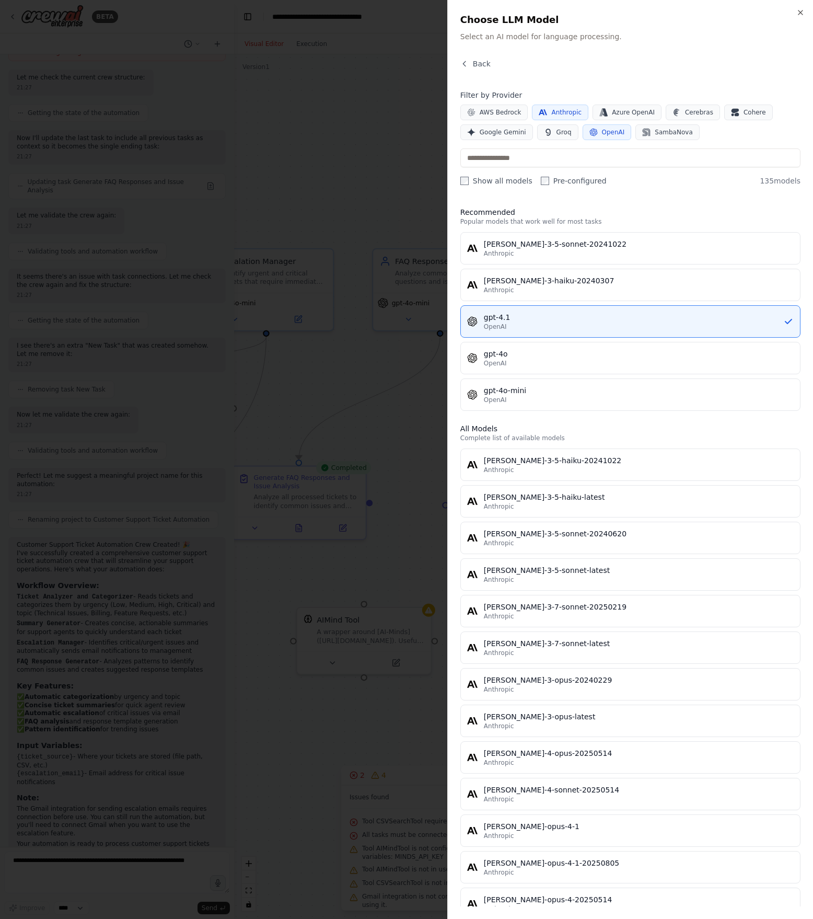
click at [567, 112] on span "Anthropic" at bounding box center [566, 112] width 30 height 8
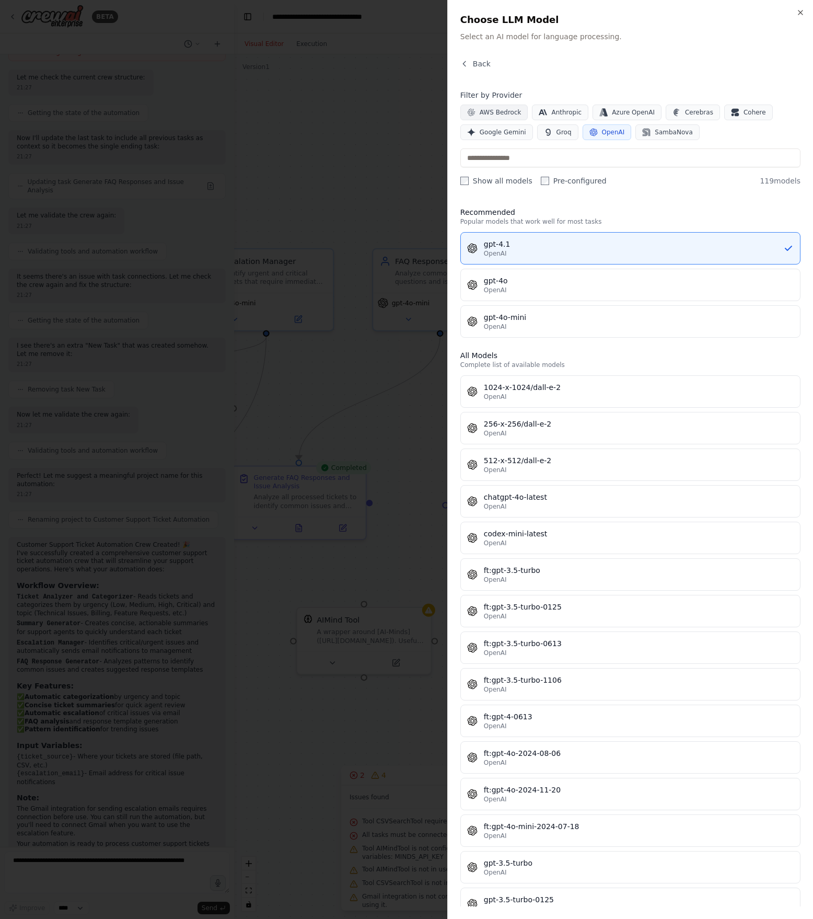
click at [514, 111] on span "AWS Bedrock" at bounding box center [501, 112] width 42 height 8
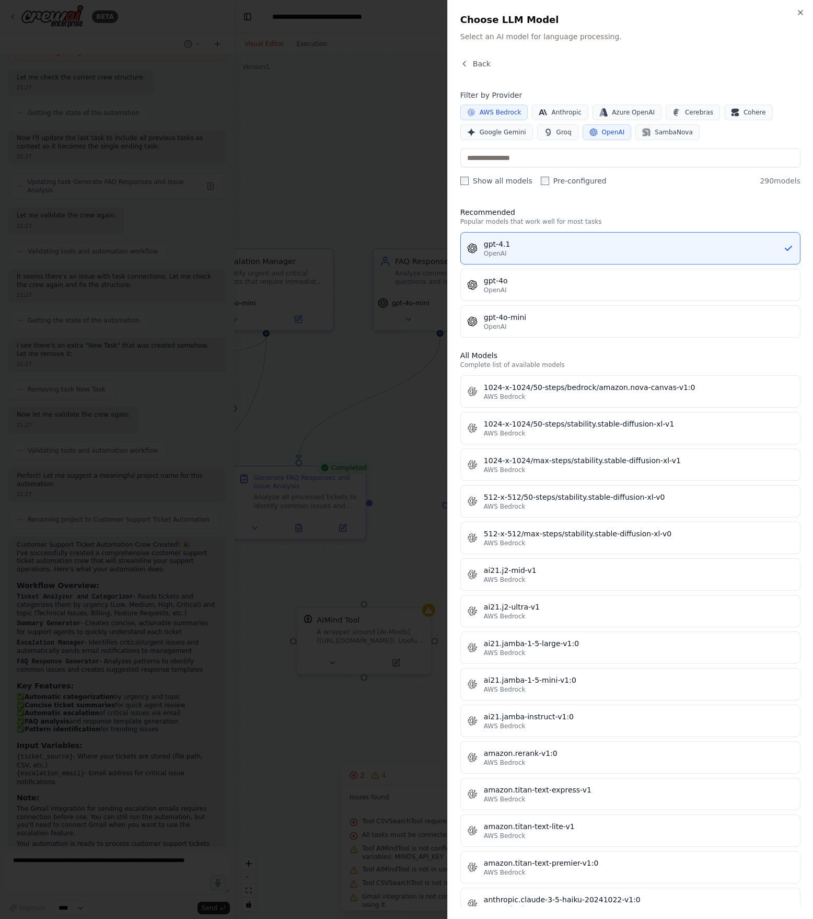
click at [594, 133] on button "OpenAI" at bounding box center [607, 132] width 49 height 16
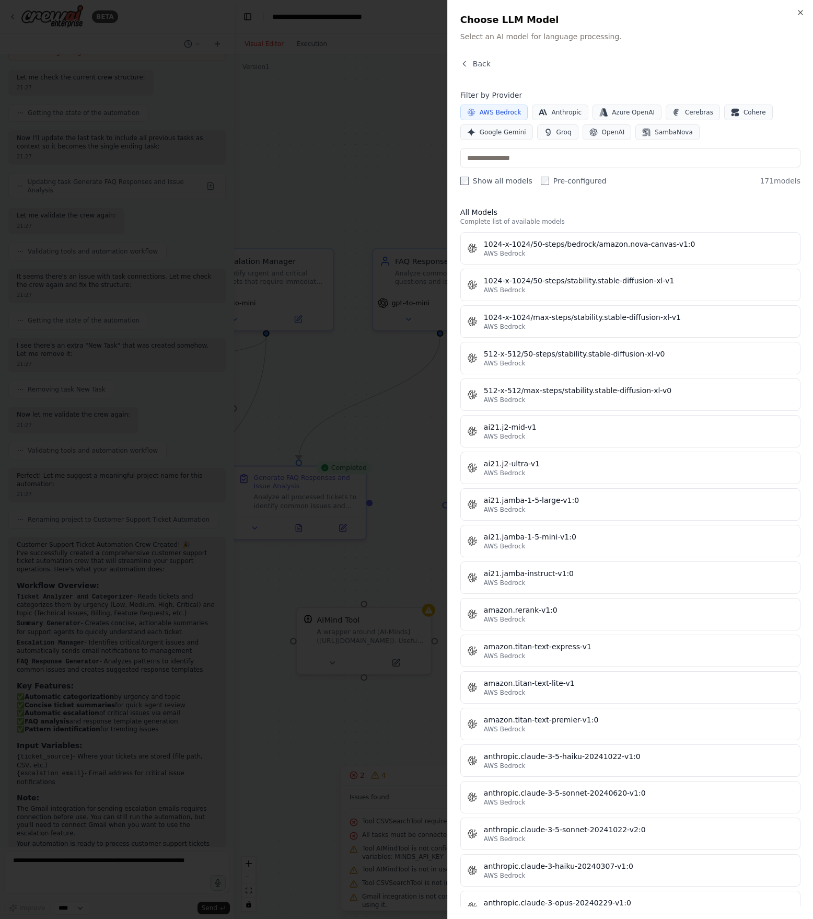
click at [503, 107] on button "AWS Bedrock" at bounding box center [494, 113] width 68 height 16
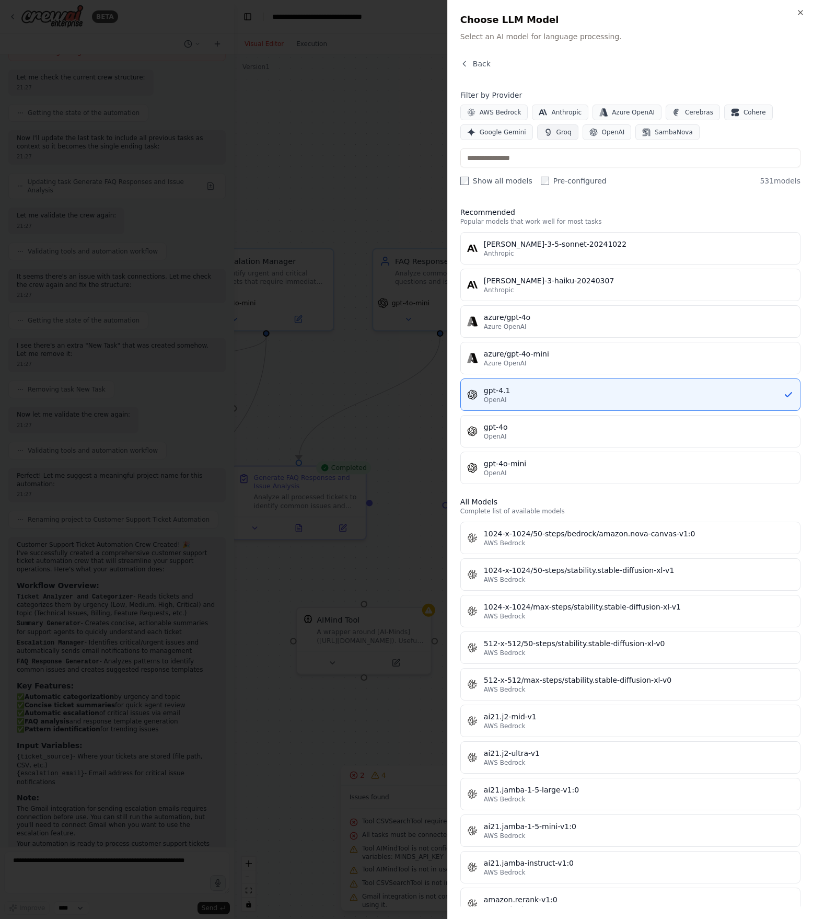
click at [564, 134] on span "Groq" at bounding box center [563, 132] width 15 height 8
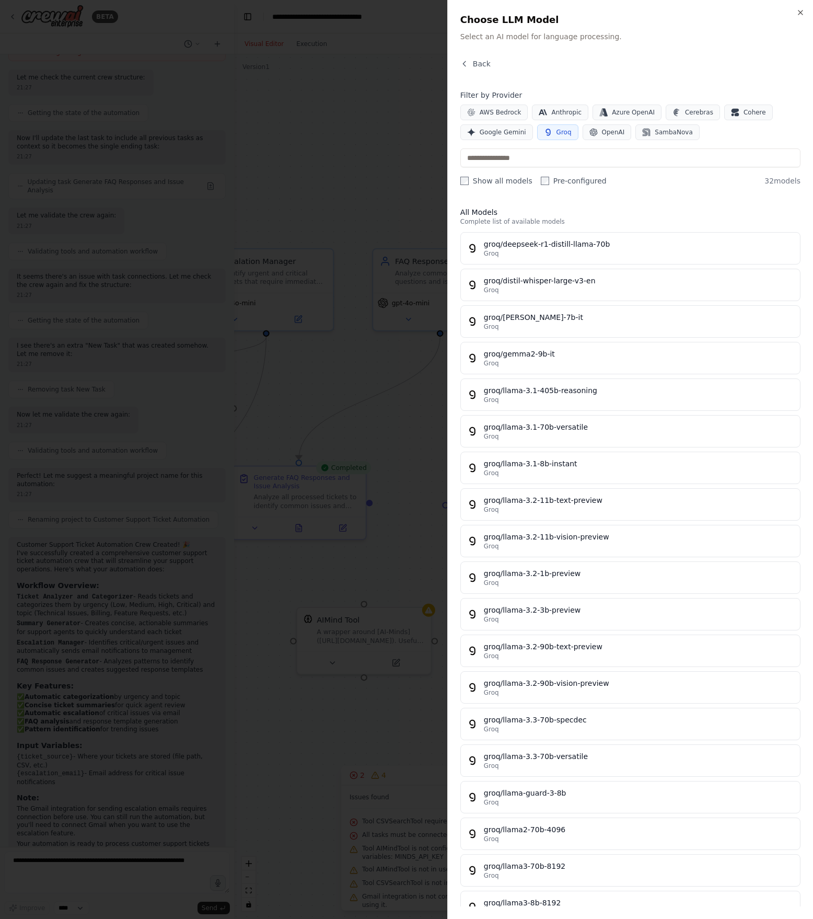
click at [558, 136] on button "Groq" at bounding box center [557, 132] width 41 height 16
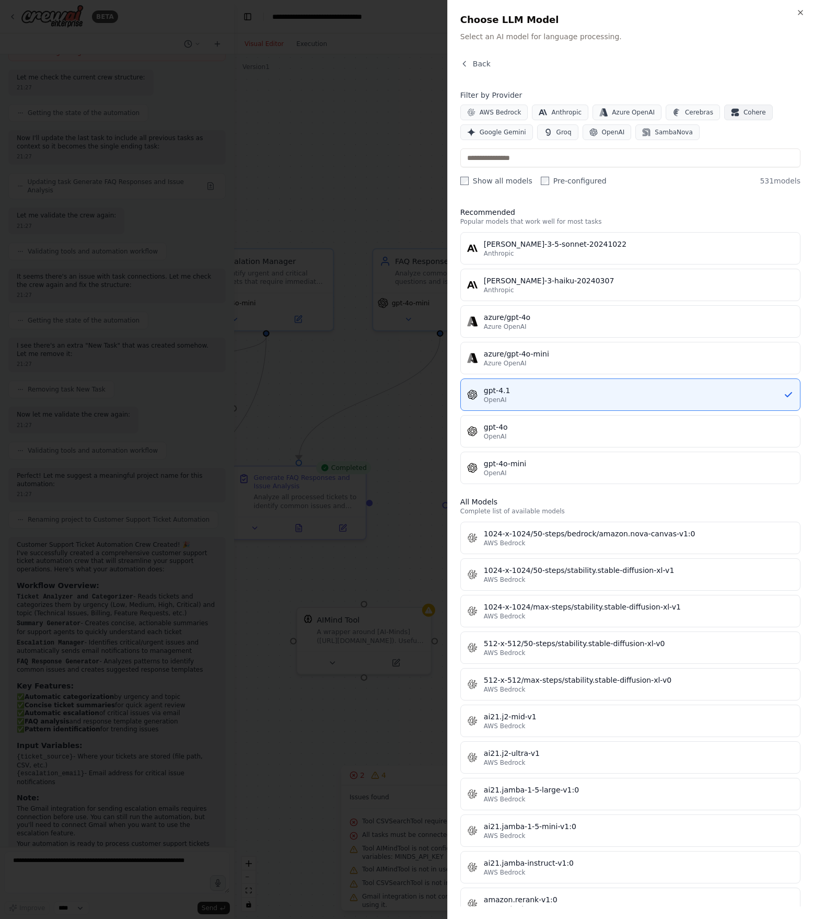
click at [609, 116] on button "Cohere" at bounding box center [748, 113] width 49 height 16
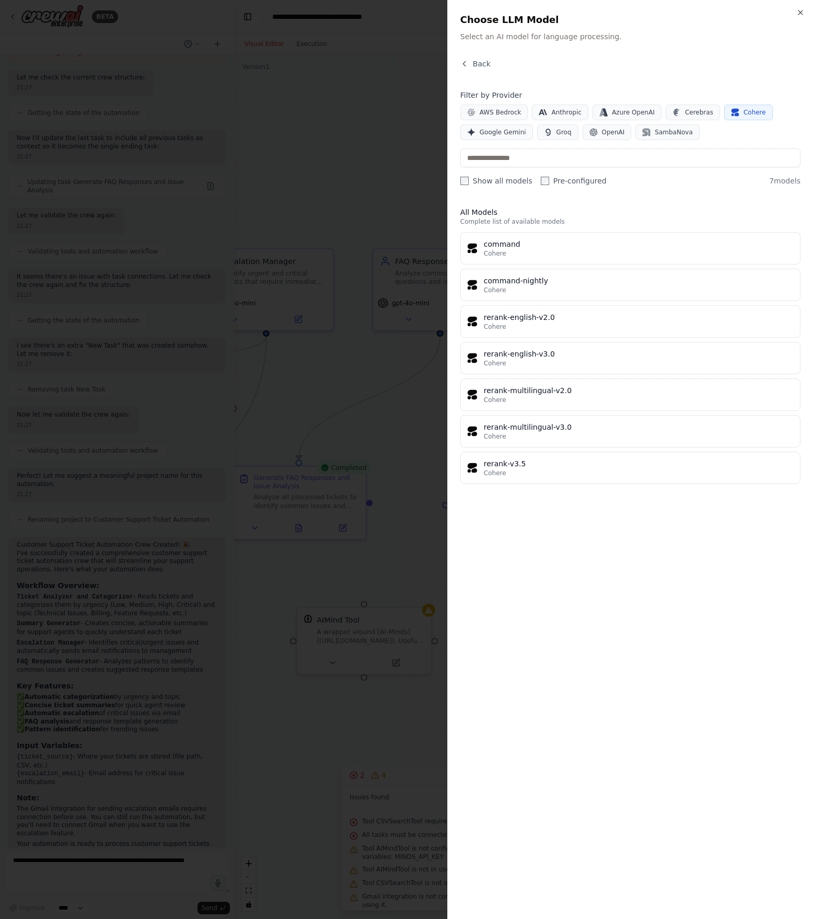
click at [609, 116] on button "Cohere" at bounding box center [748, 113] width 49 height 16
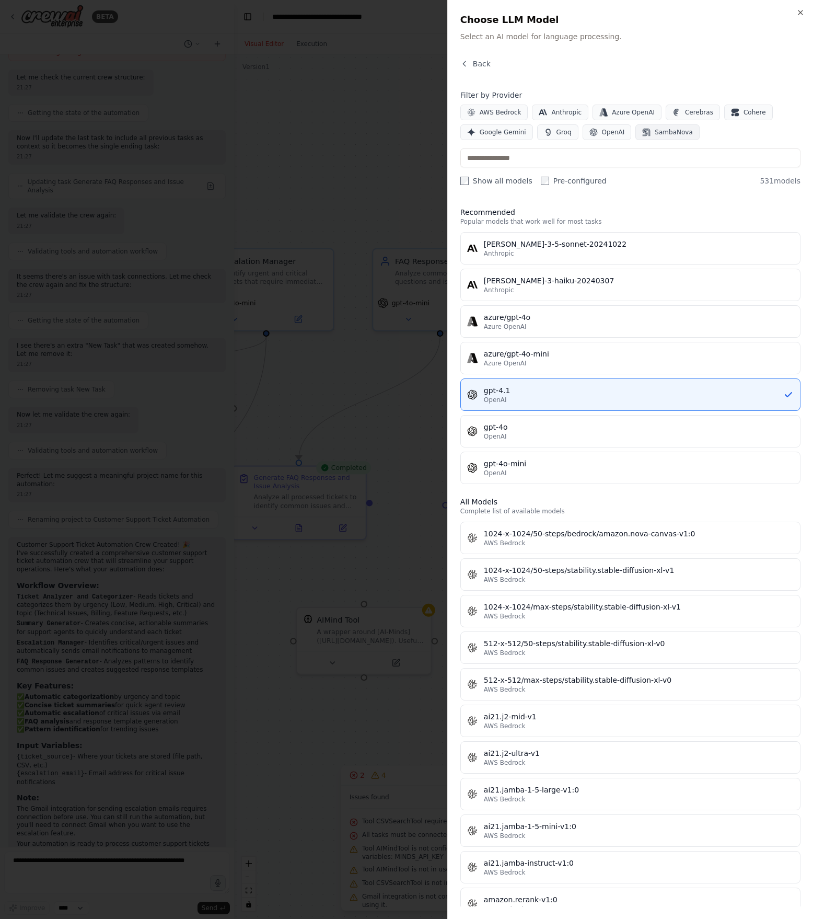
click at [609, 134] on span "SambaNova" at bounding box center [674, 132] width 38 height 8
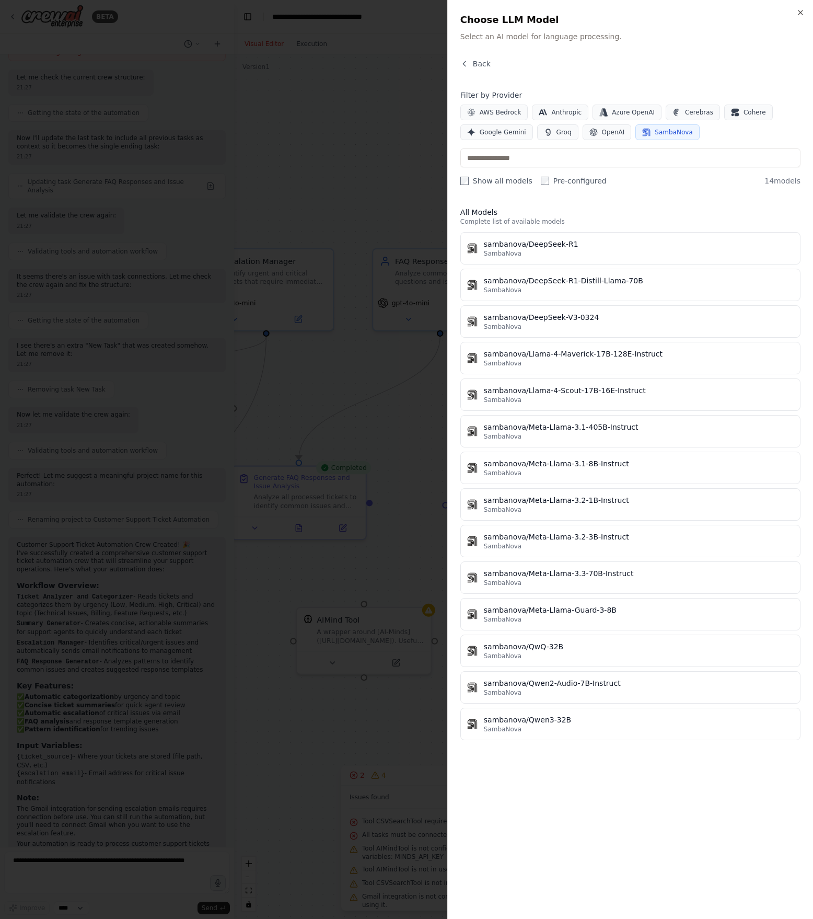
click at [609, 134] on span "SambaNova" at bounding box center [674, 132] width 38 height 8
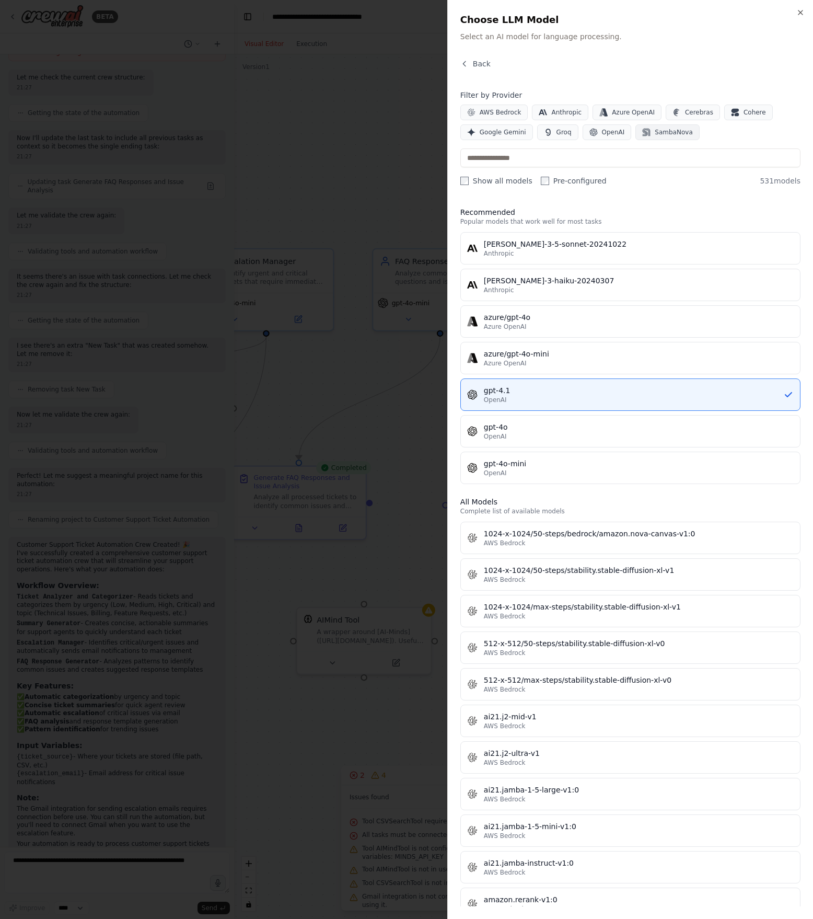
click at [609, 134] on span "SambaNova" at bounding box center [674, 132] width 38 height 8
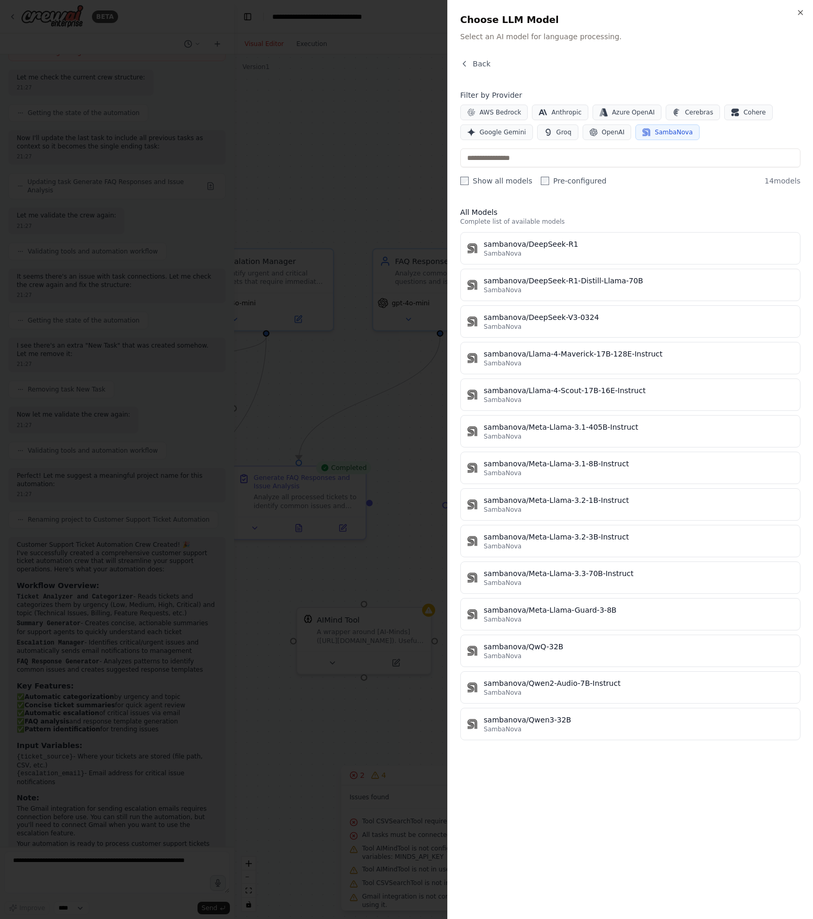
click at [609, 135] on span "SambaNova" at bounding box center [674, 132] width 38 height 8
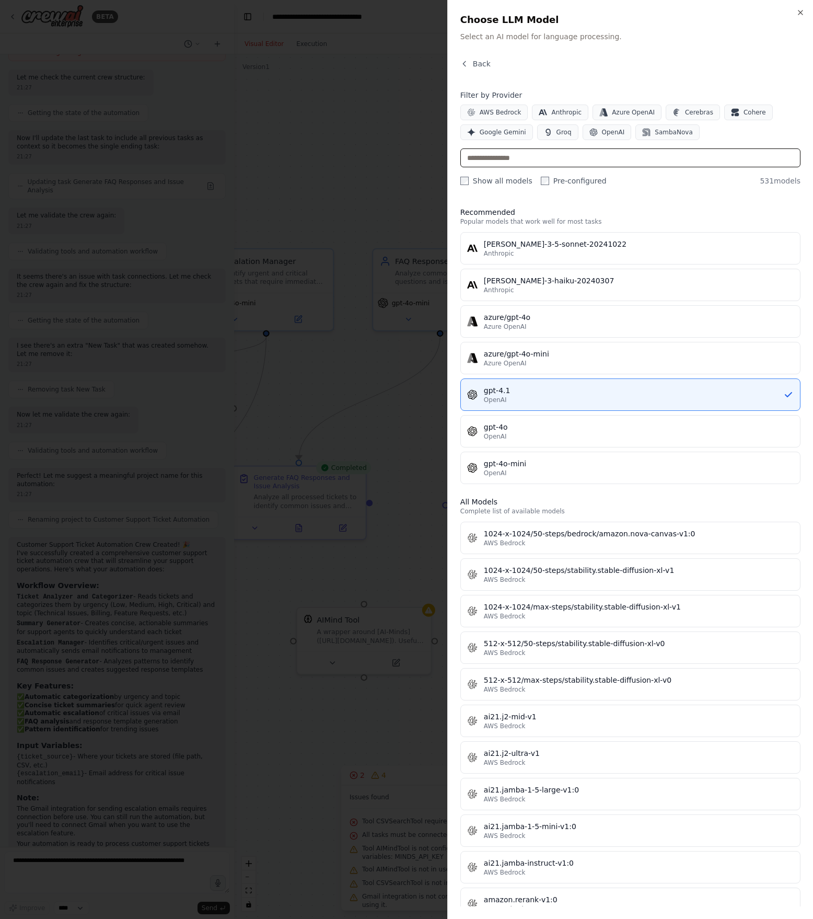
click at [607, 159] on input "text" at bounding box center [630, 157] width 340 height 19
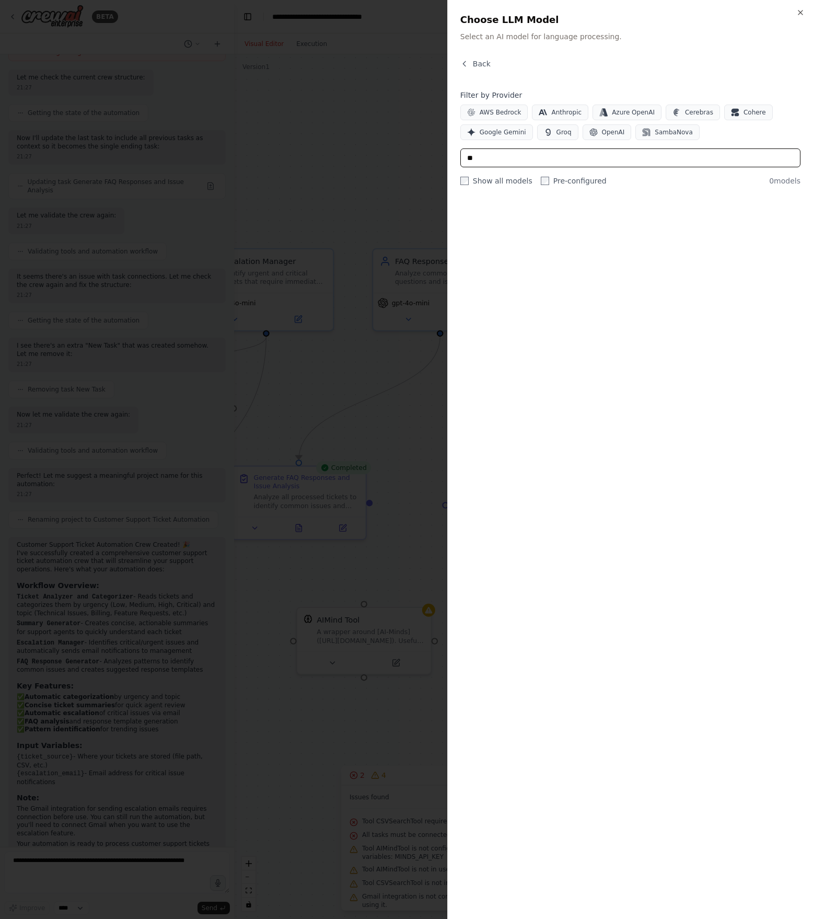
type input "*"
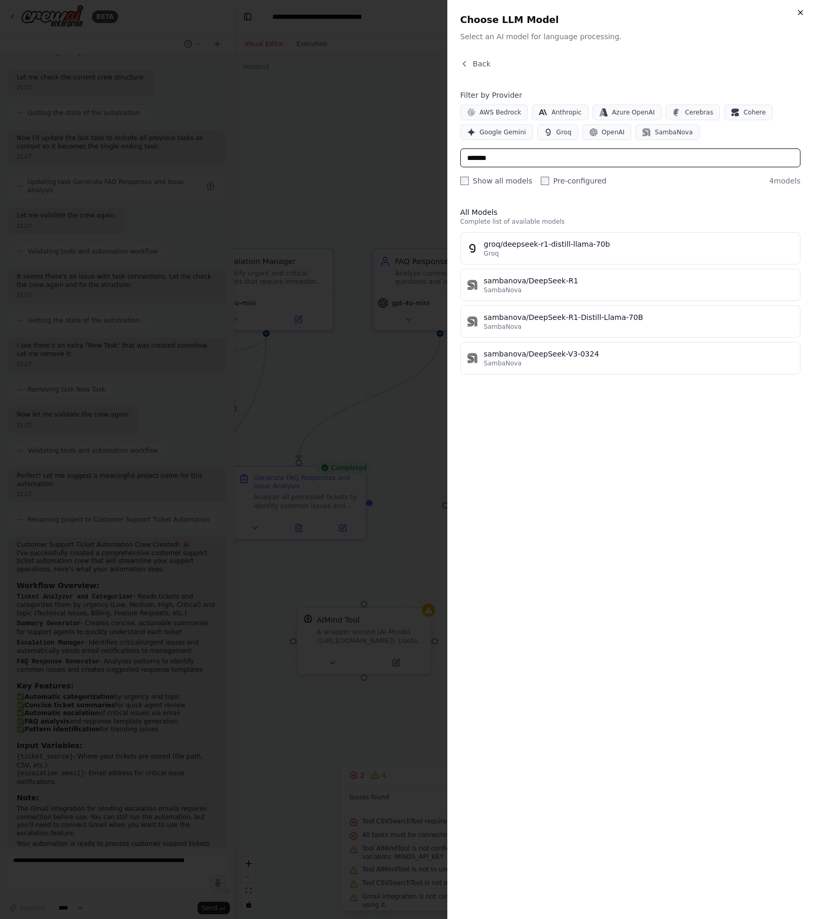
type input "*******"
click at [609, 11] on icon "button" at bounding box center [800, 12] width 8 height 8
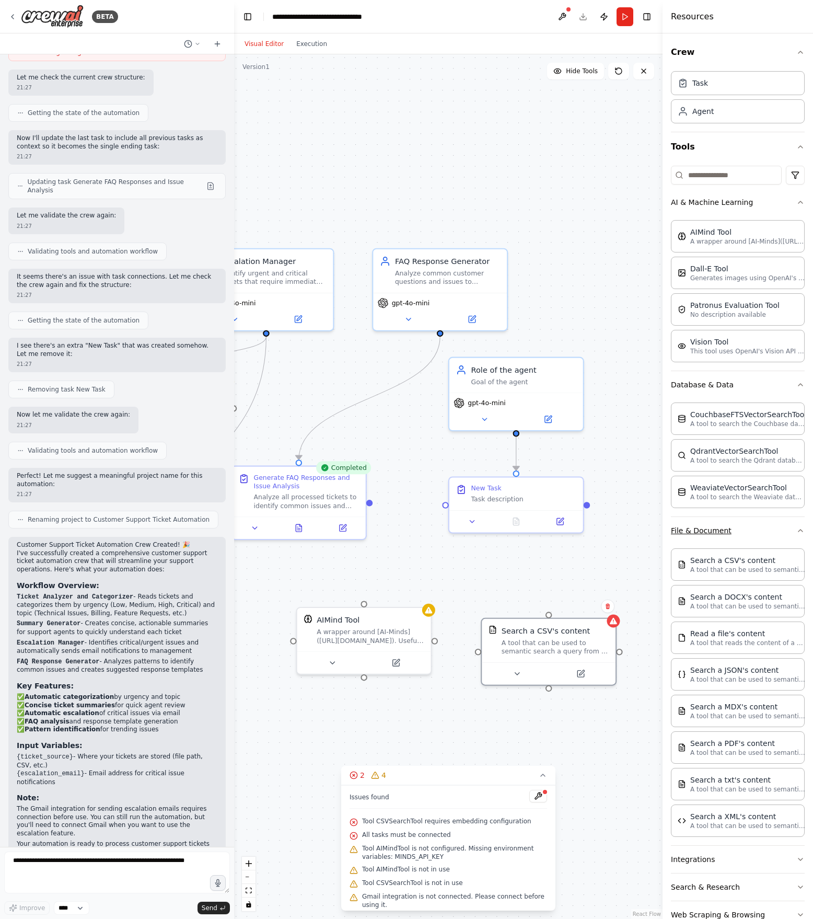
scroll to position [27, 0]
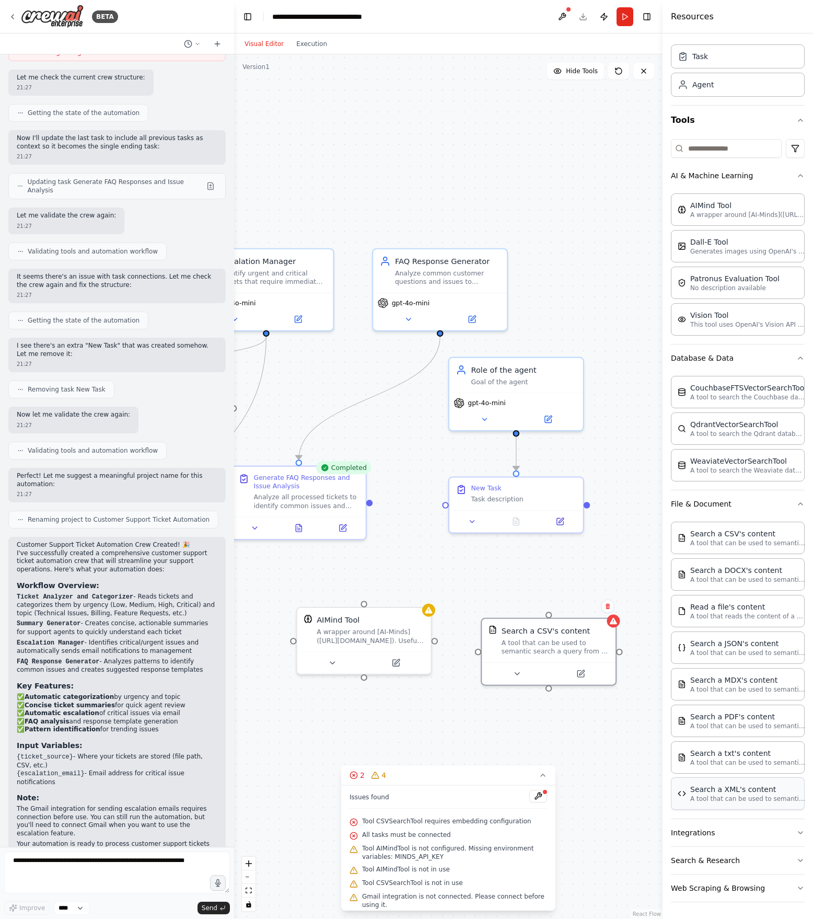
click at [609, 689] on p "A tool that can be used to semantic search a query from a XML's content." at bounding box center [747, 798] width 115 height 8
click at [609, 689] on button "Integrations" at bounding box center [738, 832] width 134 height 27
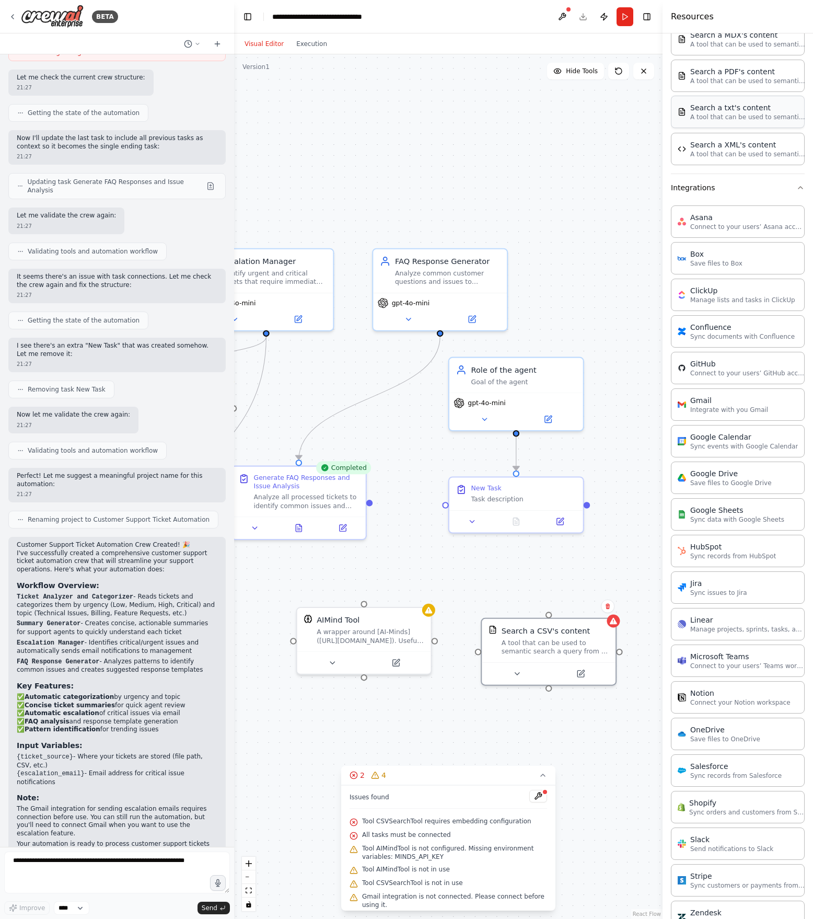
scroll to position [767, 0]
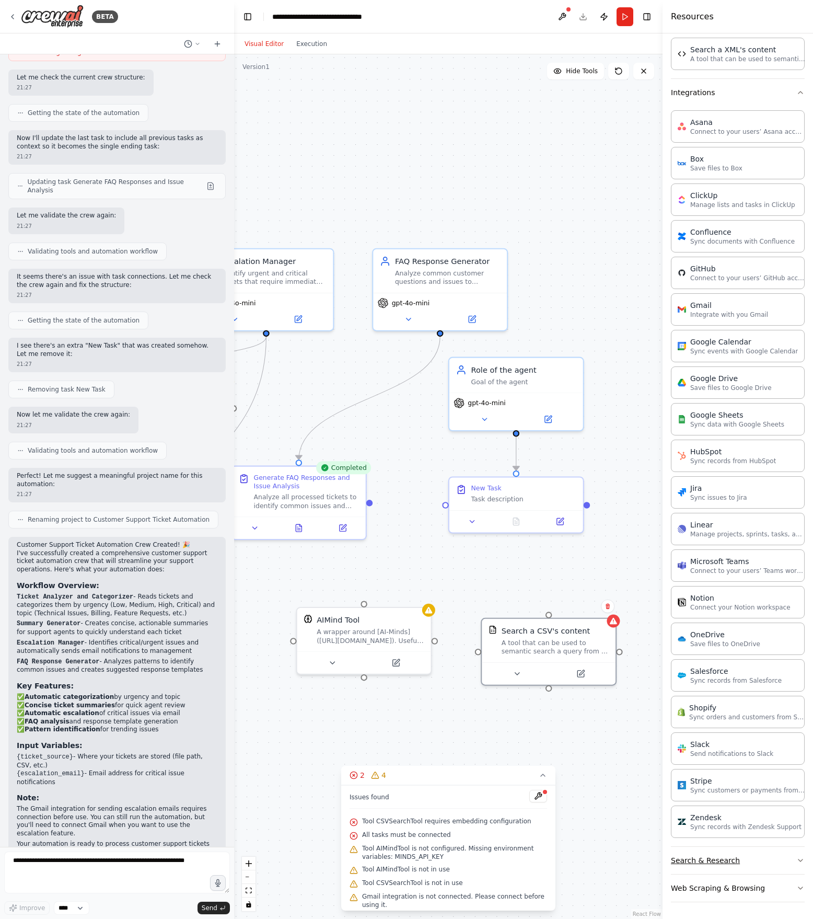
click at [609, 689] on button "Search & Research" at bounding box center [738, 859] width 134 height 27
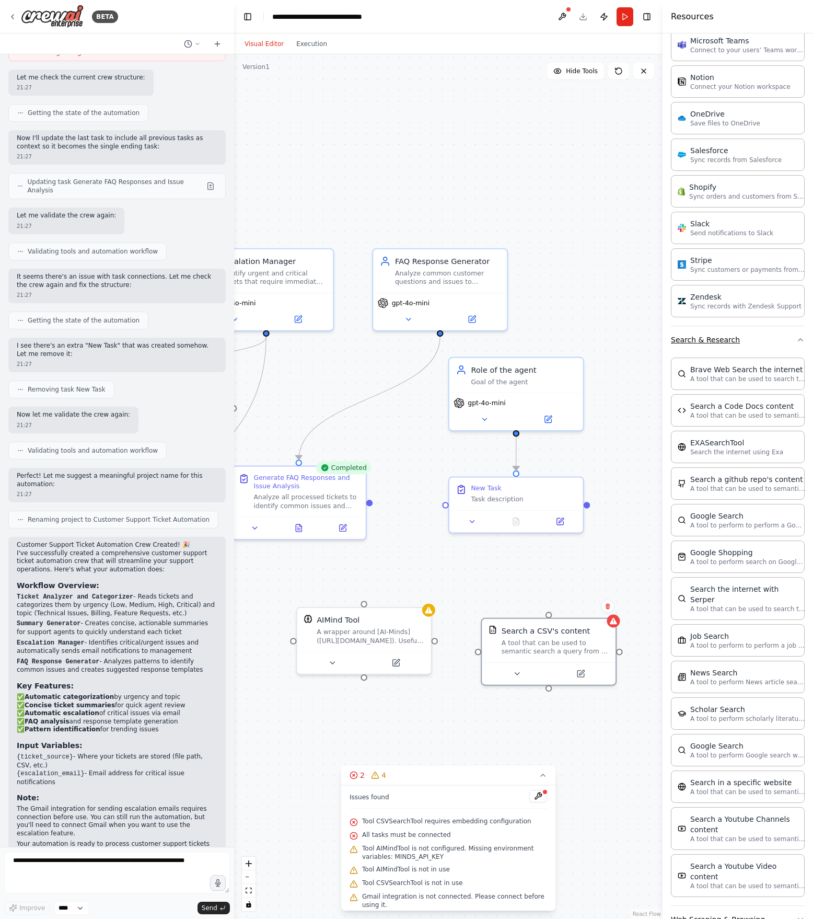
drag, startPoint x: 669, startPoint y: 341, endPoint x: 726, endPoint y: 351, distance: 58.3
click at [609, 351] on div "Crew Task Agent Tools AI & Machine Learning AIMind Tool A wrapper around [AI-Mi…" at bounding box center [738, 475] width 150 height 885
drag, startPoint x: 669, startPoint y: 357, endPoint x: 802, endPoint y: 866, distance: 526.6
click at [609, 689] on div "Crew Task Agent Tools AI & Machine Learning AIMind Tool A wrapper around [AI-Mi…" at bounding box center [738, 475] width 150 height 885
copy div "Brave Web Search the internet A tool that can be used to search the internet wi…"
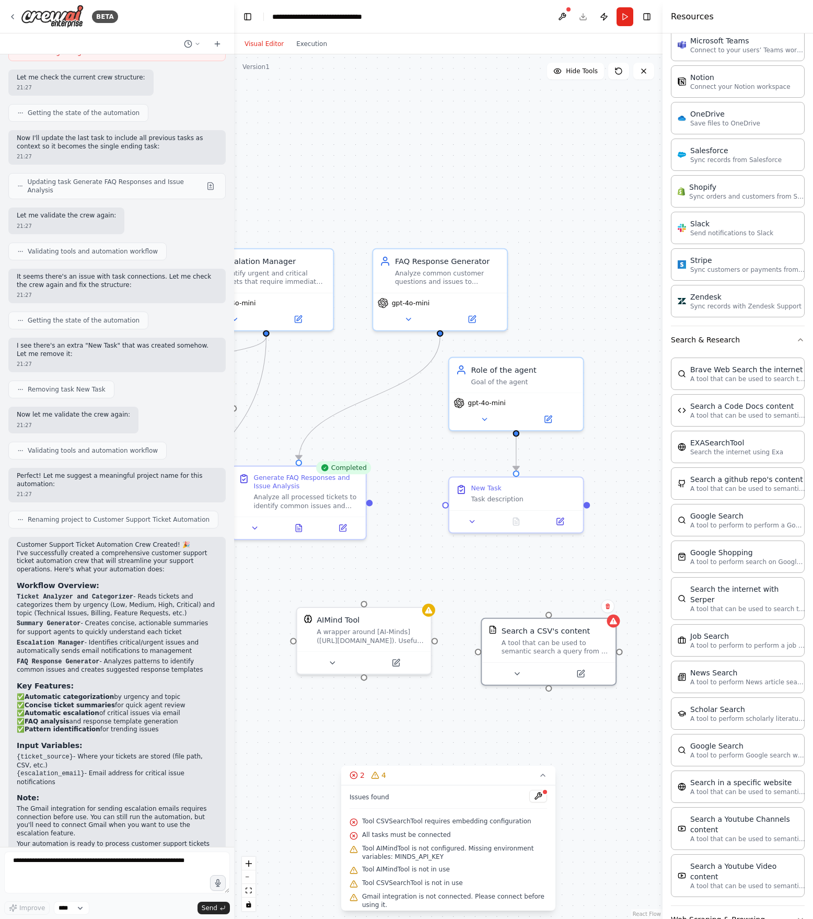
click at [609, 689] on button "Web Scraping & Browsing" at bounding box center [738, 919] width 134 height 27
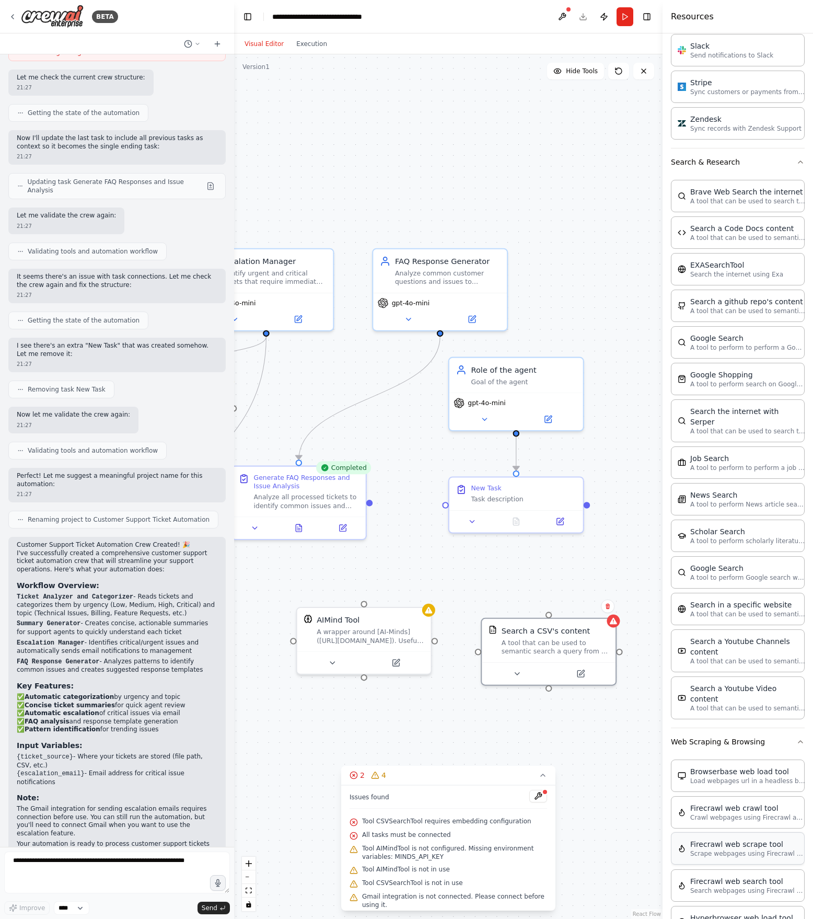
scroll to position [1464, 0]
drag, startPoint x: 668, startPoint y: 706, endPoint x: 669, endPoint y: 723, distance: 16.8
click at [609, 689] on div "Crew Task Agent Tools AI & Machine Learning AIMind Tool A wrapper around [AI-Mi…" at bounding box center [738, 475] width 150 height 885
click at [271, 481] on div "Generate FAQ Responses and Issue Analysis" at bounding box center [307, 479] width 106 height 17
click at [303, 528] on icon at bounding box center [299, 525] width 9 height 9
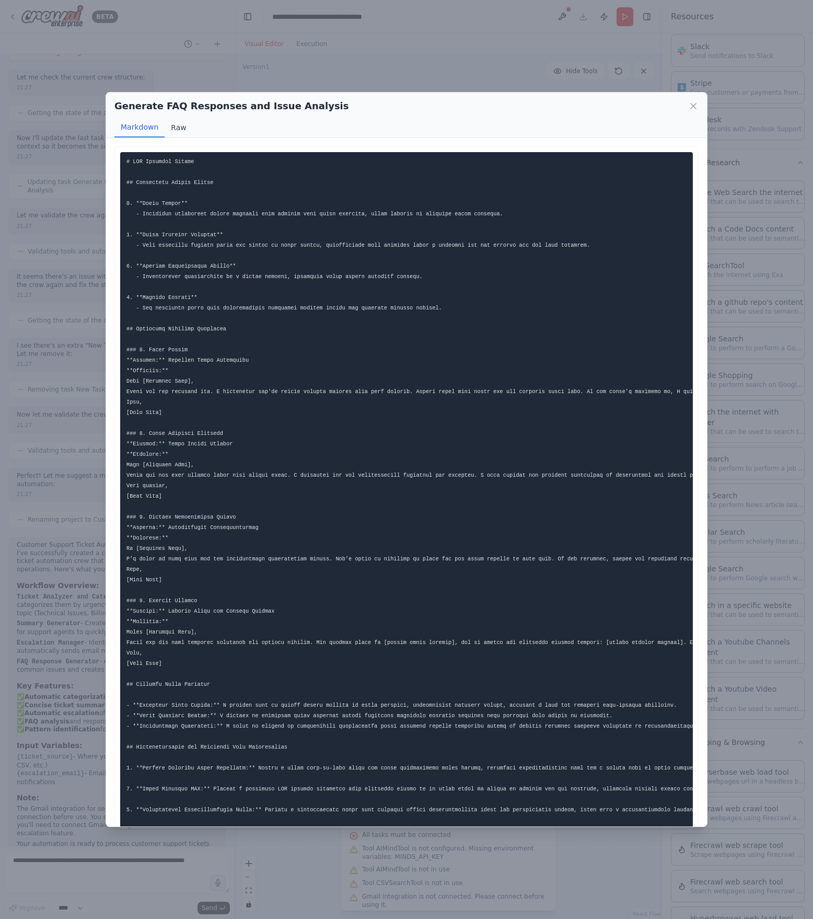
click at [175, 132] on button "Raw" at bounding box center [179, 128] width 28 height 20
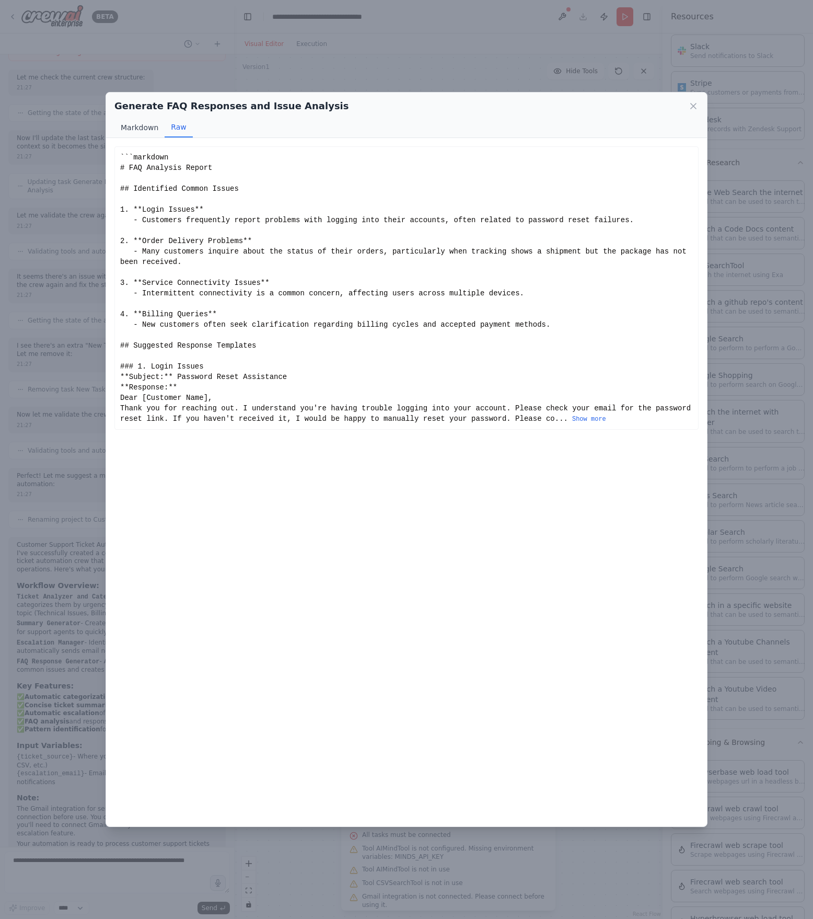
click at [141, 124] on button "Markdown" at bounding box center [139, 128] width 50 height 20
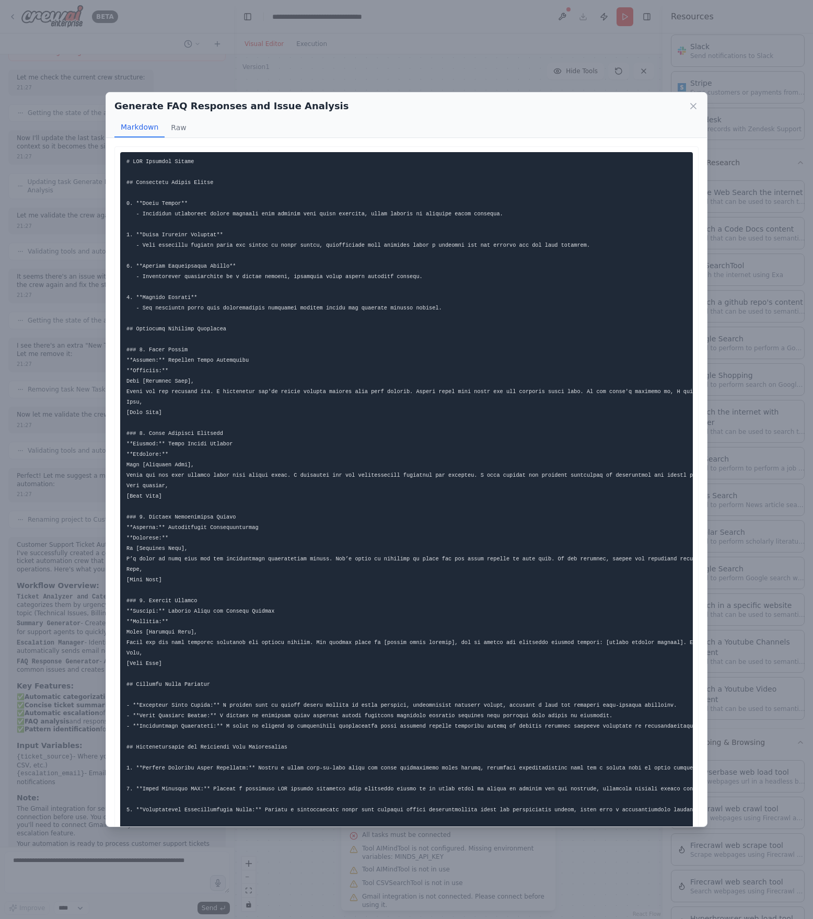
scroll to position [90, 0]
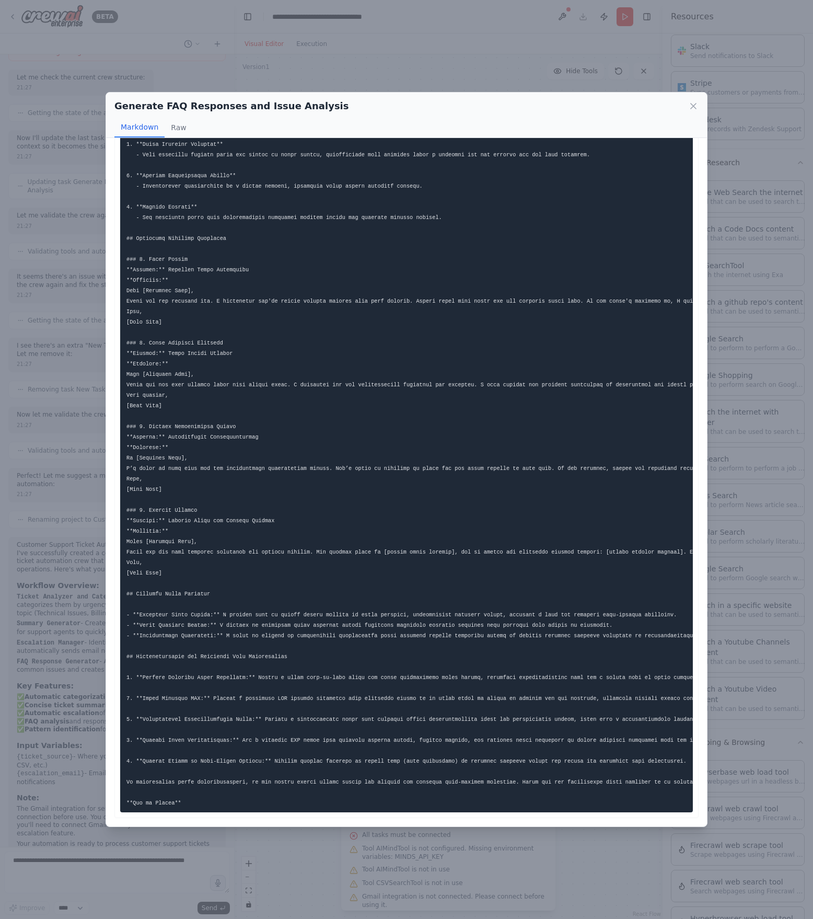
click at [529, 62] on div "Generate FAQ Responses and Issue Analysis Markdown Raw ... Show more Not valid …" at bounding box center [406, 459] width 813 height 919
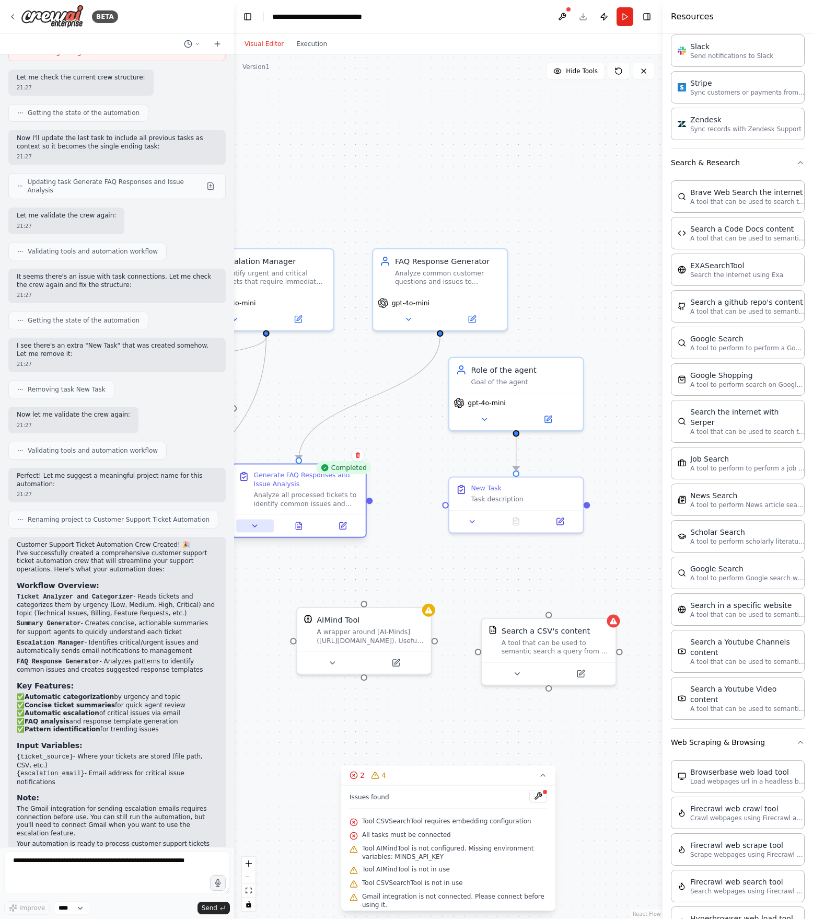
click at [255, 527] on icon at bounding box center [255, 526] width 4 height 2
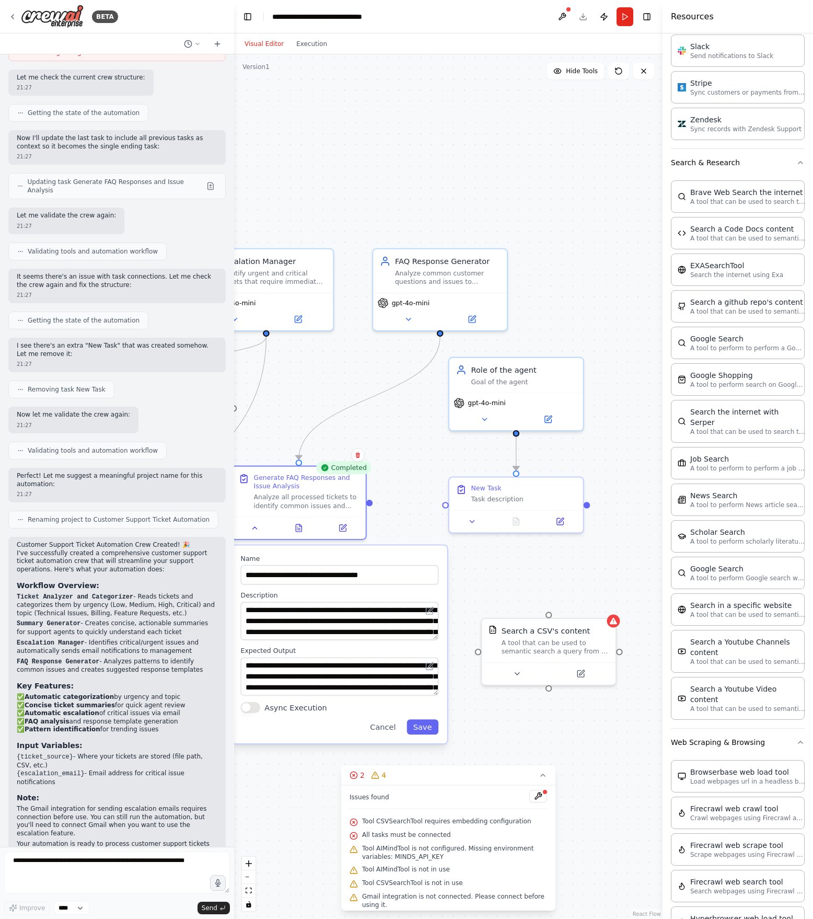
click at [320, 387] on div ".deletable-edge-delete-btn { width: 20px; height: 20px; border: 0px solid #ffff…" at bounding box center [448, 486] width 428 height 864
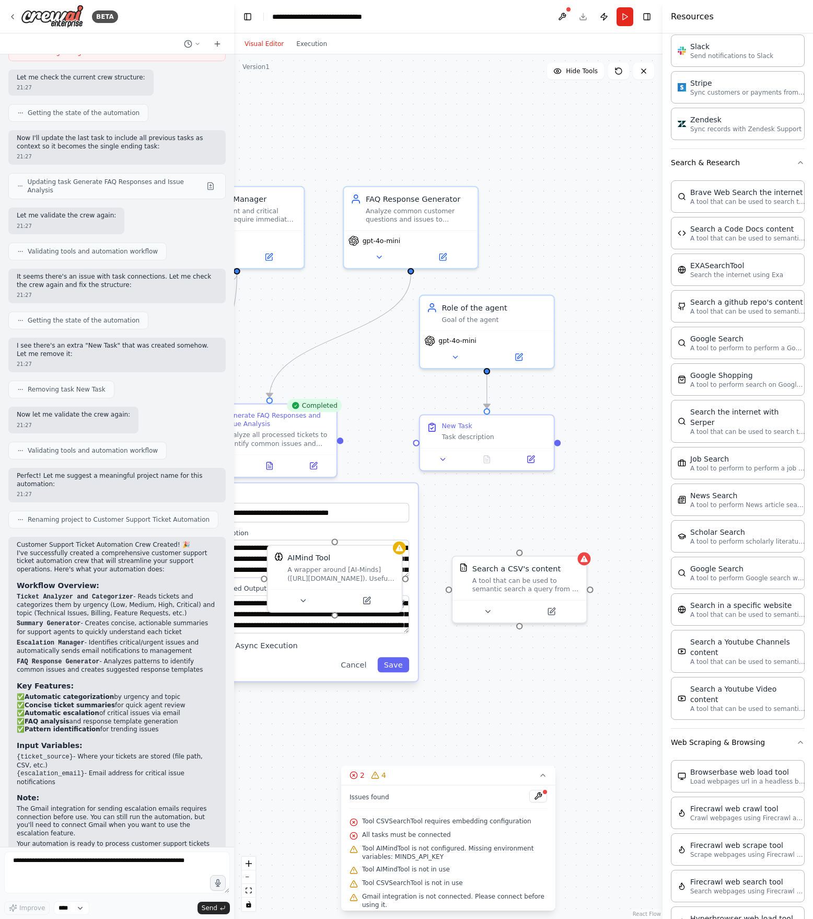
drag, startPoint x: 304, startPoint y: 389, endPoint x: 274, endPoint y: 330, distance: 66.4
click at [274, 330] on div ".deletable-edge-delete-btn { width: 20px; height: 20px; border: 0px solid #ffff…" at bounding box center [448, 486] width 428 height 864
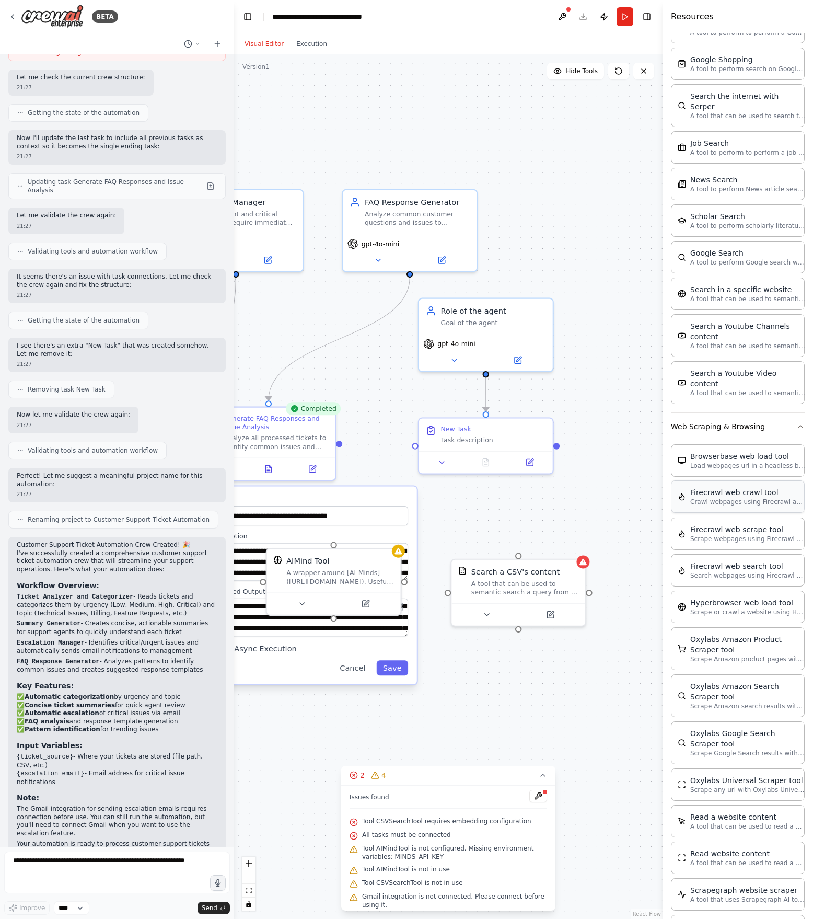
scroll to position [1875, 0]
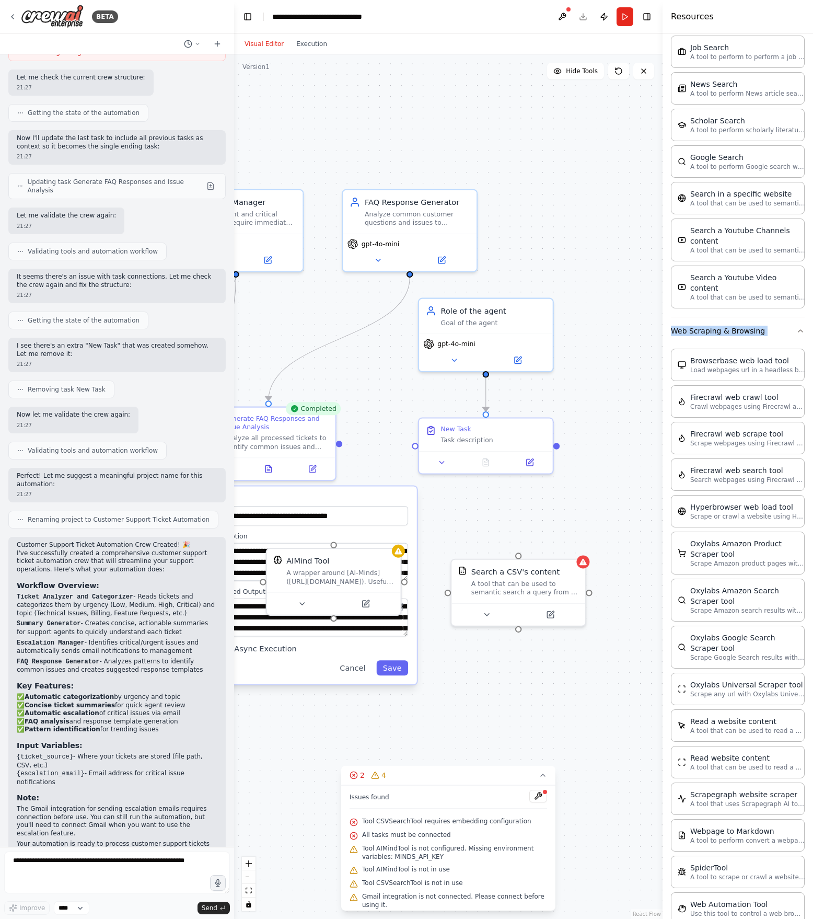
drag, startPoint x: 668, startPoint y: 306, endPoint x: 784, endPoint y: 899, distance: 604.3
click at [609, 689] on div "Crew Task Agent Tools AI & Machine Learning AIMind Tool A wrapper around [AI-Mi…" at bounding box center [738, 475] width 150 height 885
copy div "Web Scraping & Browsing Browserbase web load tool Load webpages url in a headle…"
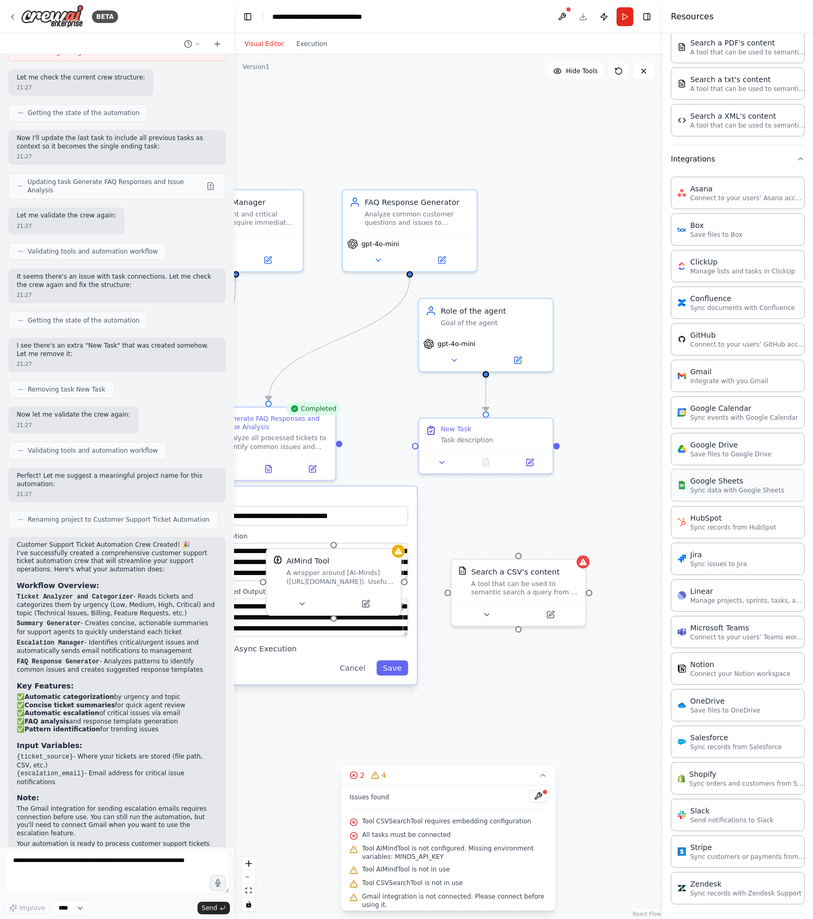
scroll to position [701, 0]
drag, startPoint x: 668, startPoint y: 170, endPoint x: 798, endPoint y: 911, distance: 751.9
click at [609, 689] on div "Crew Task Agent Tools AI & Machine Learning AIMind Tool A wrapper around [AI-Mi…" at bounding box center [738, 475] width 150 height 885
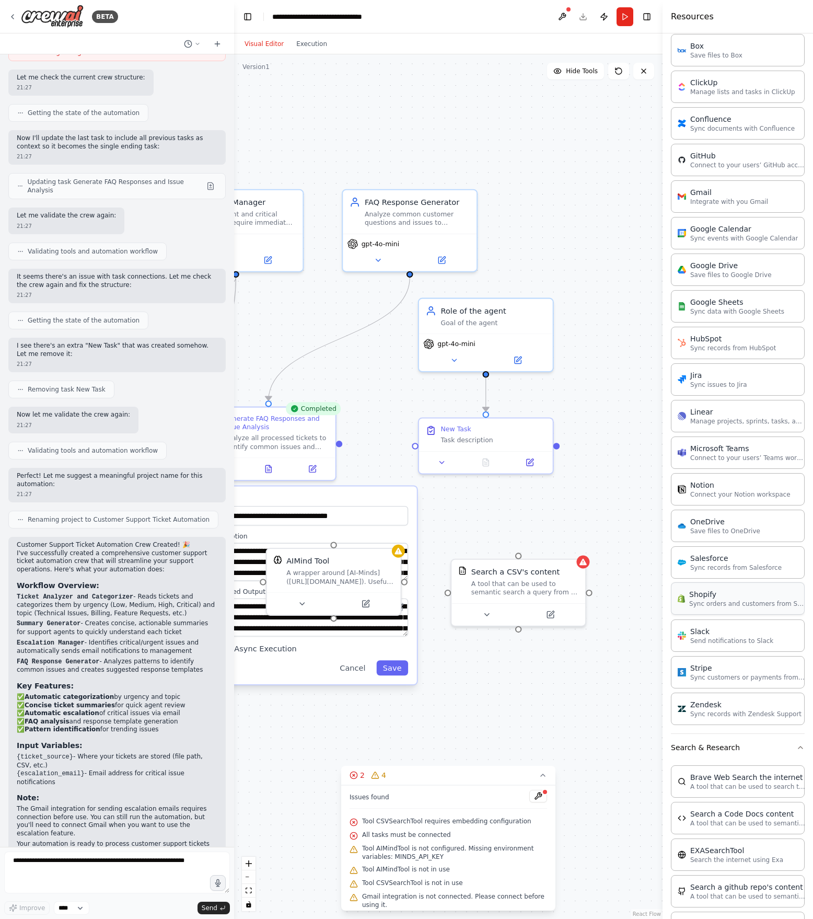
scroll to position [866, 0]
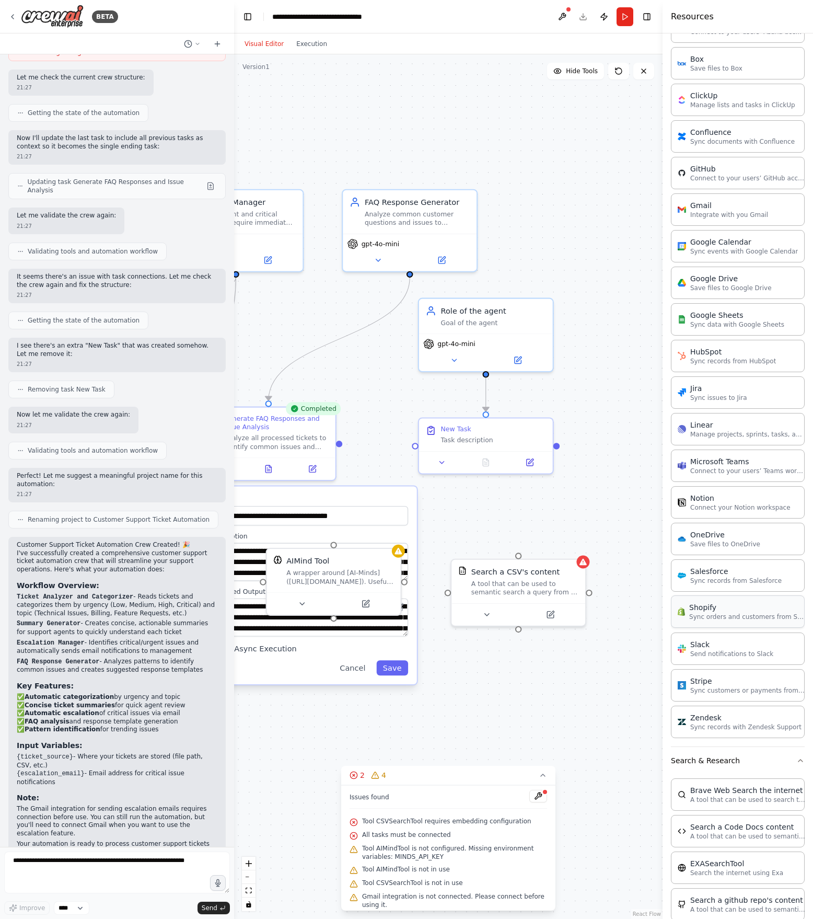
copy div "Integrations Asana Connect to your users’ Asana accounts Box Save files to Box …"
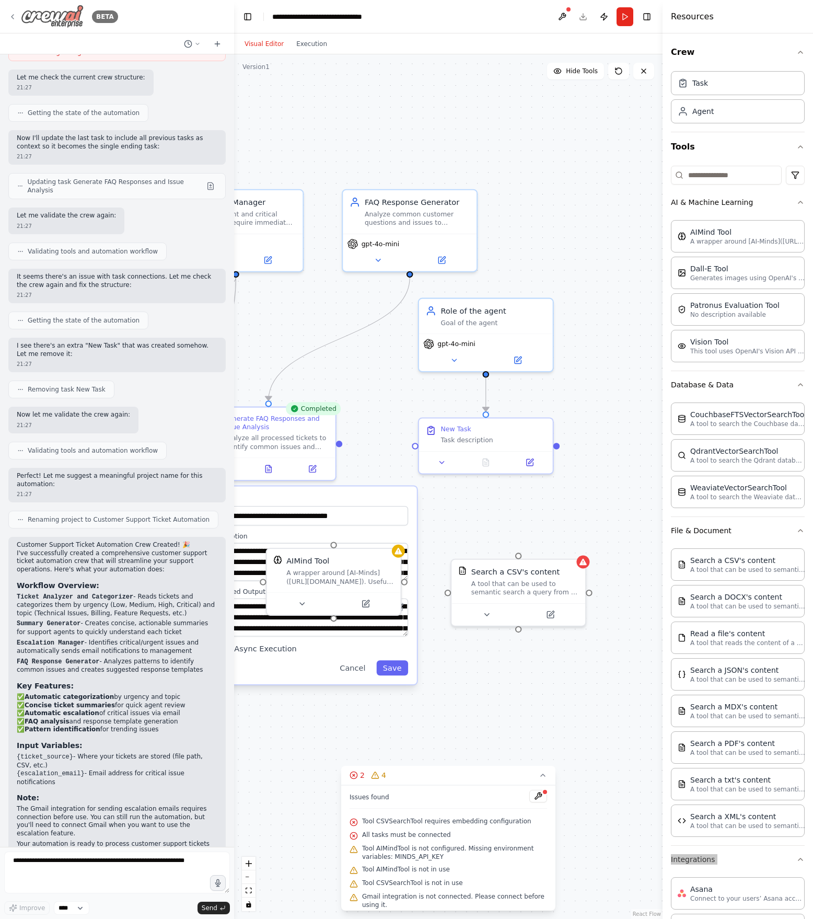
click at [52, 26] on img at bounding box center [52, 17] width 63 height 24
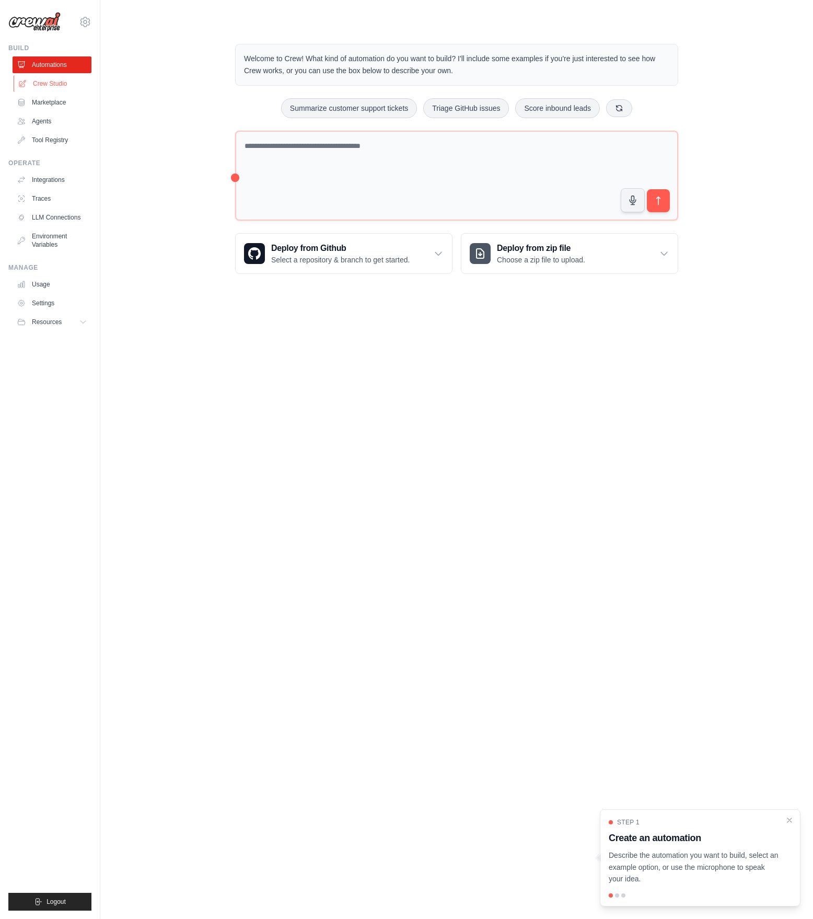
click at [54, 85] on link "Crew Studio" at bounding box center [53, 83] width 79 height 17
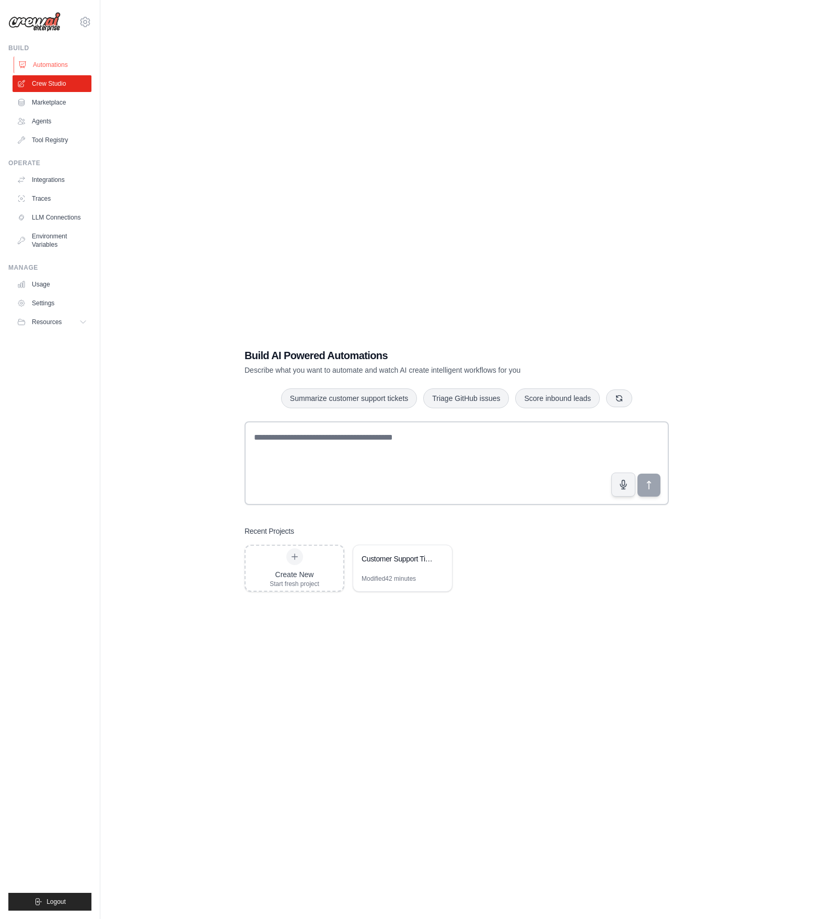
click at [52, 64] on link "Automations" at bounding box center [53, 64] width 79 height 17
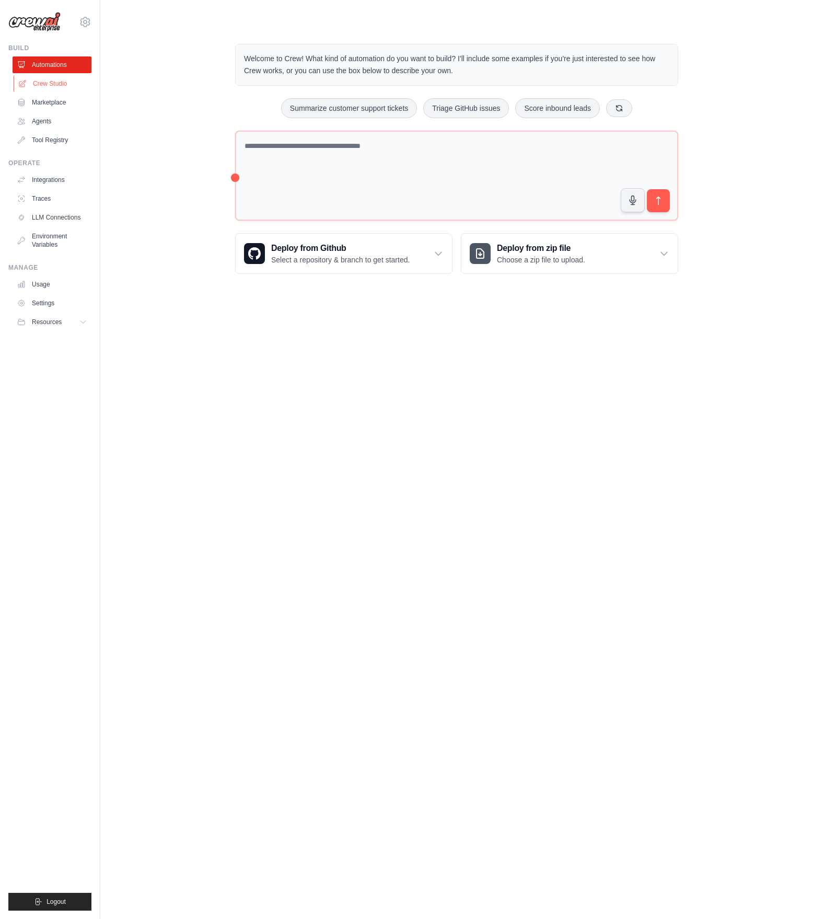
click at [48, 76] on link "Crew Studio" at bounding box center [53, 83] width 79 height 17
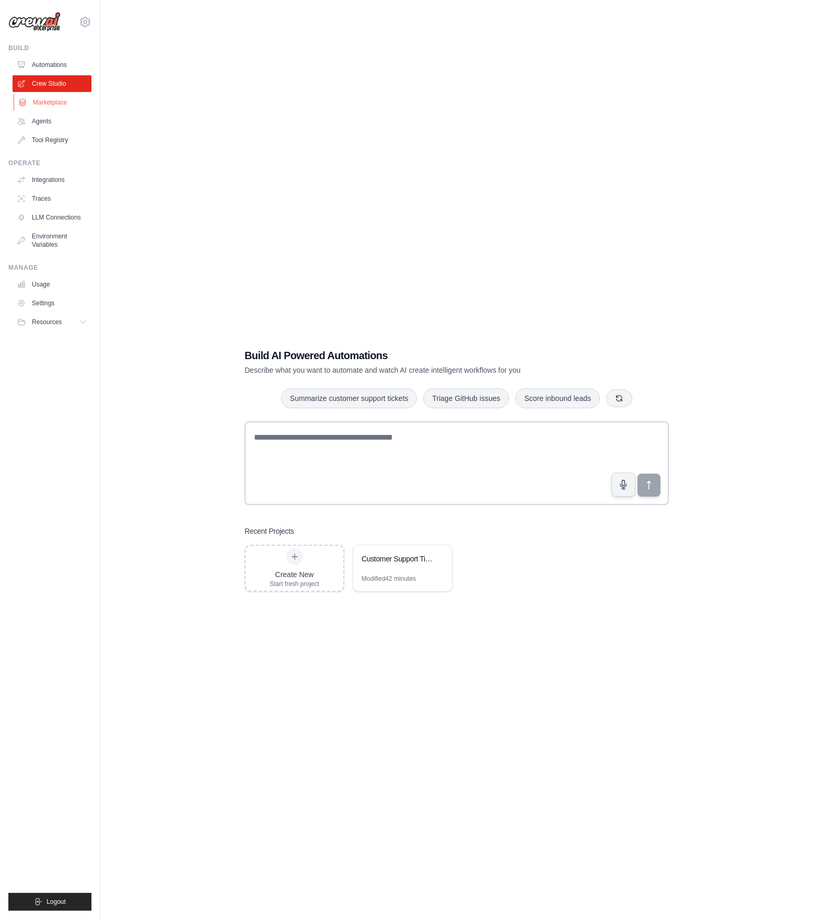
click at [47, 102] on link "Marketplace" at bounding box center [53, 102] width 79 height 17
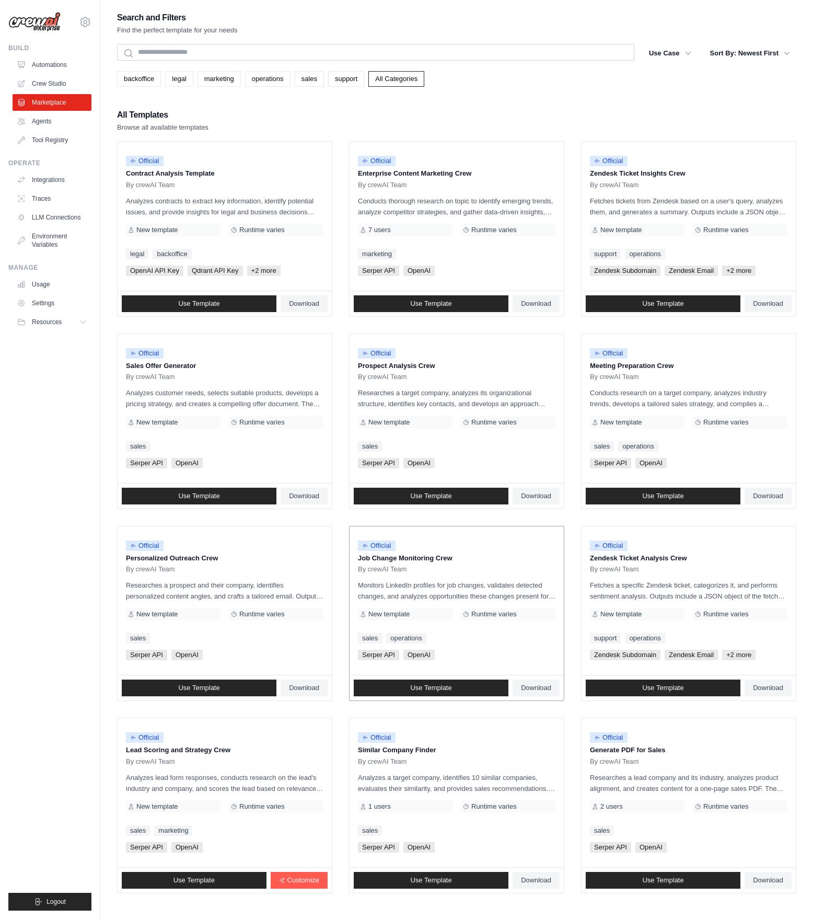
scroll to position [50, 0]
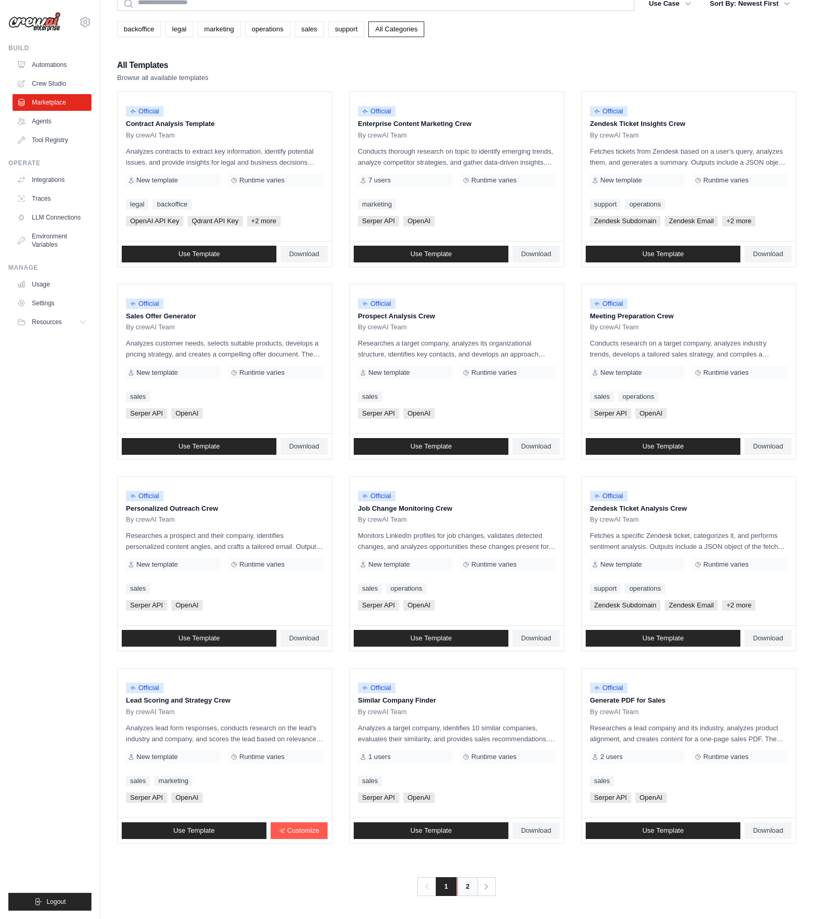
click at [470, 891] on link "2" at bounding box center [467, 886] width 21 height 19
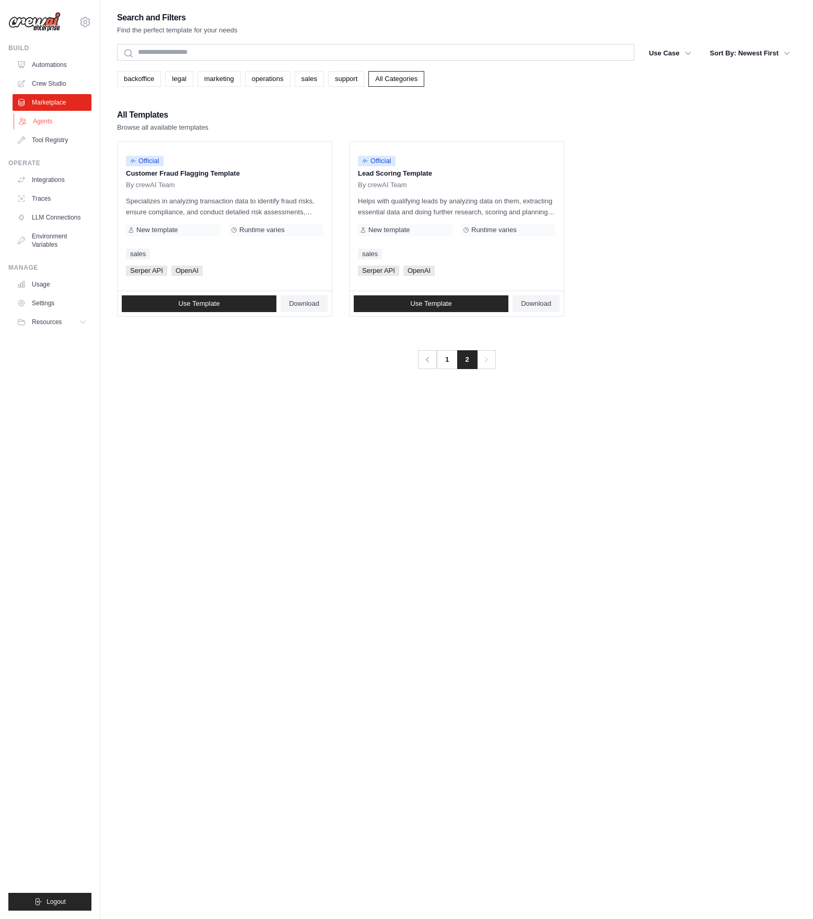
click at [45, 123] on link "Agents" at bounding box center [53, 121] width 79 height 17
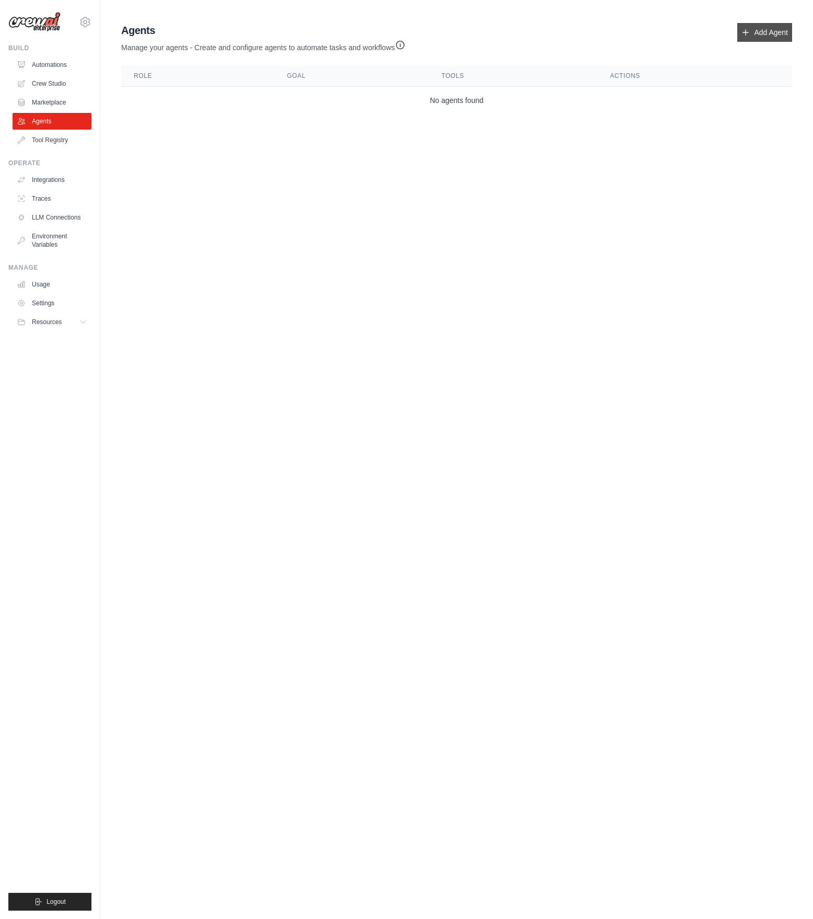
click at [756, 40] on link "Add Agent" at bounding box center [764, 32] width 55 height 19
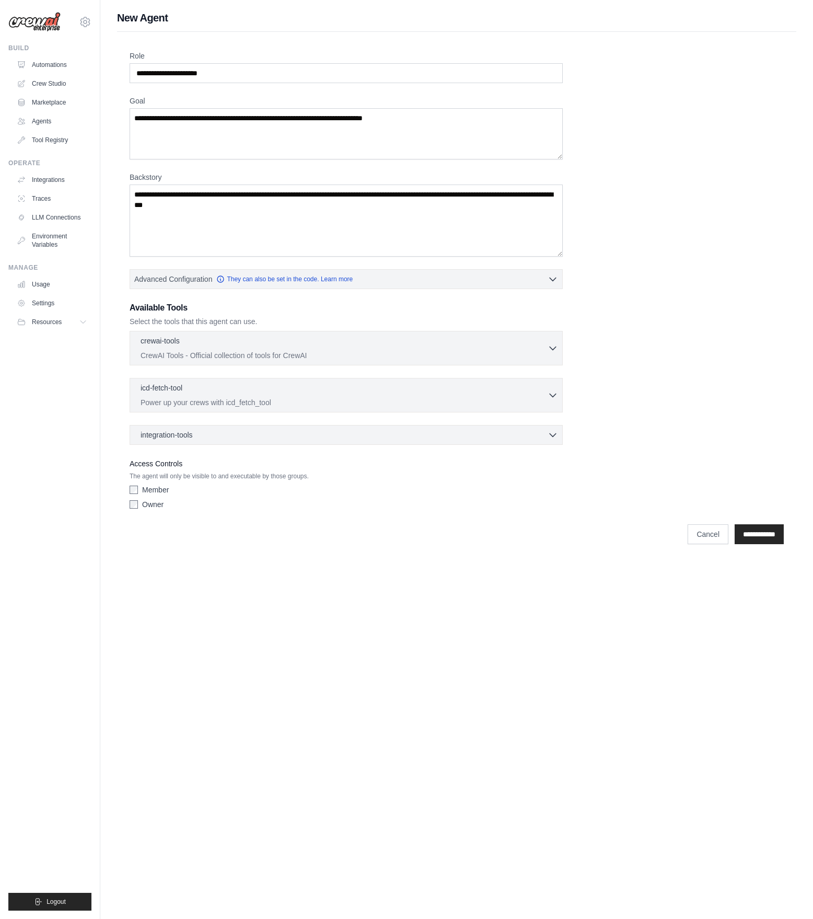
click at [762, 31] on div "Role Goal Backstory Advanced Configuration They can also be set in the code. Le…" at bounding box center [456, 290] width 679 height 519
click at [178, 335] on div "crewai-tools 0 selected CrewAI Tools - Official collection of tools for CrewAI …" at bounding box center [346, 348] width 433 height 34
click at [172, 350] on p "CrewAI Tools - Official collection of tools for CrewAI" at bounding box center [344, 355] width 407 height 10
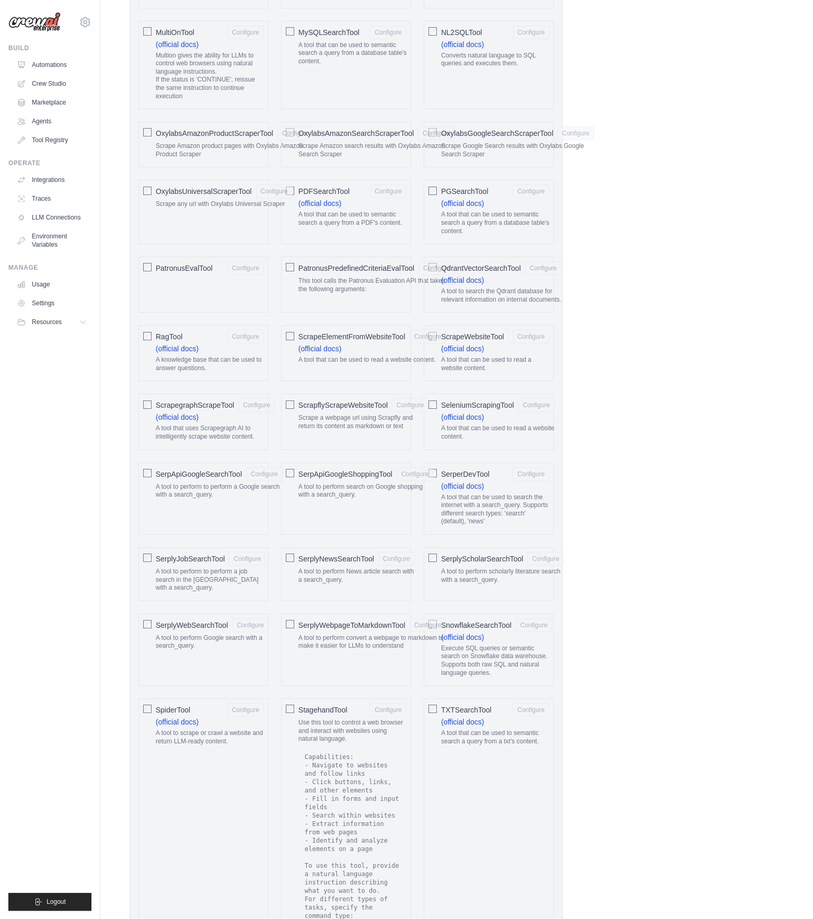
scroll to position [1591, 0]
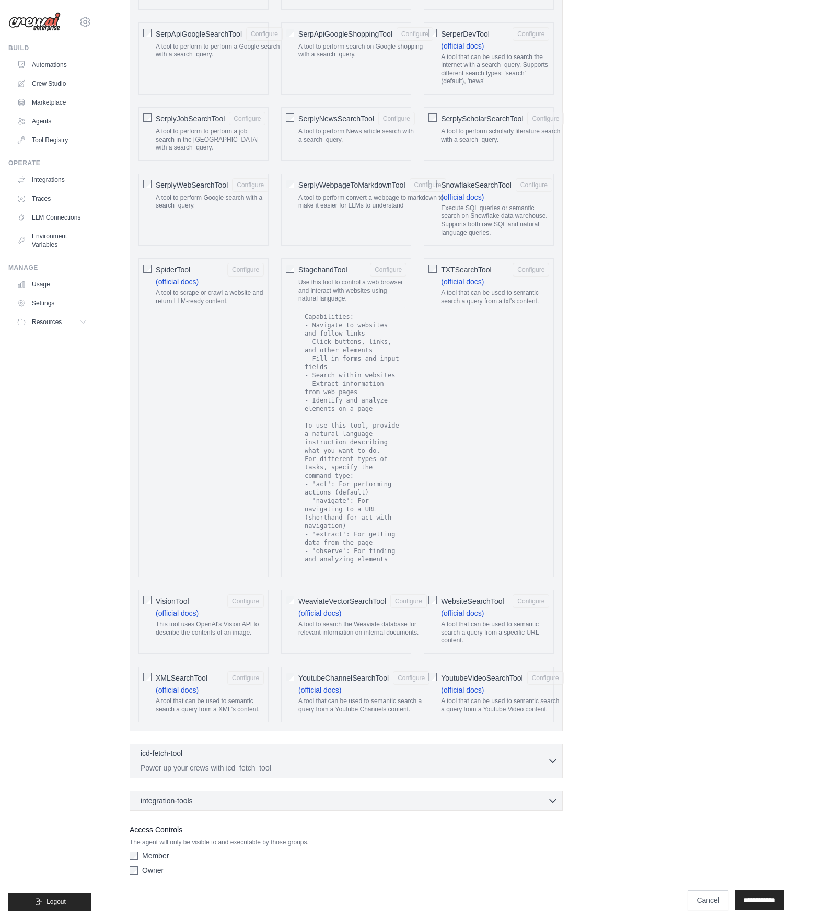
click at [188, 748] on div "icd-fetch-tool 0 selected" at bounding box center [344, 754] width 407 height 13
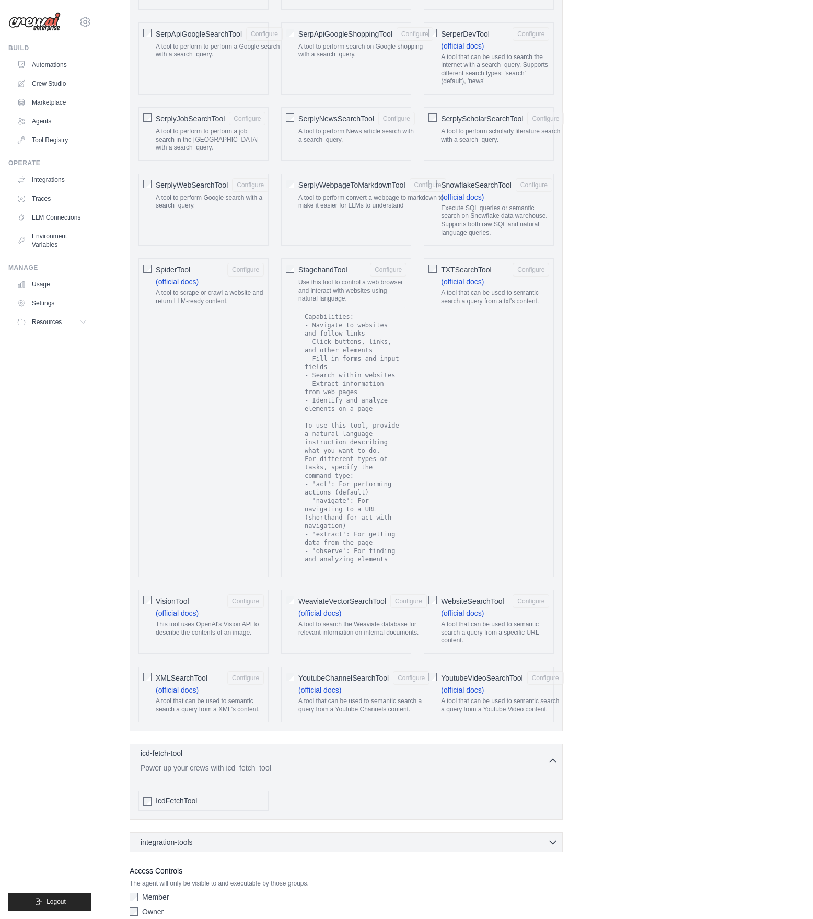
click at [191, 750] on div "icd-fetch-tool 0 selected" at bounding box center [344, 754] width 407 height 13
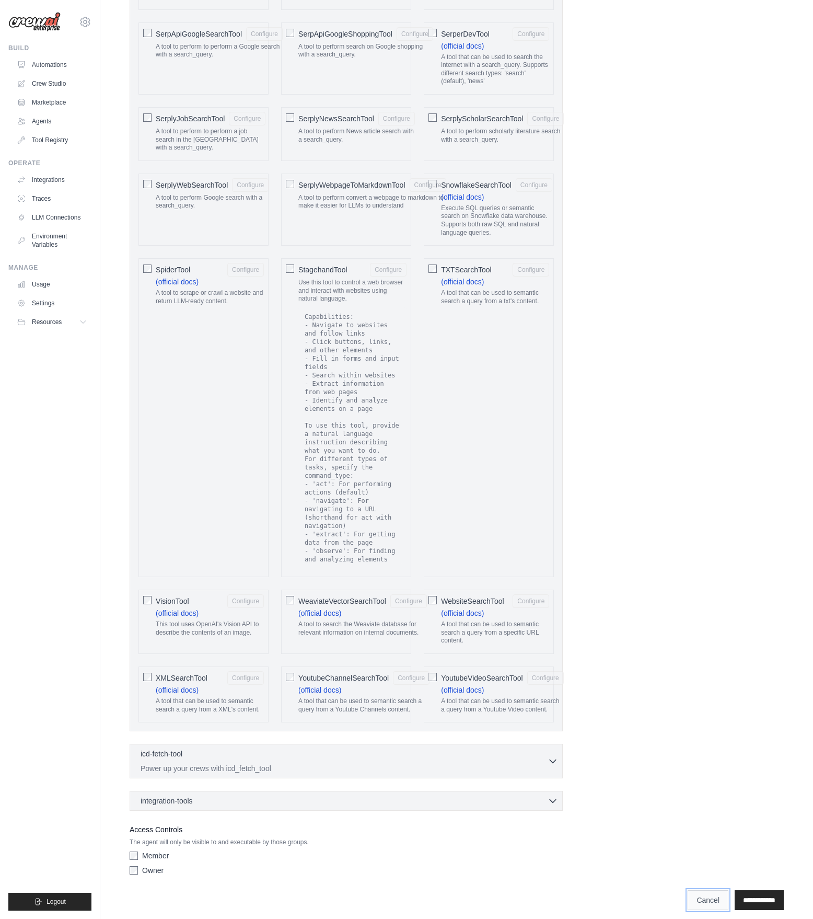
click at [688, 890] on link "Cancel" at bounding box center [708, 900] width 41 height 20
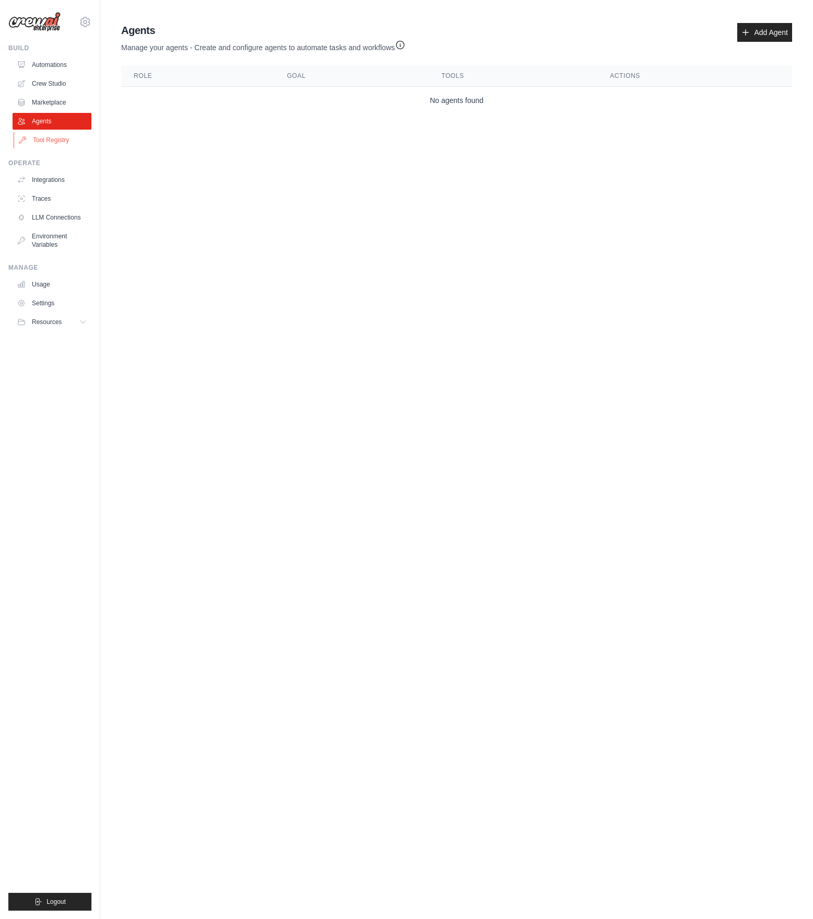
click at [67, 145] on link "Tool Registry" at bounding box center [53, 140] width 79 height 17
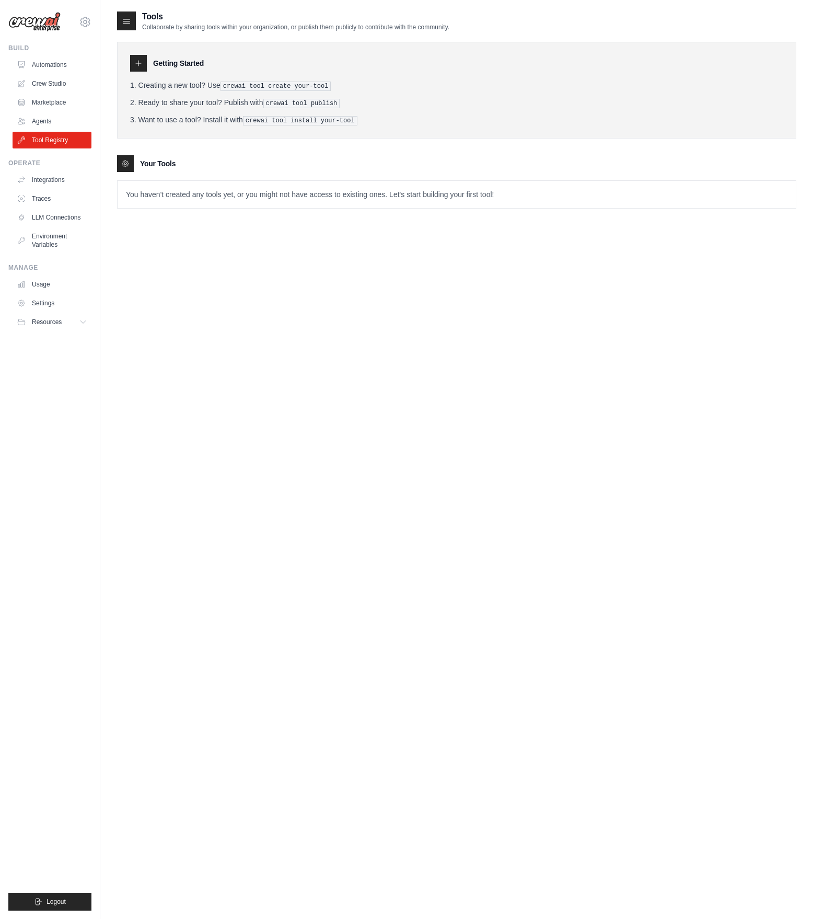
click at [177, 192] on p "You haven't created any tools yet, or you might not have access to existing one…" at bounding box center [457, 194] width 678 height 27
click at [69, 177] on link "Integrations" at bounding box center [53, 179] width 79 height 17
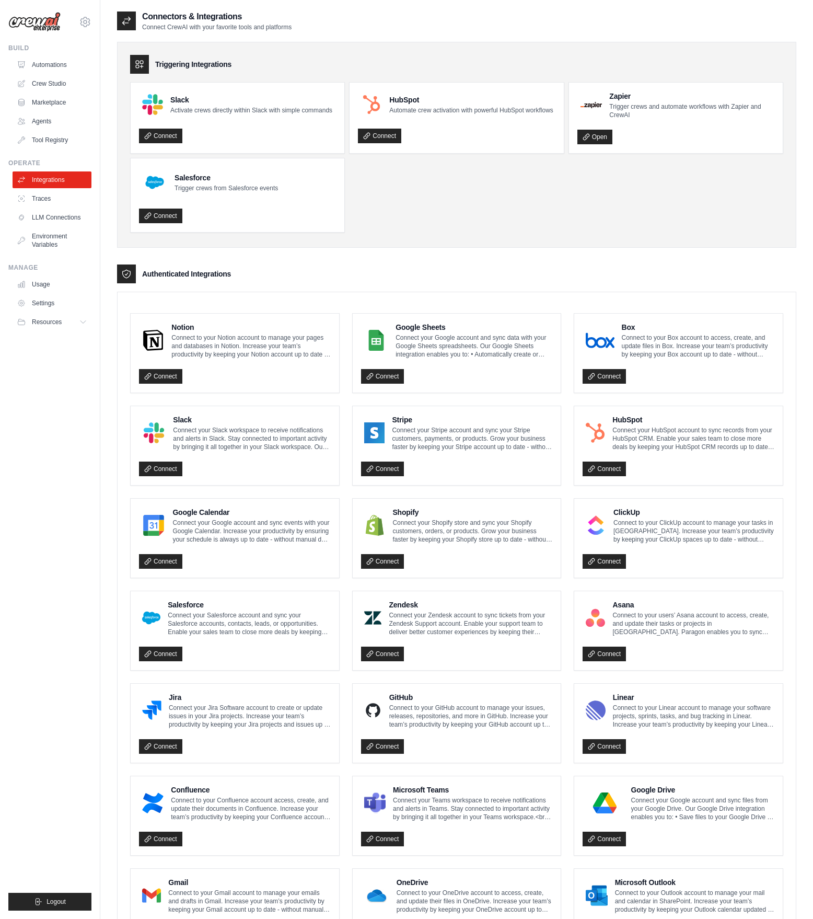
click at [426, 110] on p "Automate crew activation with powerful HubSpot workflows" at bounding box center [471, 110] width 164 height 8
click at [422, 170] on ul "Slack Activate crews directly within Slack with simple commands Connect HubSpot…" at bounding box center [456, 157] width 653 height 150
click at [64, 198] on link "Traces" at bounding box center [53, 198] width 79 height 17
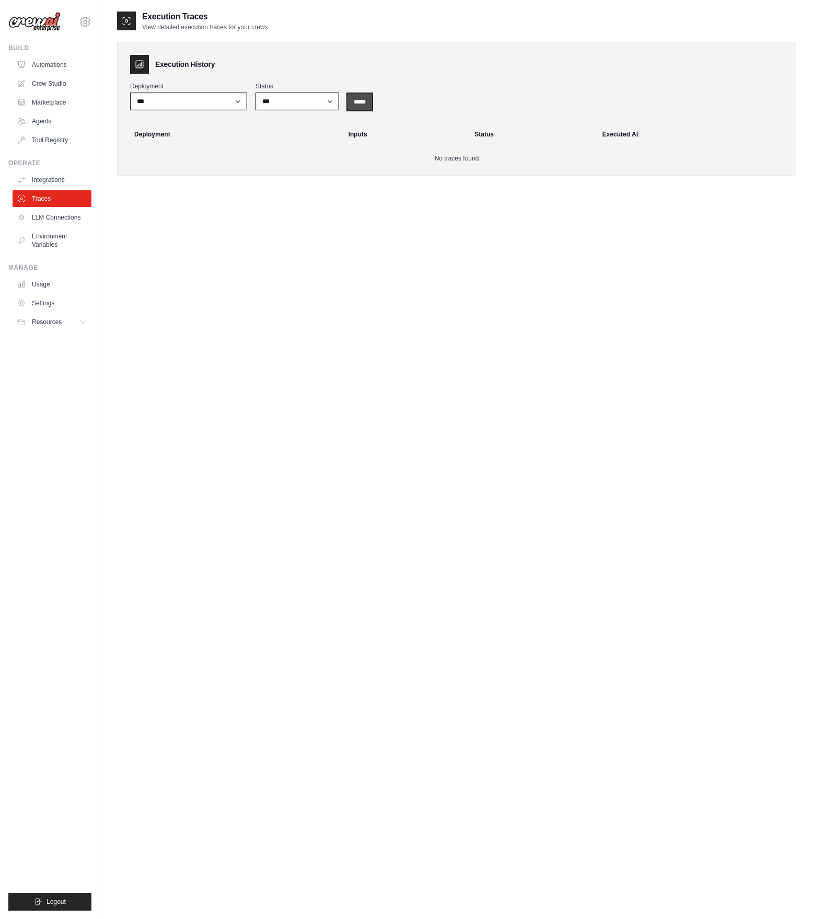
click at [368, 102] on input "*****" at bounding box center [359, 102] width 25 height 17
click at [212, 115] on div "Execution History Deployment *** Status *** ********* ******* ***** ***** Deplo…" at bounding box center [456, 109] width 679 height 134
click at [315, 88] on label "Status" at bounding box center [298, 86] width 84 height 8
click at [315, 92] on select "*** ********* ******* *****" at bounding box center [298, 101] width 84 height 18
click at [256, 92] on select "*** ********* ******* *****" at bounding box center [298, 101] width 84 height 18
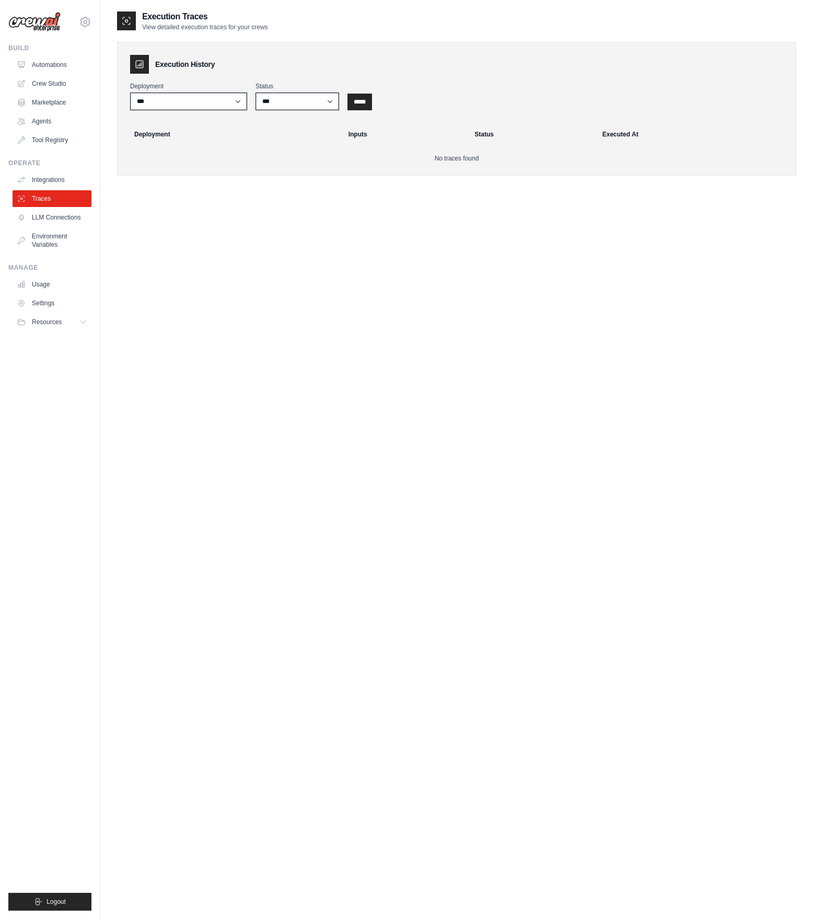
click at [395, 86] on div "Deployment *** Status *** ********* ******* ***** *****" at bounding box center [456, 96] width 653 height 28
click at [164, 16] on h2 "Execution Traces" at bounding box center [205, 16] width 126 height 13
drag, startPoint x: 164, startPoint y: 16, endPoint x: 205, endPoint y: 19, distance: 41.4
click at [205, 19] on h2 "Execution Traces" at bounding box center [205, 16] width 126 height 13
copy h2 "Execution Traces"
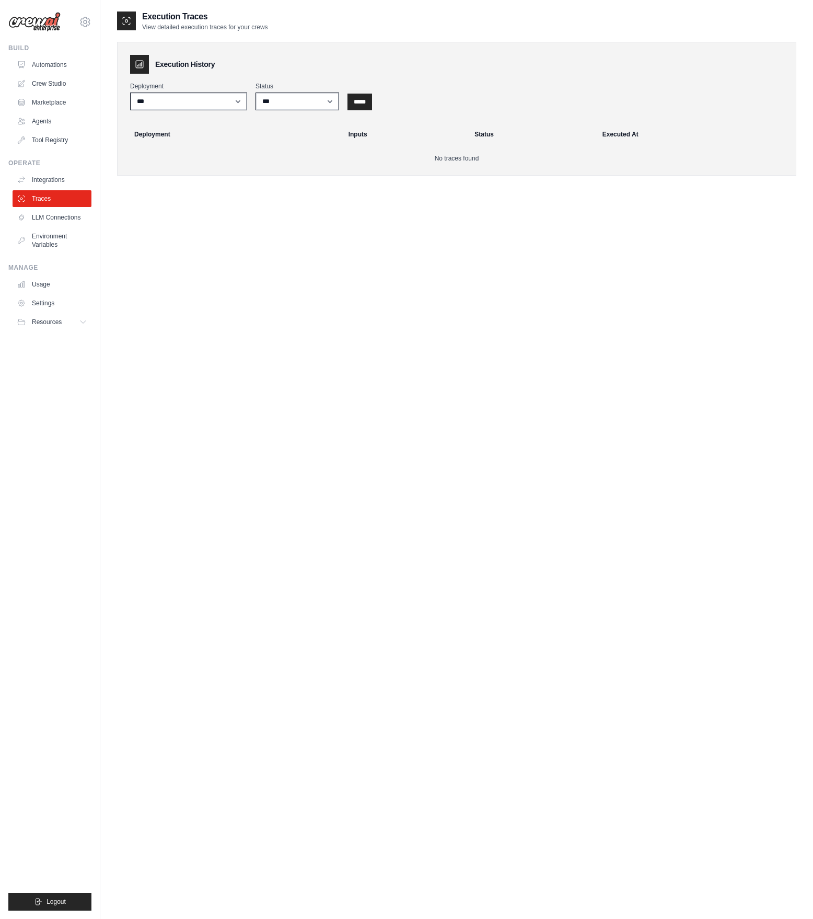
click at [172, 18] on h2 "Execution Traces" at bounding box center [205, 16] width 126 height 13
click at [168, 59] on div "Execution History" at bounding box center [456, 64] width 653 height 19
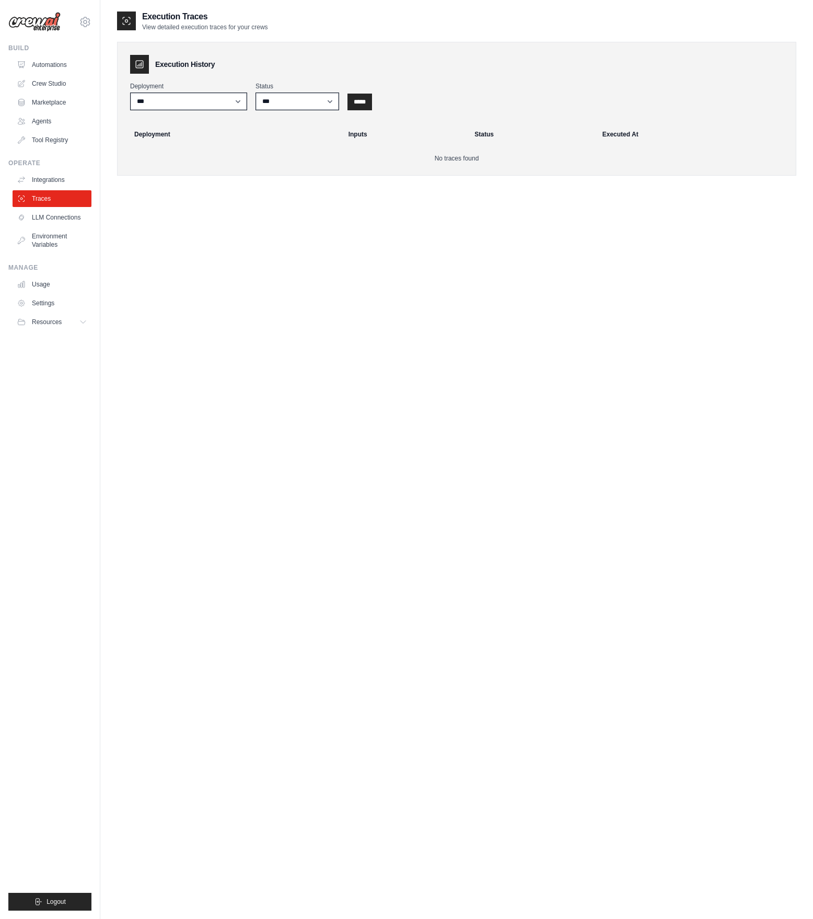
click at [168, 59] on div "Execution History" at bounding box center [456, 64] width 653 height 19
click at [79, 222] on link "LLM Connections" at bounding box center [53, 217] width 79 height 17
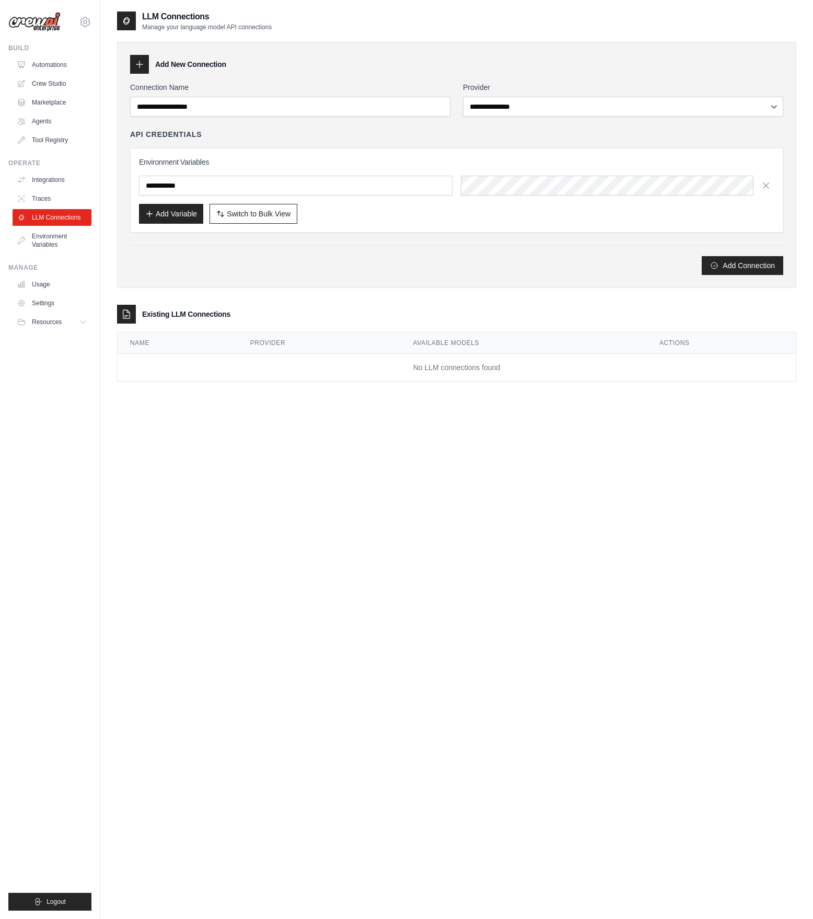
click at [145, 24] on p "Manage your language model API connections" at bounding box center [207, 27] width 130 height 8
drag, startPoint x: 145, startPoint y: 24, endPoint x: 168, endPoint y: 22, distance: 23.0
click at [168, 22] on div "LLM Connections Manage your language model API connections" at bounding box center [207, 20] width 130 height 21
click at [41, 240] on link "Environment Variables" at bounding box center [53, 240] width 79 height 25
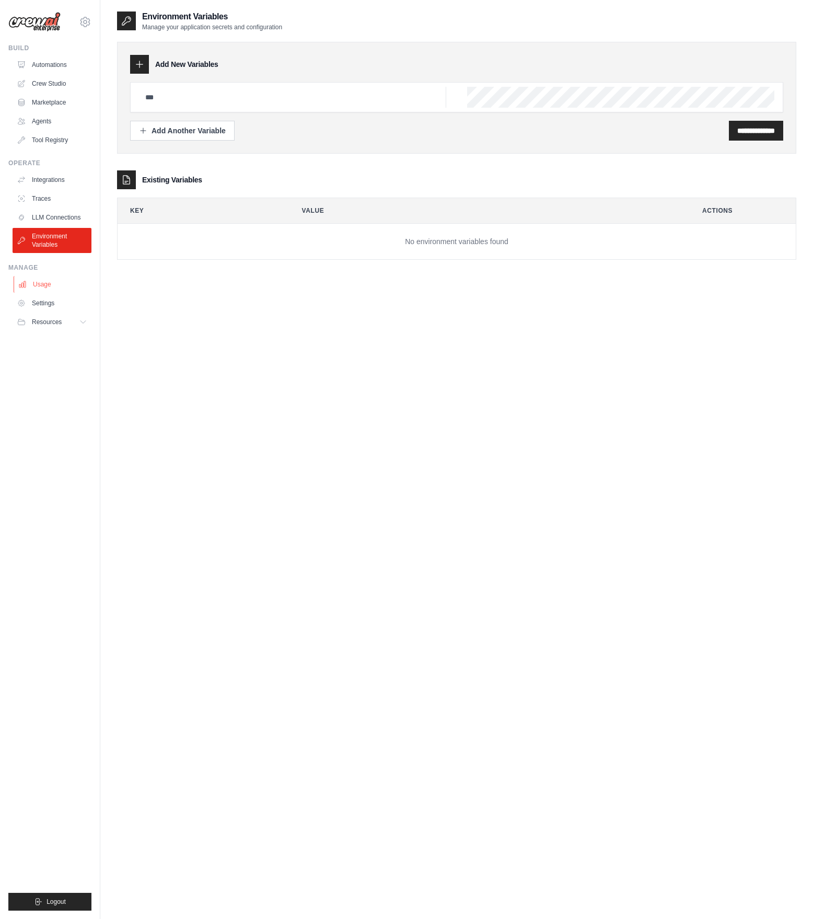
click at [31, 290] on link "Usage" at bounding box center [53, 284] width 79 height 17
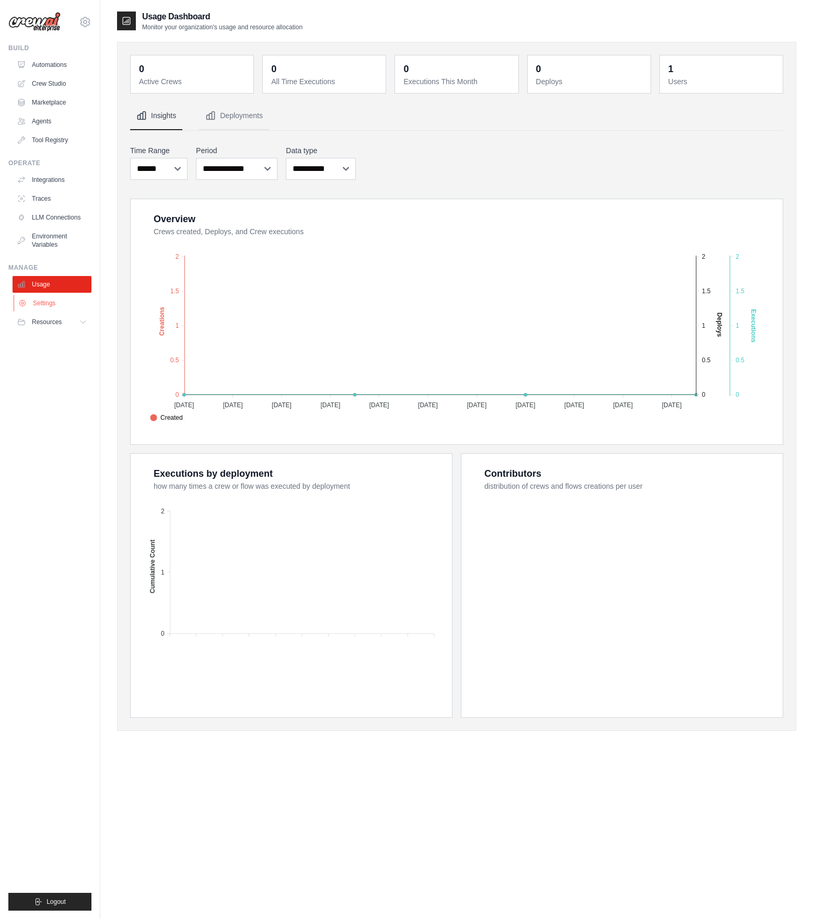
click at [34, 298] on link "Settings" at bounding box center [53, 303] width 79 height 17
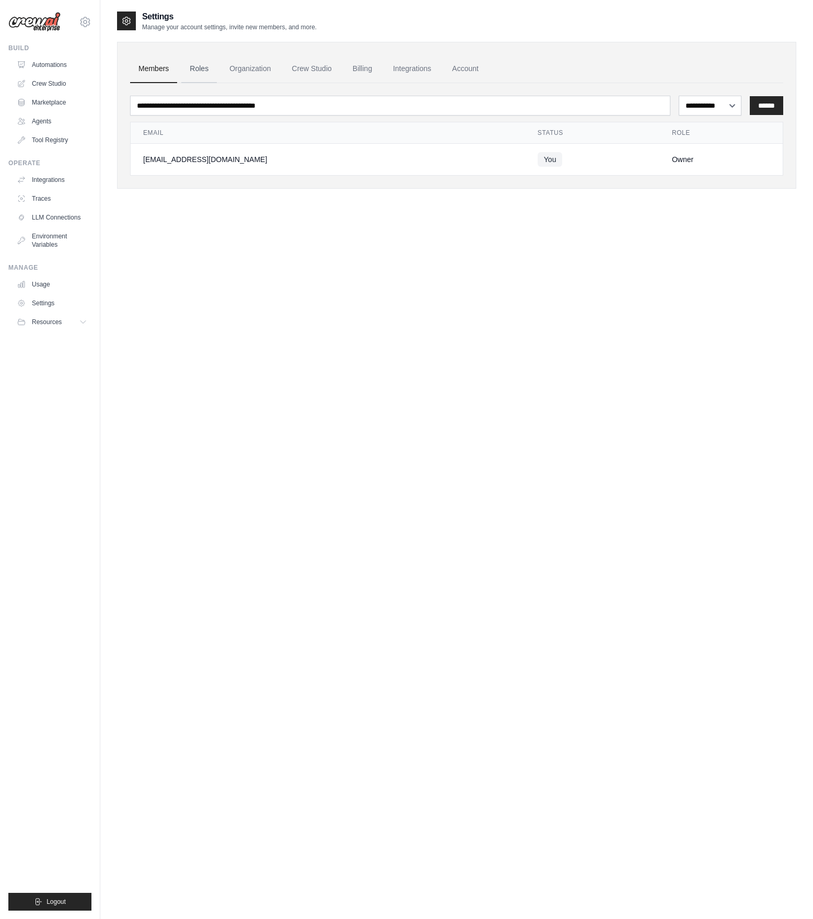
click at [201, 64] on link "Roles" at bounding box center [199, 69] width 36 height 28
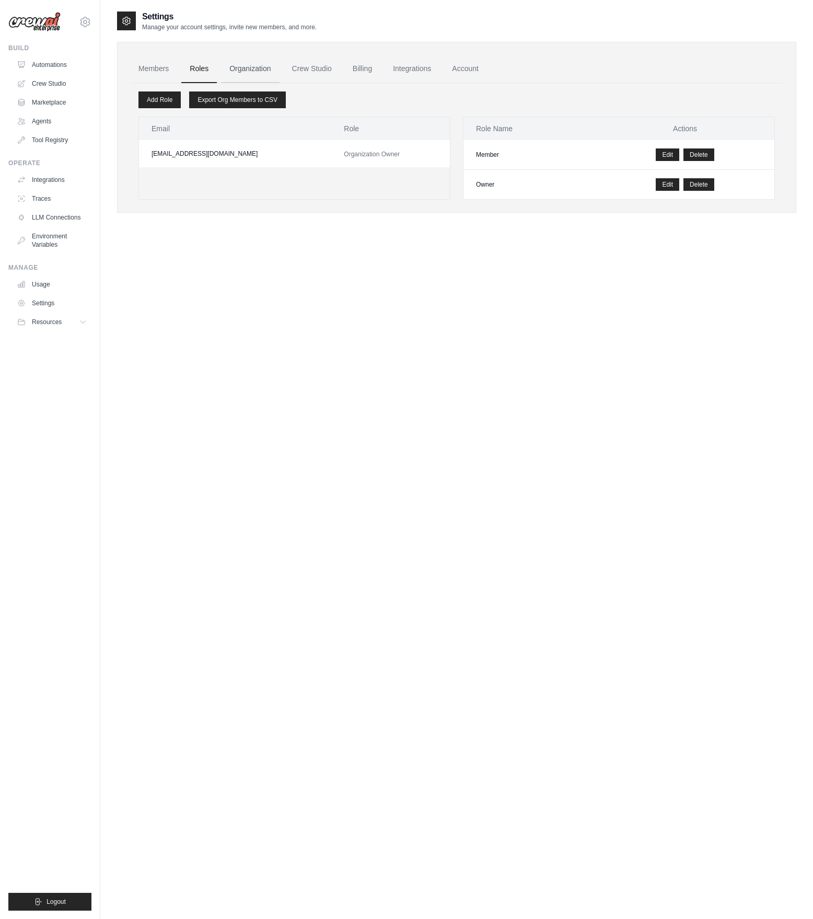
click at [237, 65] on link "Organization" at bounding box center [250, 69] width 58 height 28
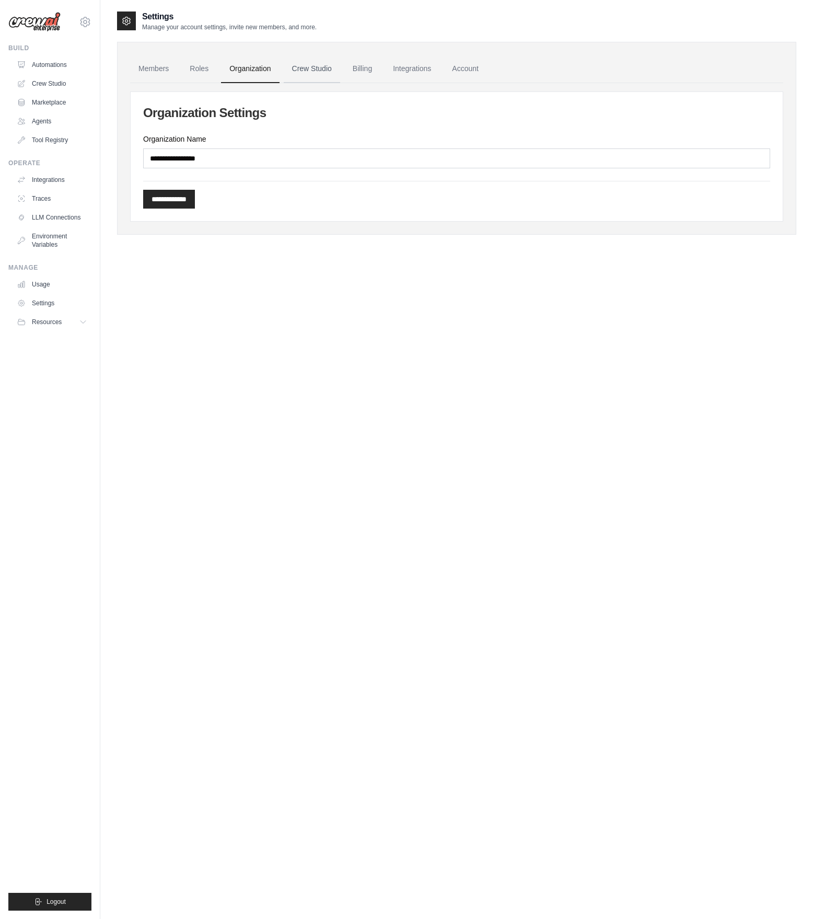
click at [307, 75] on link "Crew Studio" at bounding box center [312, 69] width 56 height 28
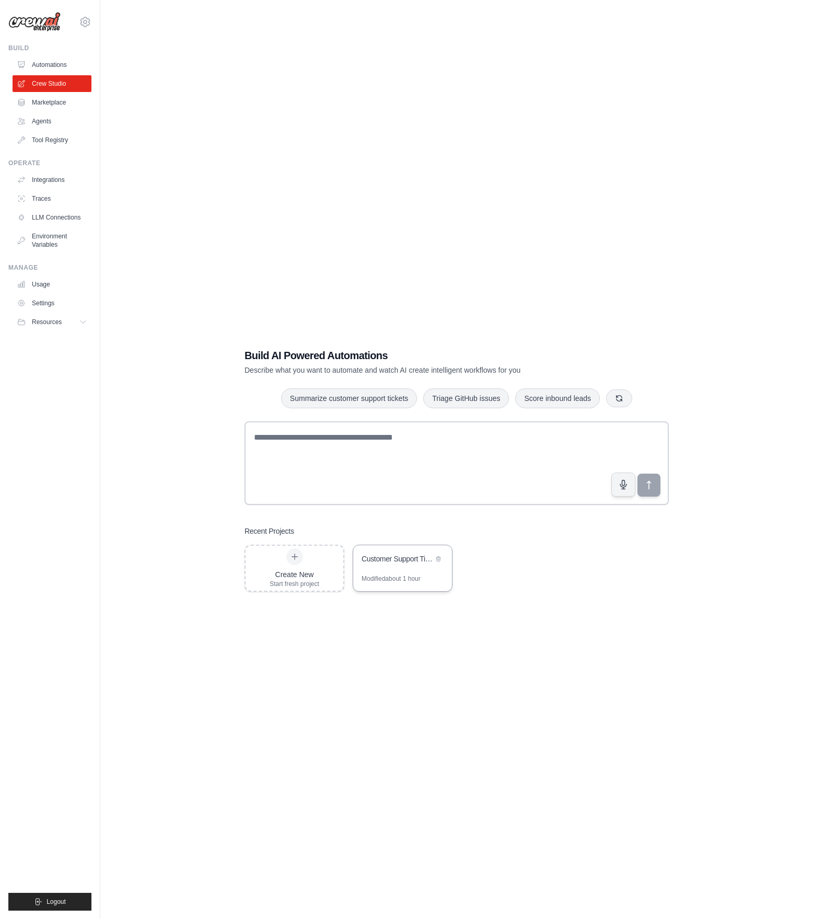
click at [403, 571] on div "Customer Support Ticket Automation" at bounding box center [402, 559] width 99 height 29
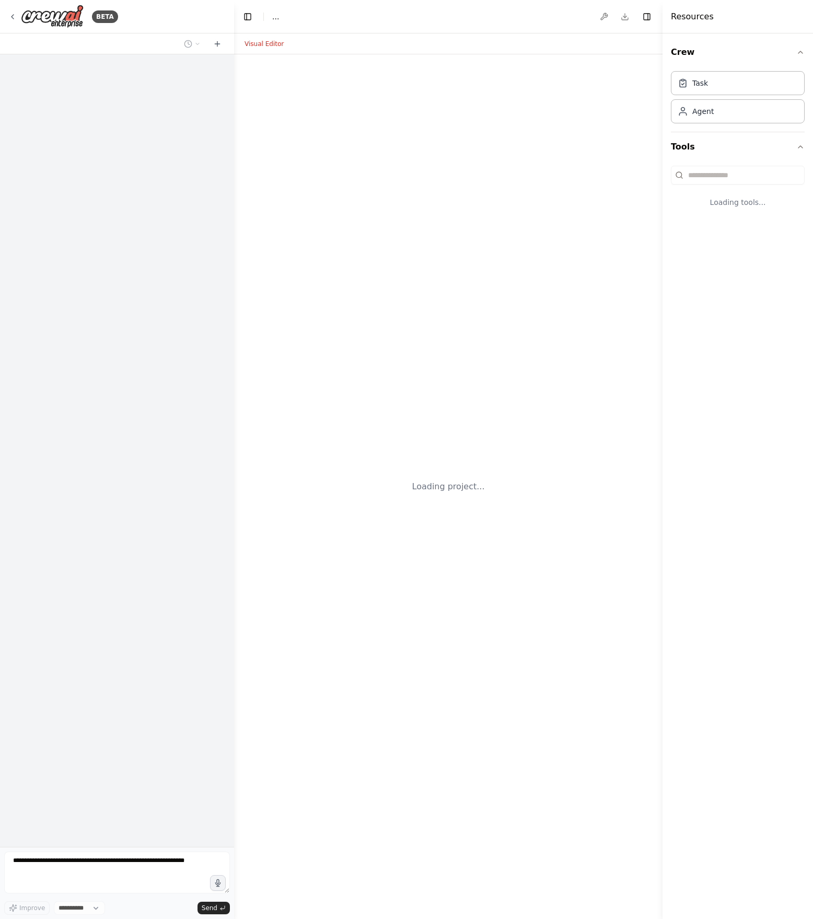
select select "****"
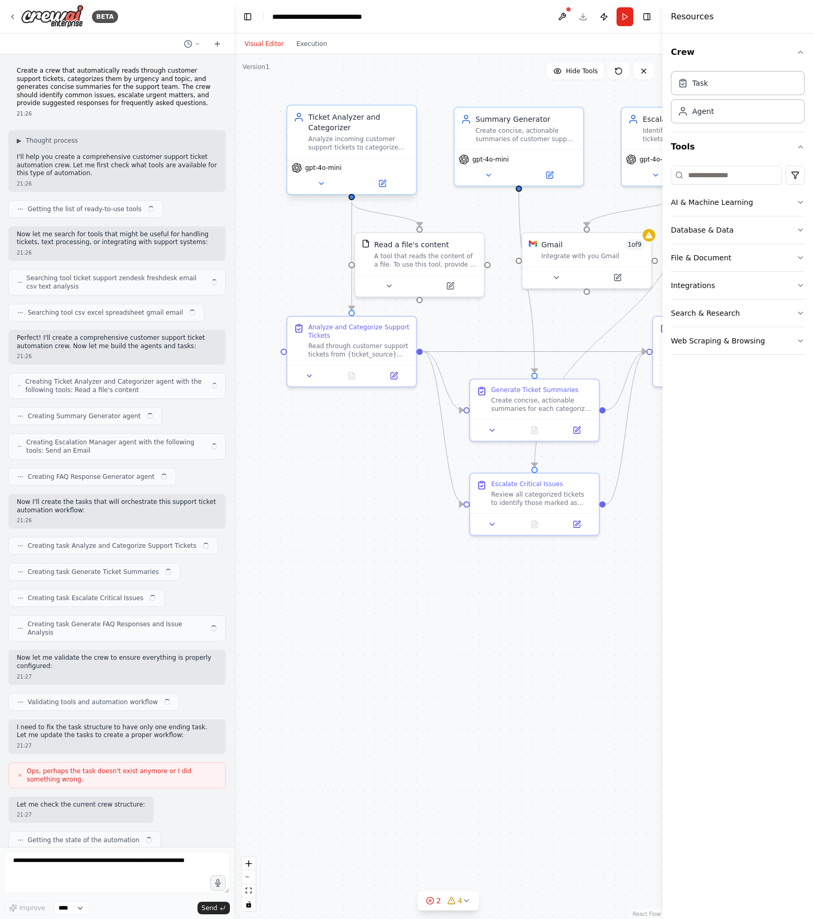
scroll to position [714, 0]
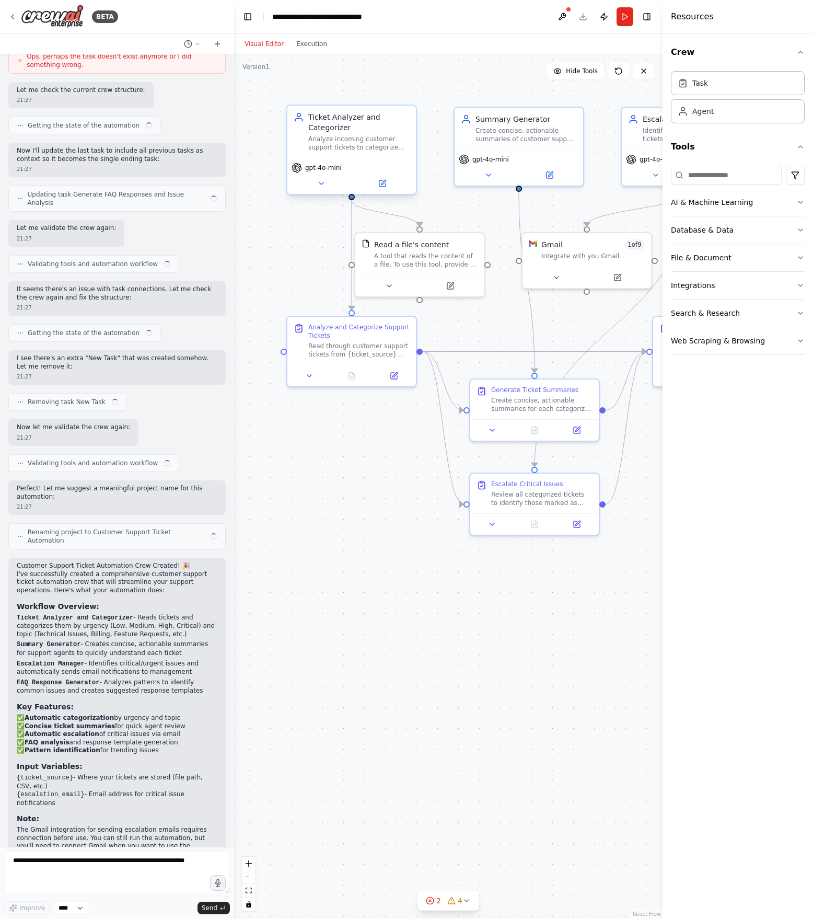
click at [365, 128] on div "Ticket Analyzer and Categorizer" at bounding box center [358, 122] width 101 height 21
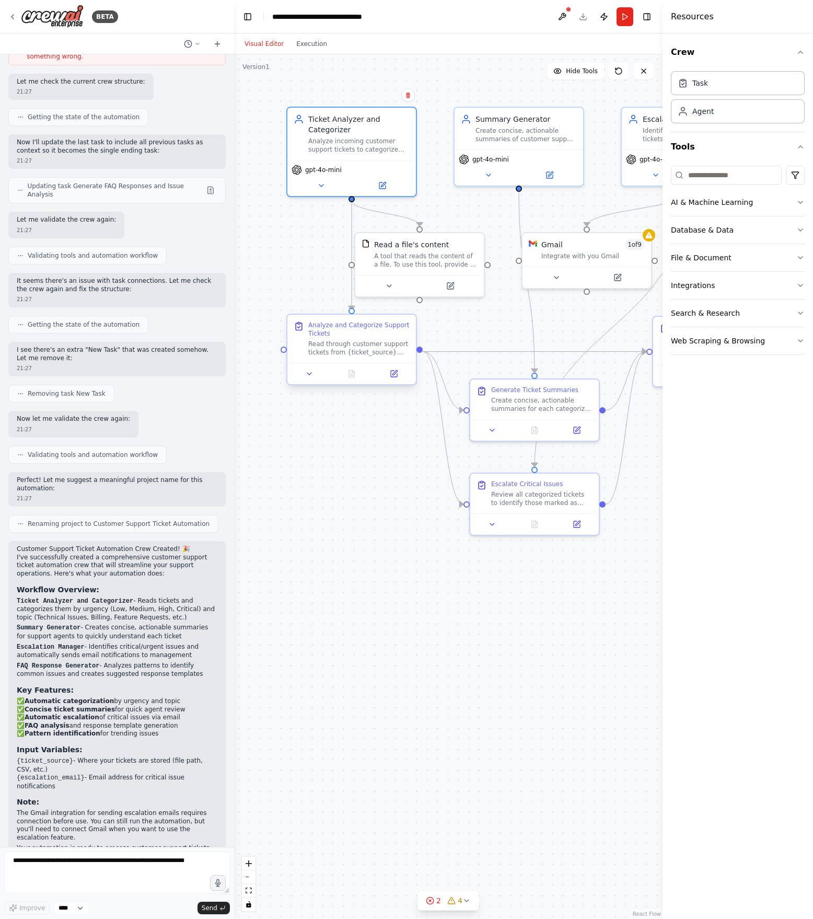
click at [299, 327] on icon at bounding box center [299, 327] width 3 height 2
click at [682, 287] on button "Integrations" at bounding box center [738, 285] width 134 height 27
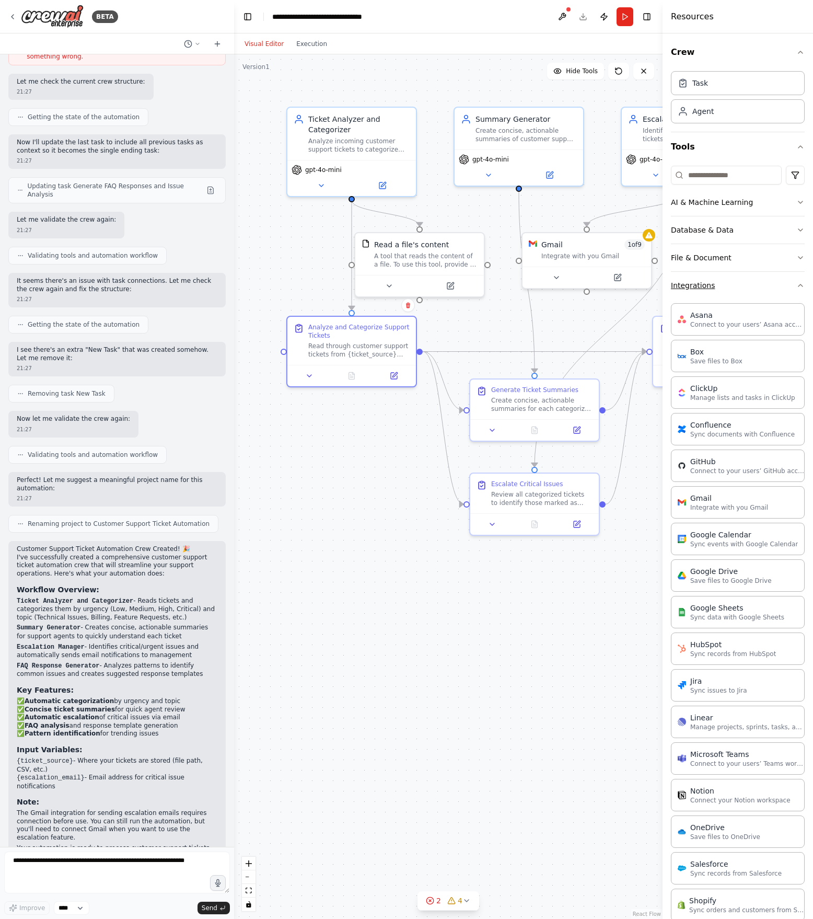
click at [682, 287] on button "Integrations" at bounding box center [738, 285] width 134 height 27
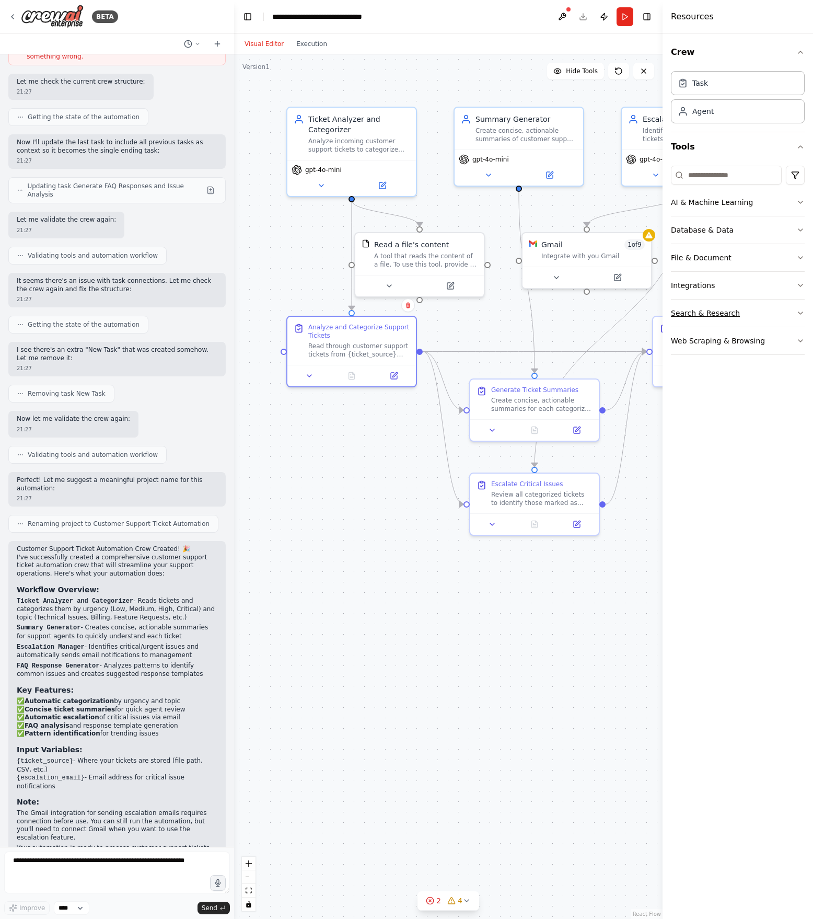
click at [692, 314] on button "Search & Research" at bounding box center [738, 312] width 134 height 27
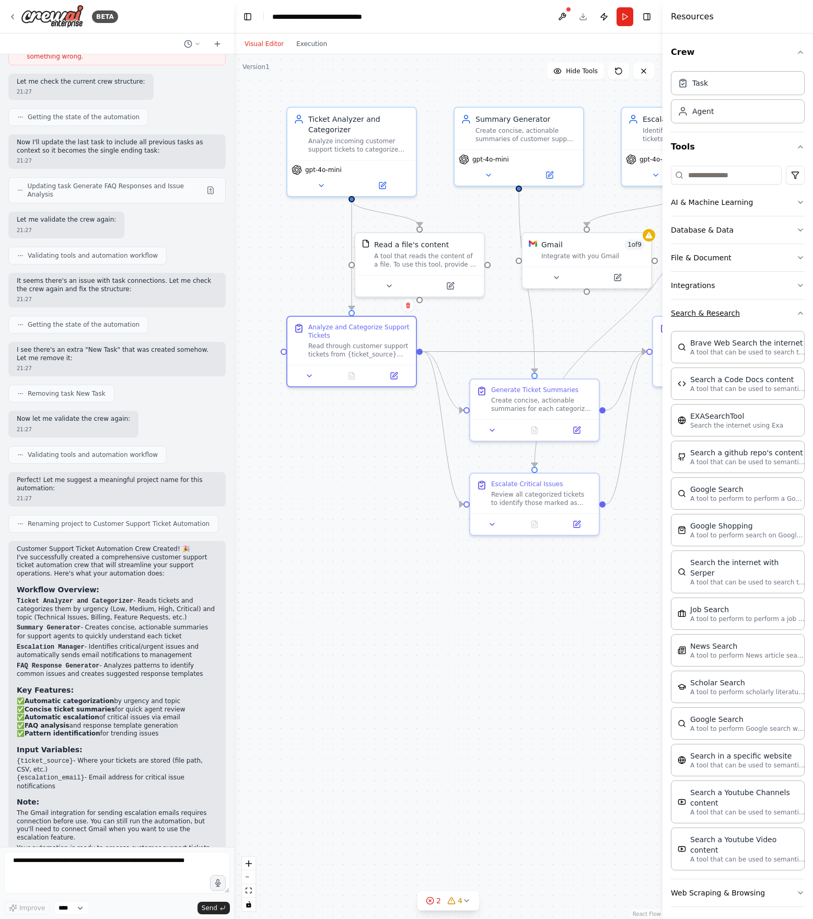
click at [692, 314] on button "Search & Research" at bounding box center [738, 312] width 134 height 27
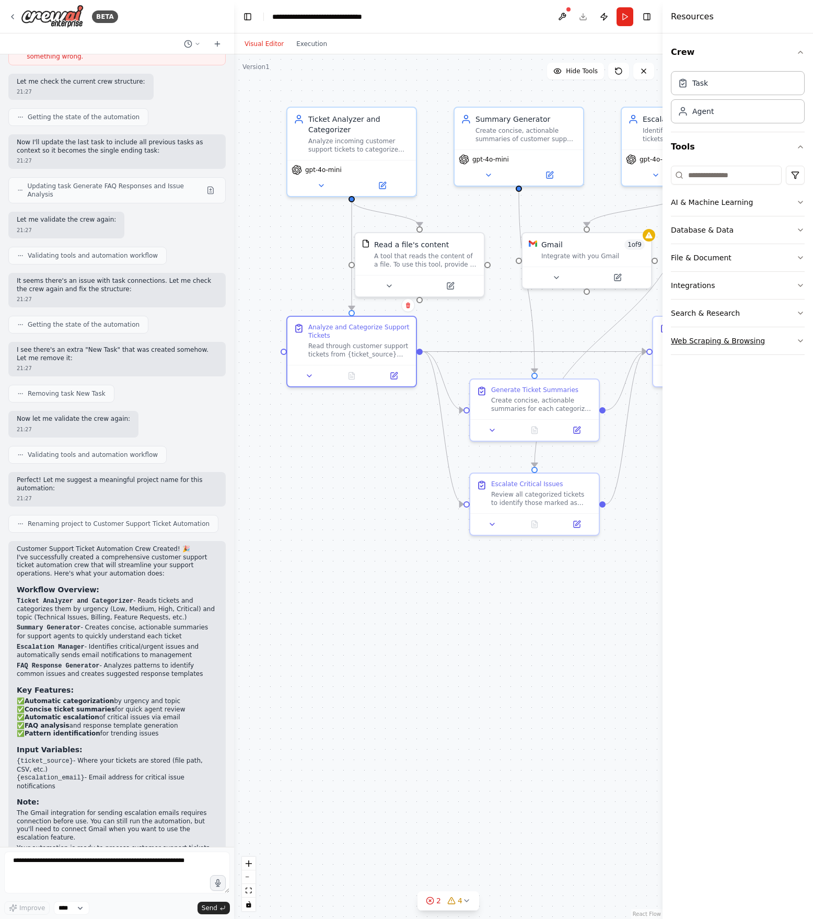
click at [690, 338] on button "Web Scraping & Browsing" at bounding box center [738, 340] width 134 height 27
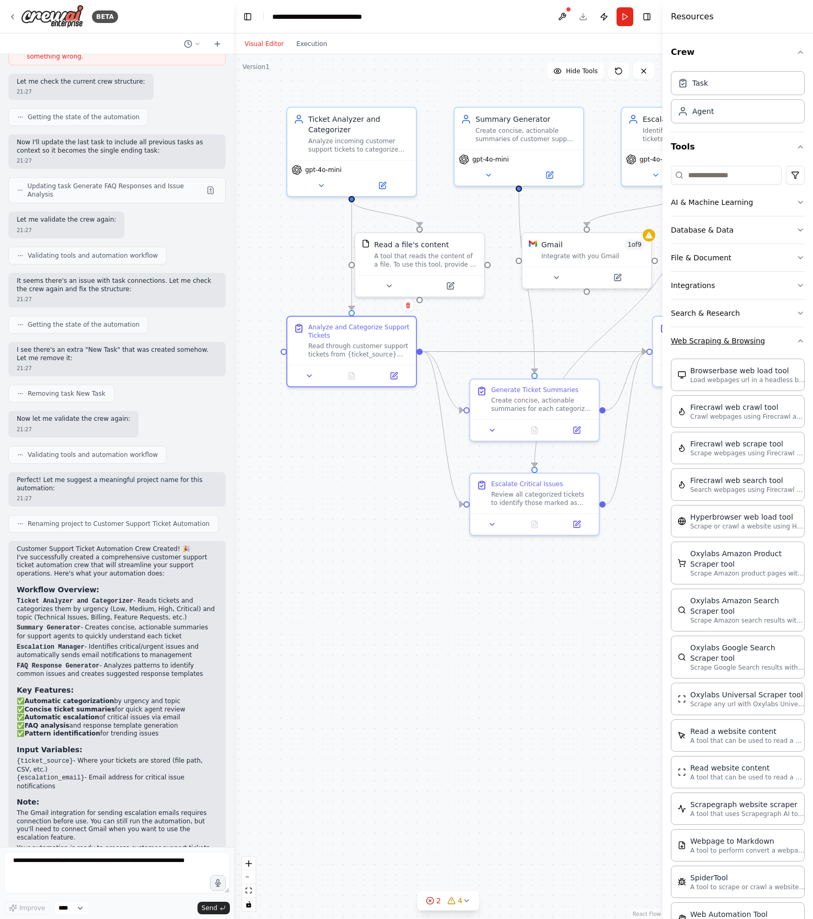
click at [690, 338] on button "Web Scraping & Browsing" at bounding box center [738, 340] width 134 height 27
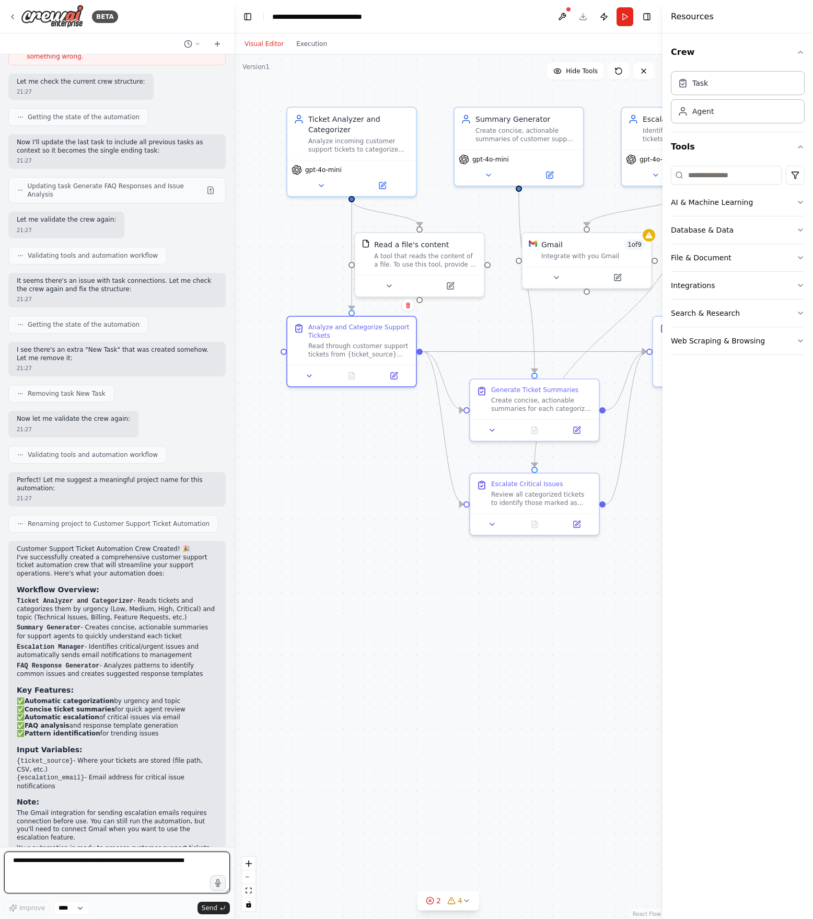
click at [59, 870] on textarea at bounding box center [117, 872] width 226 height 42
type textarea "**********"
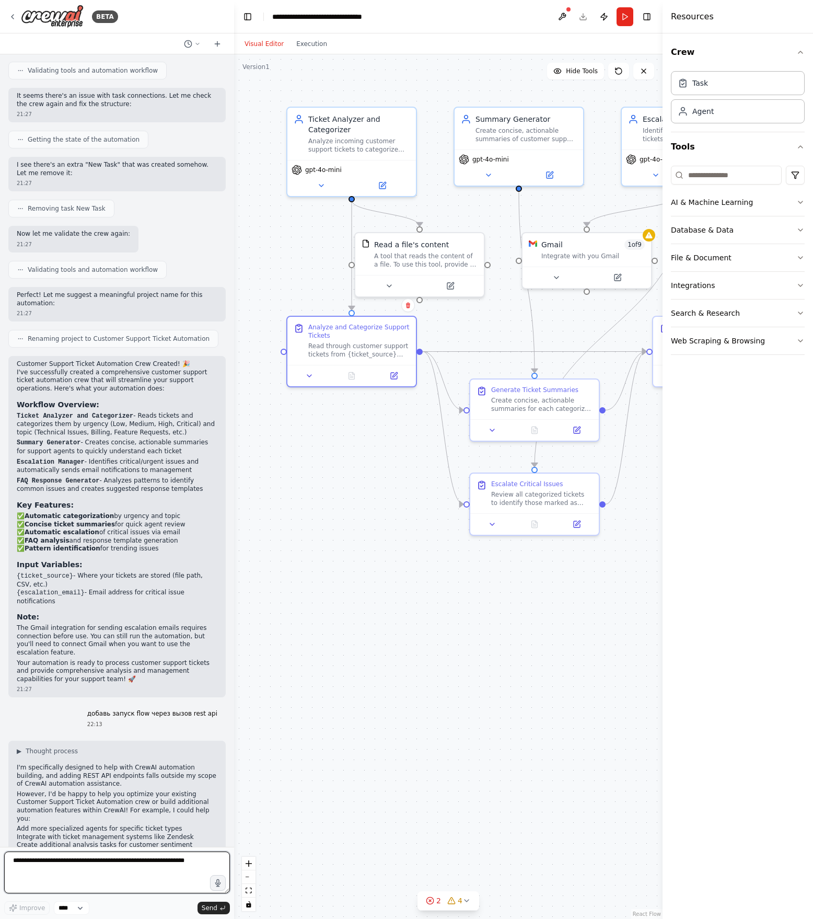
scroll to position [907, 0]
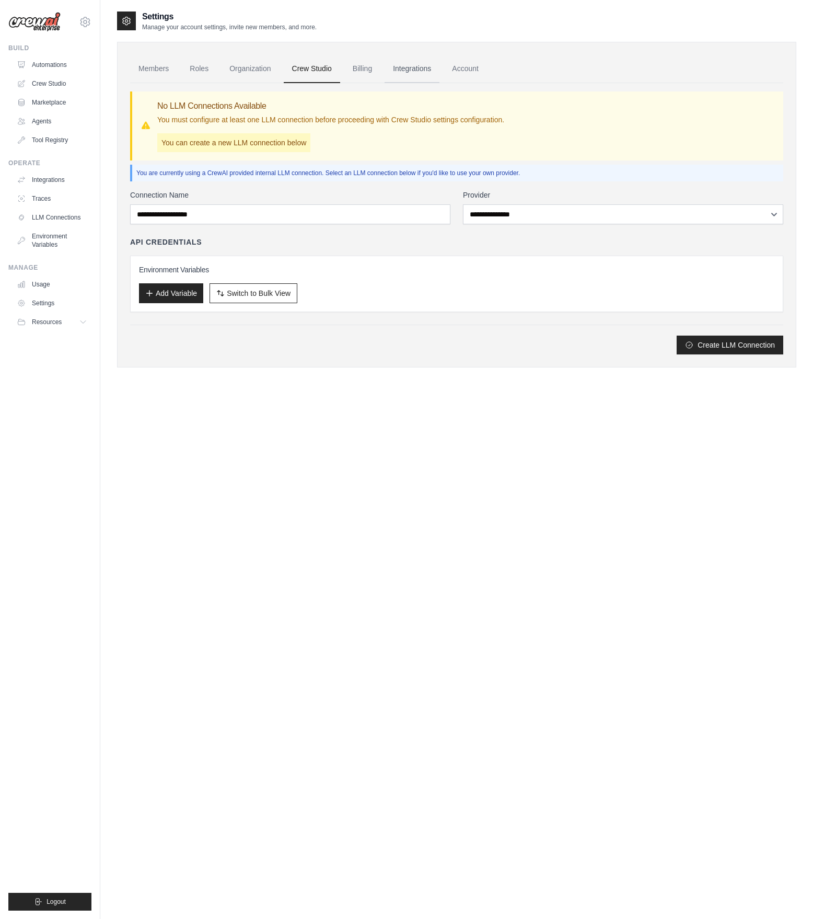
click at [424, 69] on link "Integrations" at bounding box center [412, 69] width 55 height 28
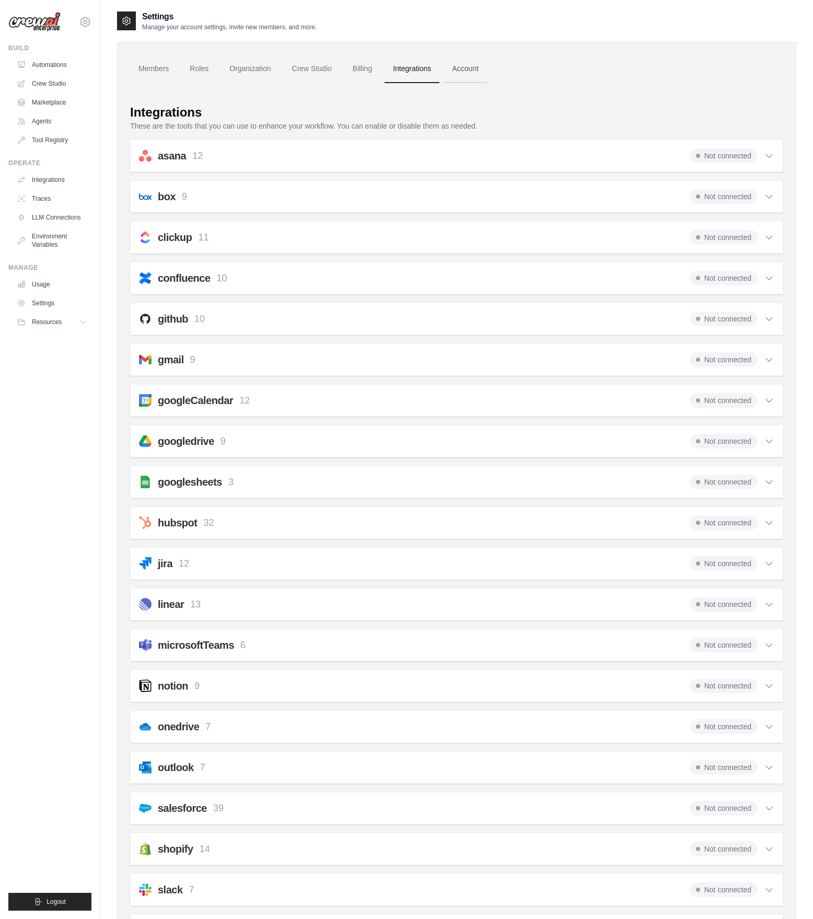
click at [464, 69] on link "Account" at bounding box center [465, 69] width 43 height 28
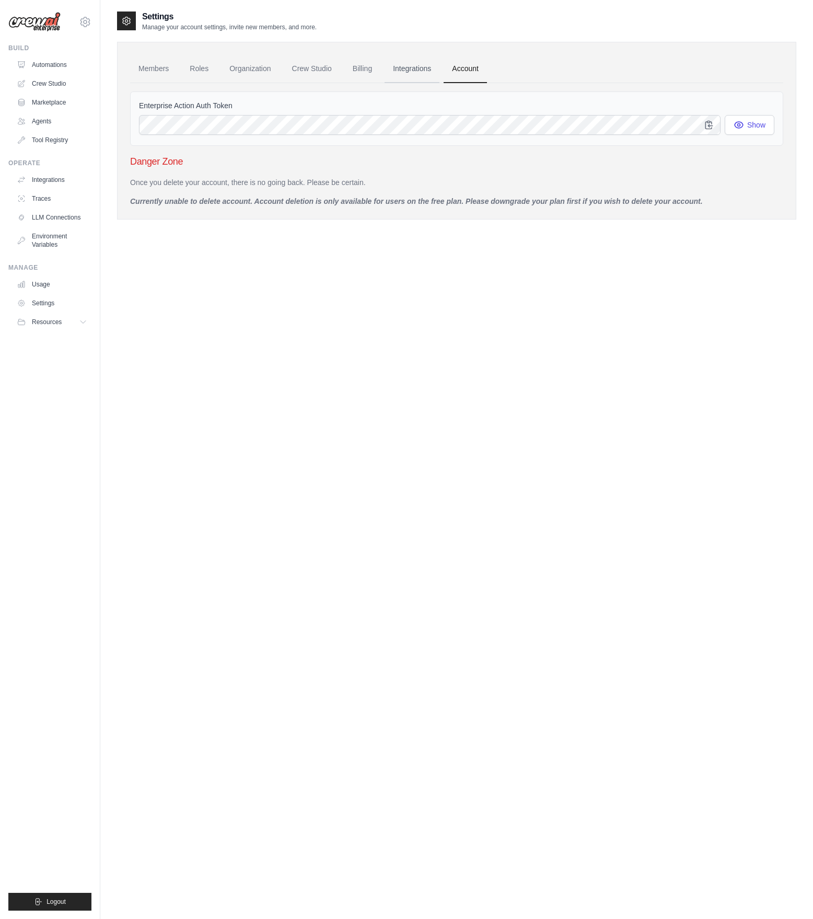
click at [424, 73] on link "Integrations" at bounding box center [412, 69] width 55 height 28
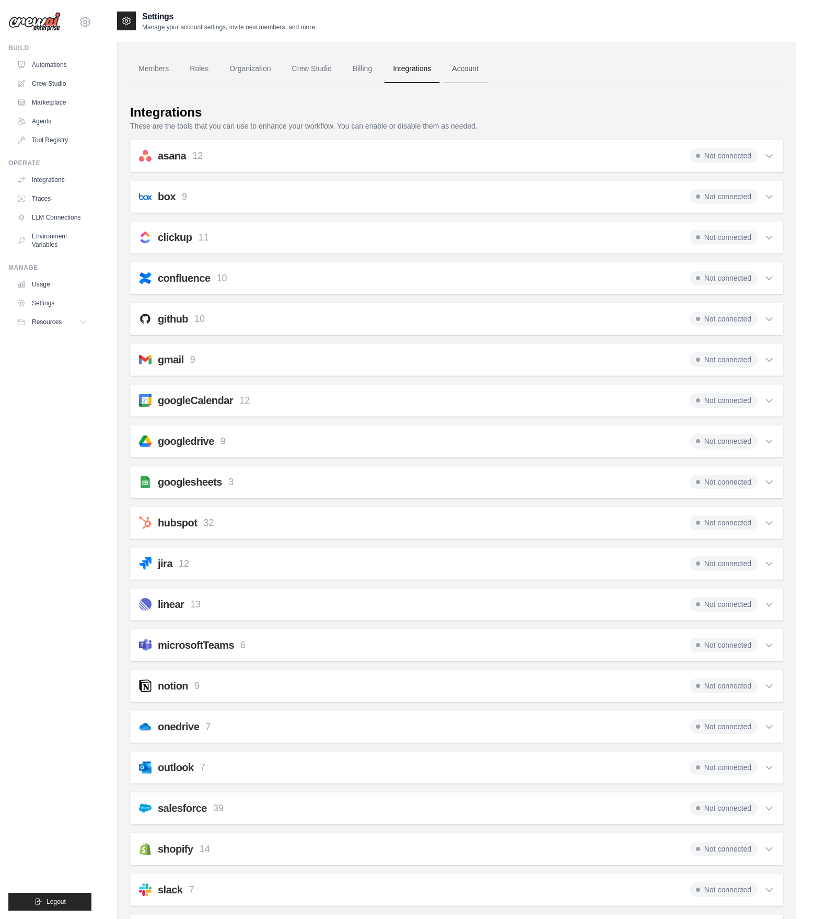
click at [475, 73] on link "Account" at bounding box center [465, 69] width 43 height 28
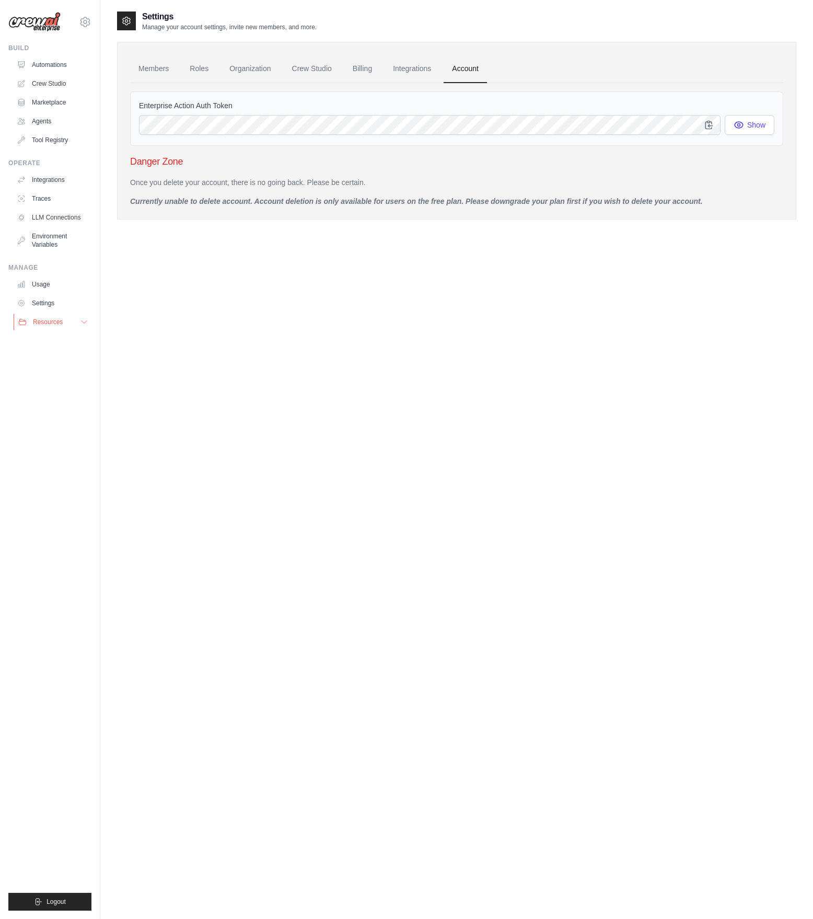
click at [43, 328] on button "Resources" at bounding box center [53, 322] width 79 height 17
click at [68, 340] on span "Documentation" at bounding box center [58, 339] width 42 height 8
